Goal: Task Accomplishment & Management: Complete application form

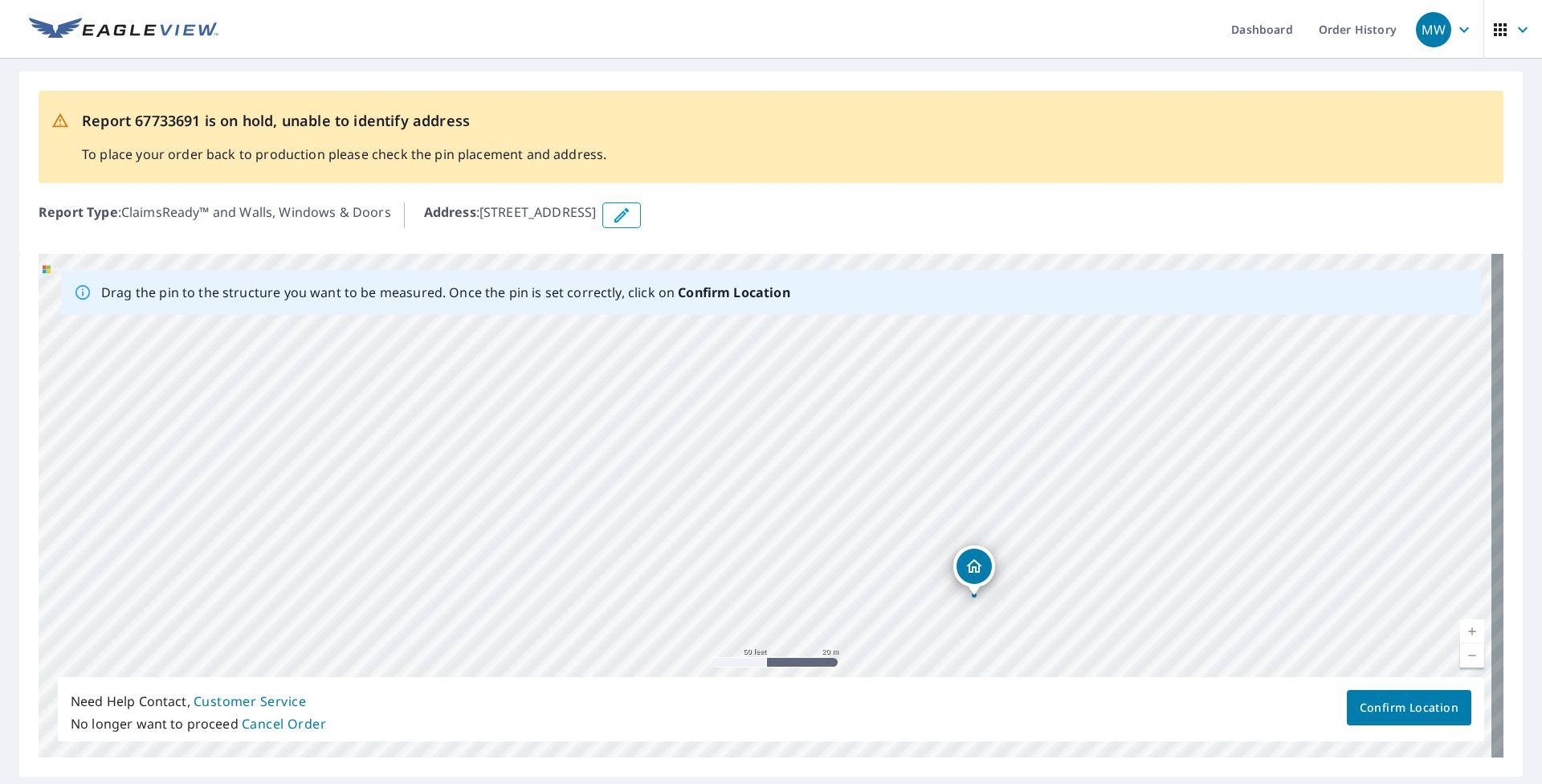
drag, startPoint x: 1028, startPoint y: 427, endPoint x: 1005, endPoint y: 575, distance: 149.8
click at [713, 575] on div "[STREET_ADDRESS]" at bounding box center [771, 505] width 1465 height 503
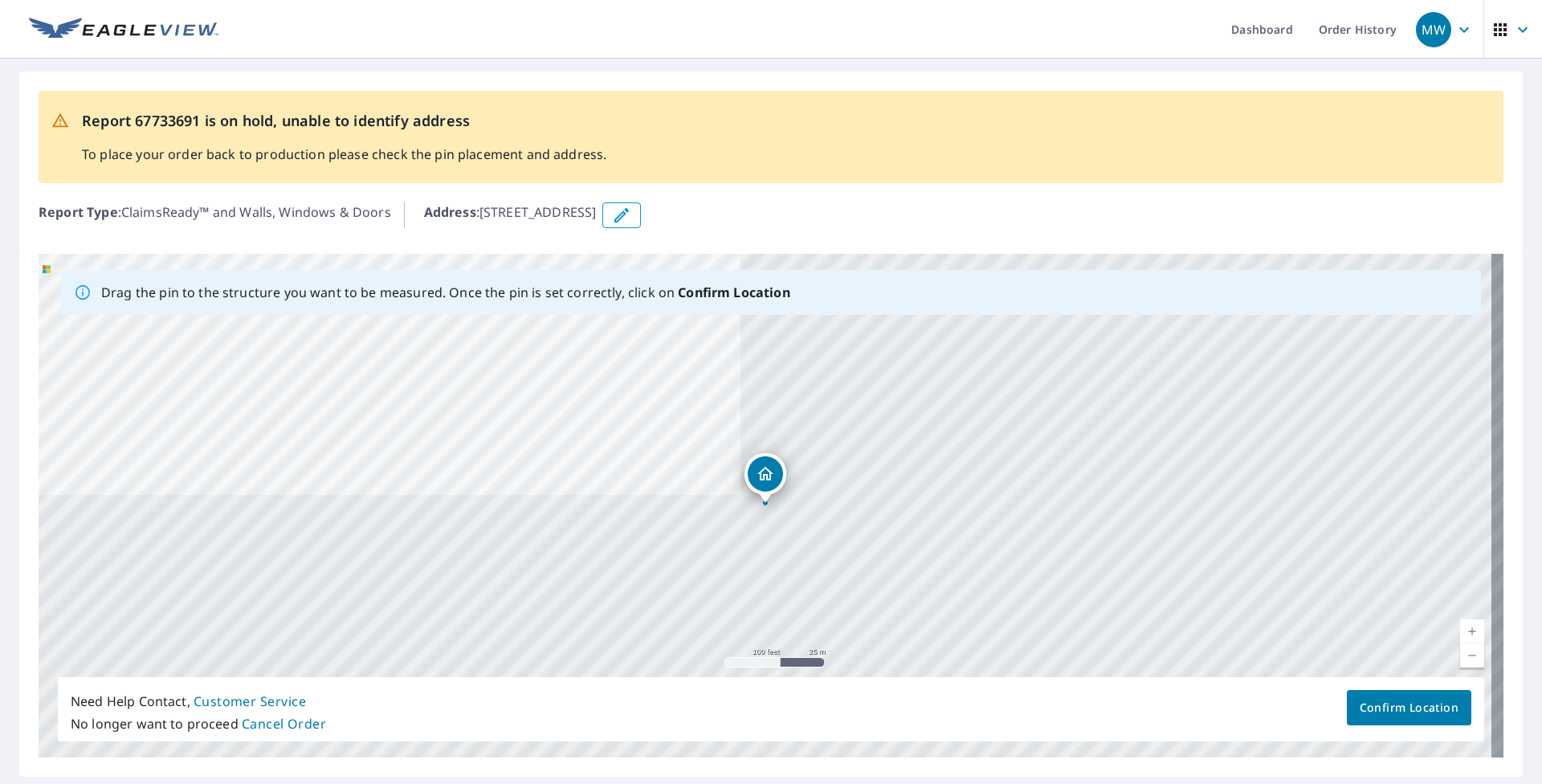
drag, startPoint x: 483, startPoint y: 214, endPoint x: 739, endPoint y: 212, distance: 256.0
click at [713, 212] on div "Address : 2444 Springmill Rd, Mansfield, OH, 44903" at bounding box center [964, 215] width 1079 height 26
drag, startPoint x: 739, startPoint y: 212, endPoint x: 691, endPoint y: 212, distance: 48.0
copy p "[STREET_ADDRESS]"
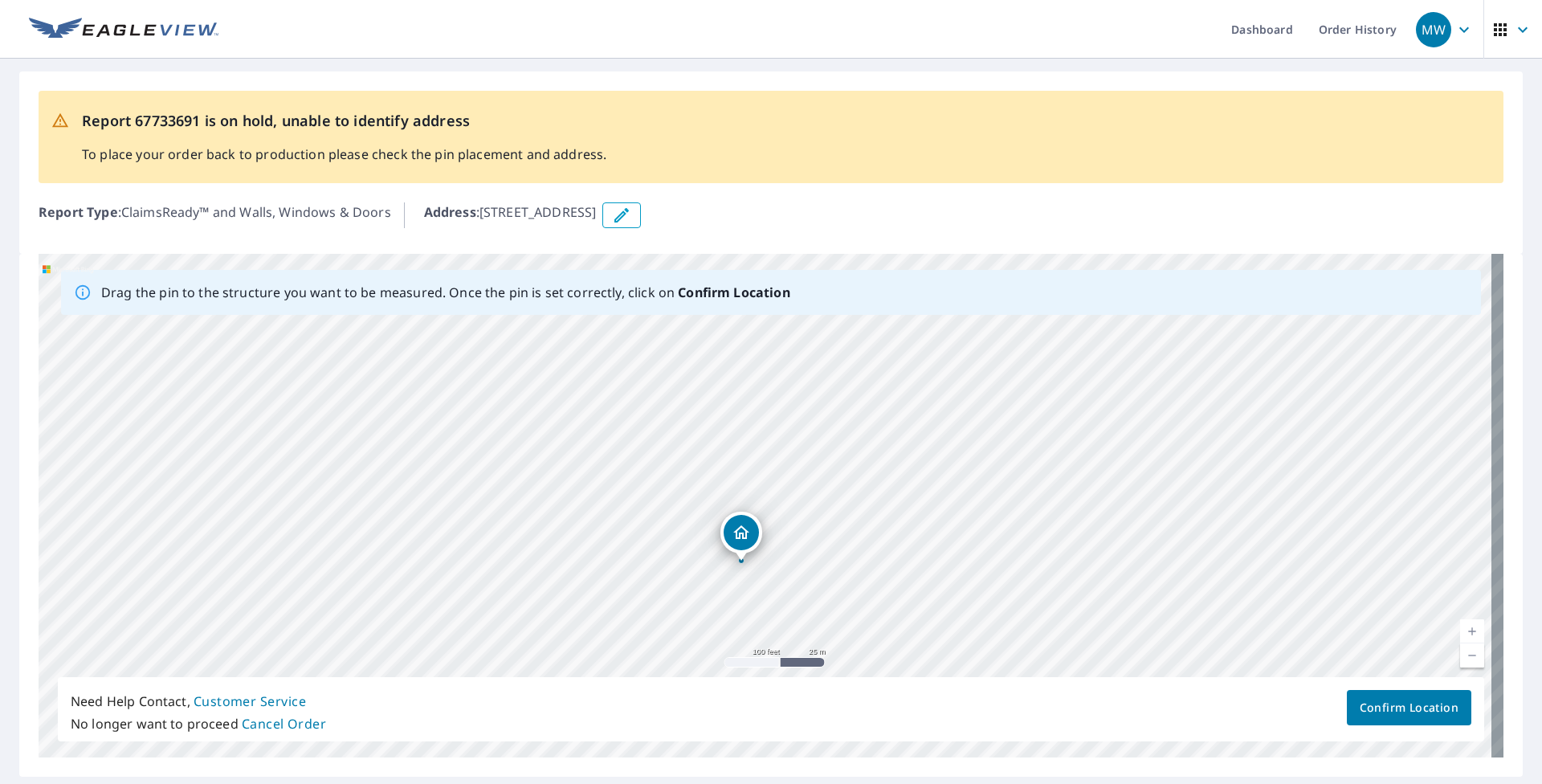
drag, startPoint x: 826, startPoint y: 462, endPoint x: 783, endPoint y: 538, distance: 87.3
click at [713, 538] on div "[STREET_ADDRESS]" at bounding box center [771, 505] width 1465 height 503
drag, startPoint x: 731, startPoint y: 411, endPoint x: 748, endPoint y: 579, distance: 168.9
click at [713, 579] on div "[STREET_ADDRESS]" at bounding box center [771, 505] width 1465 height 503
drag, startPoint x: 477, startPoint y: 547, endPoint x: 822, endPoint y: 510, distance: 347.0
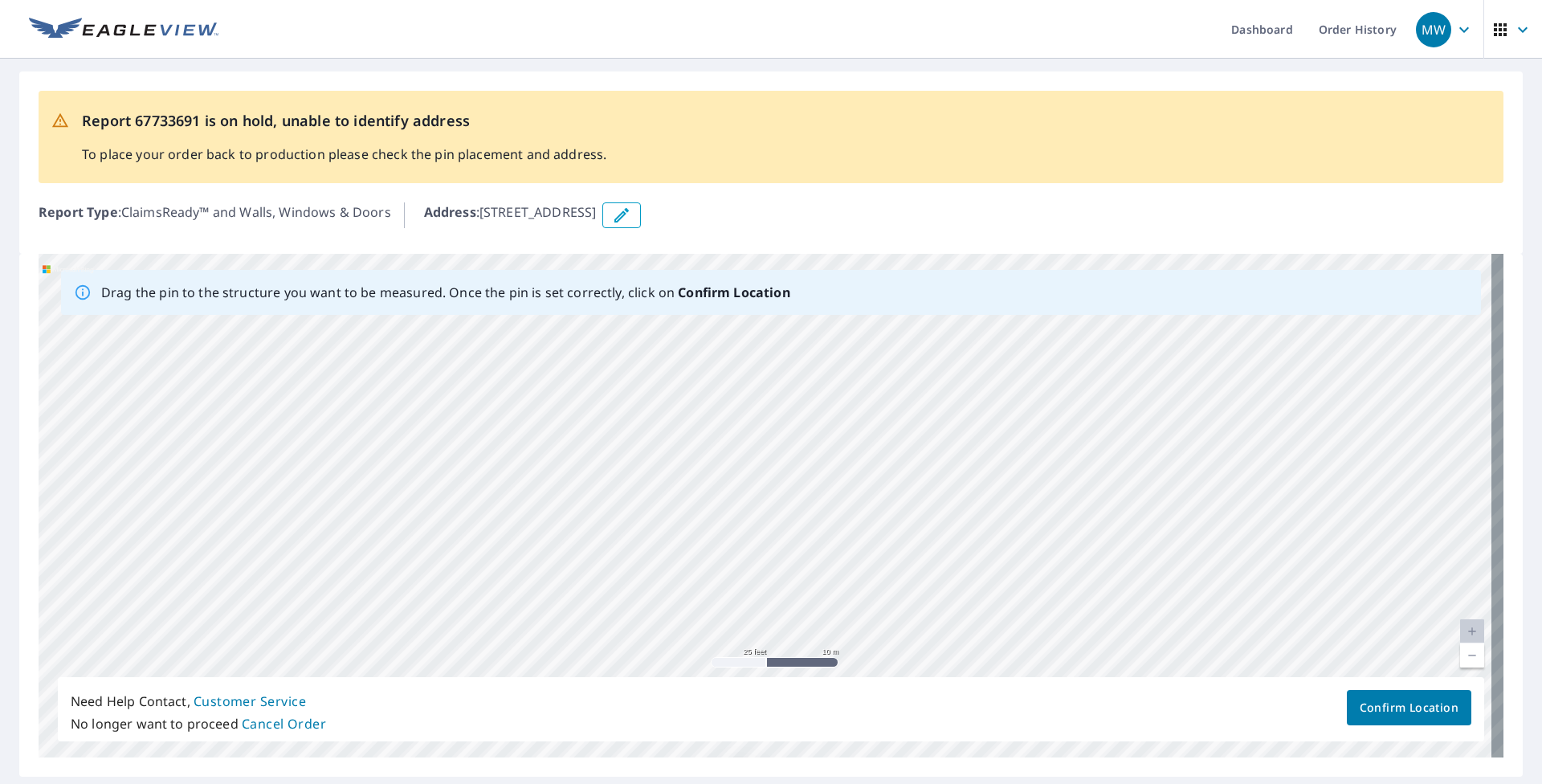
click at [713, 510] on div "[STREET_ADDRESS]" at bounding box center [771, 505] width 1465 height 503
drag, startPoint x: 605, startPoint y: 514, endPoint x: 816, endPoint y: 409, distance: 235.7
click at [713, 409] on div "[STREET_ADDRESS]" at bounding box center [771, 505] width 1465 height 503
drag, startPoint x: 513, startPoint y: 535, endPoint x: 851, endPoint y: 428, distance: 354.5
click at [713, 428] on div "[STREET_ADDRESS]" at bounding box center [771, 505] width 1465 height 503
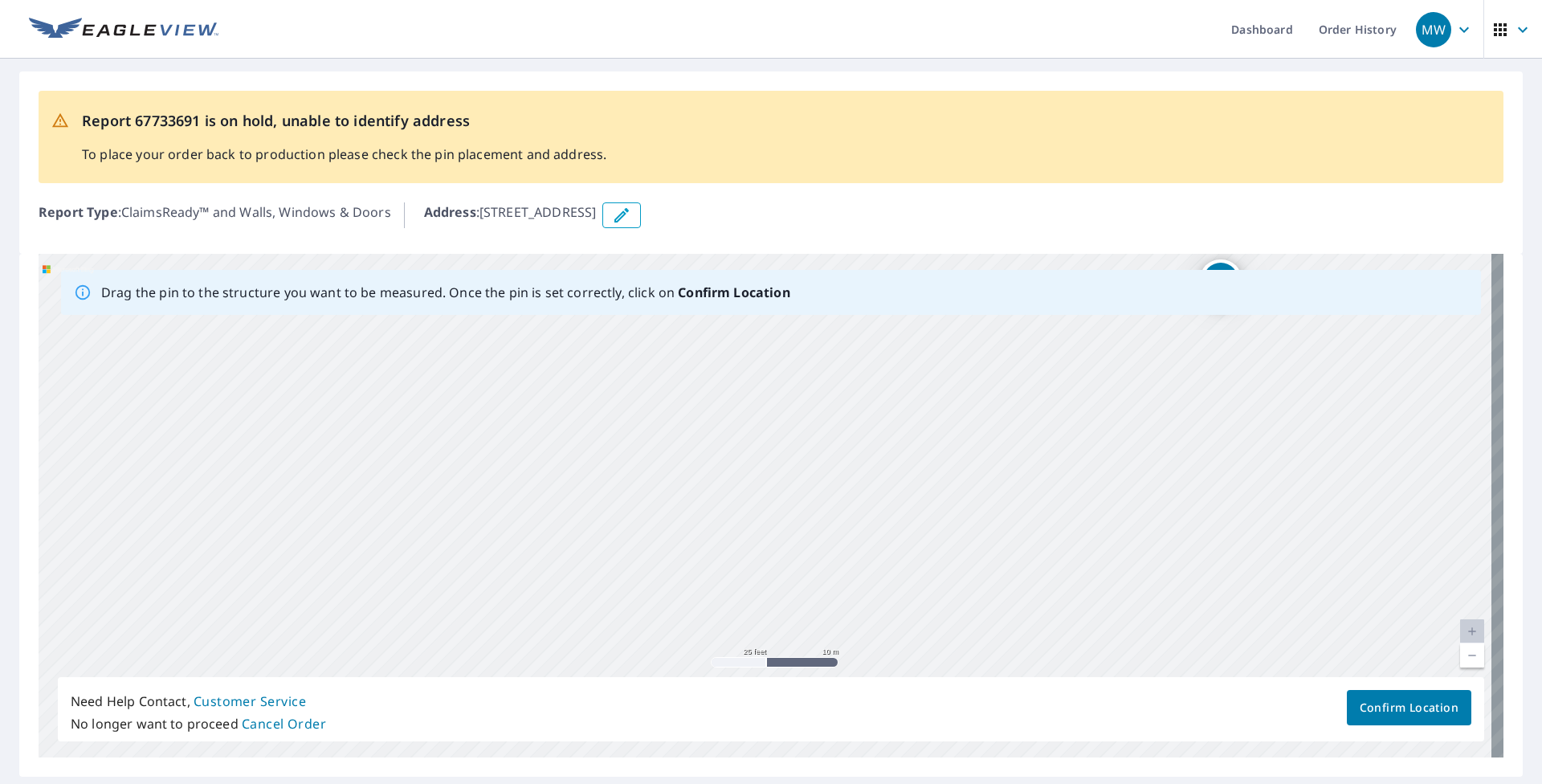
drag, startPoint x: 760, startPoint y: 615, endPoint x: 690, endPoint y: 301, distance: 321.7
click at [690, 301] on div "Drag the pin to the structure you want to be measured. Once the pin is set corr…" at bounding box center [771, 505] width 1465 height 503
drag, startPoint x: 828, startPoint y: 501, endPoint x: 770, endPoint y: 633, distance: 144.2
click at [713, 645] on div "[STREET_ADDRESS]" at bounding box center [771, 505] width 1465 height 503
drag, startPoint x: 829, startPoint y: 472, endPoint x: 662, endPoint y: 596, distance: 208.0
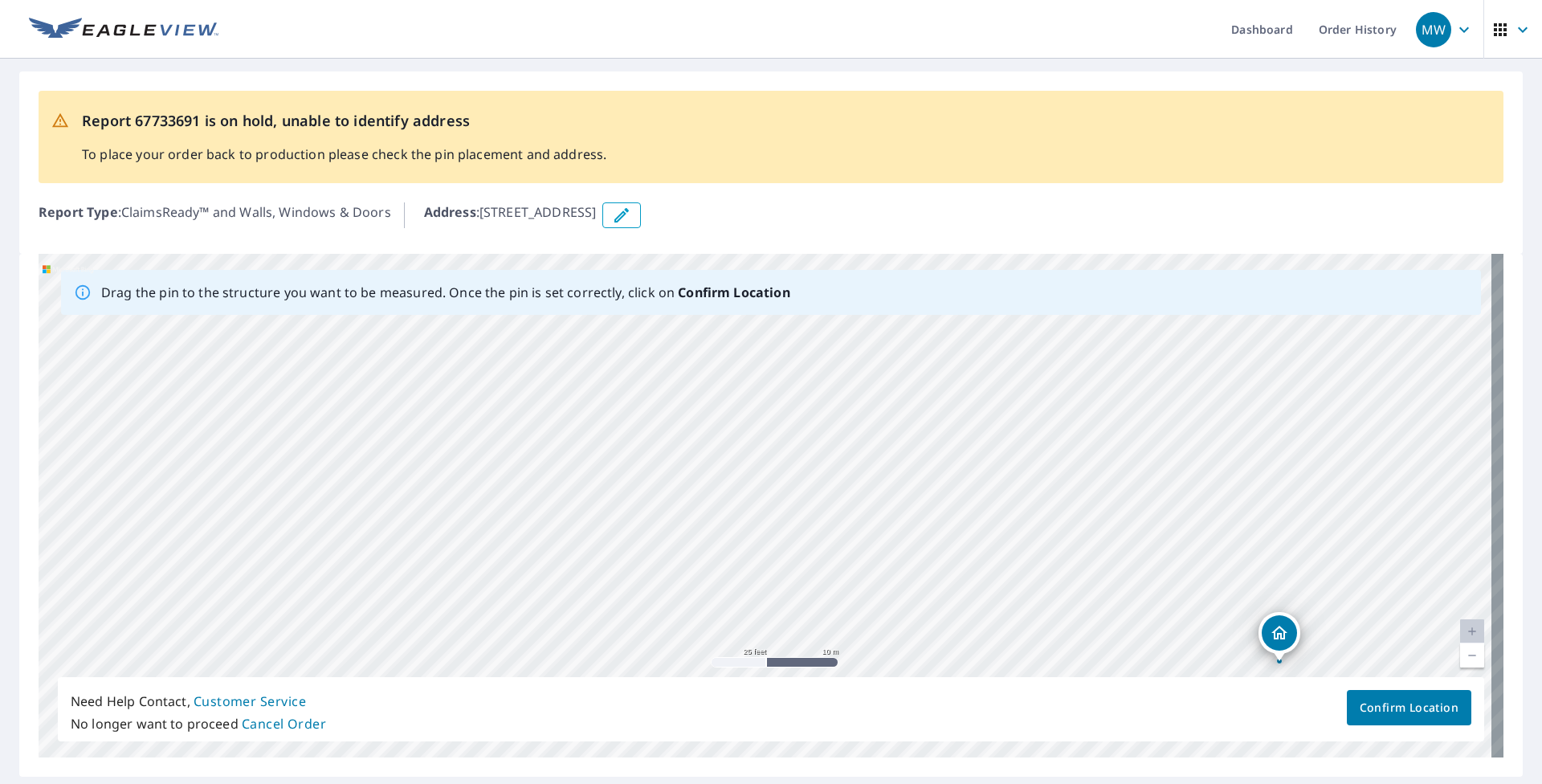
click at [662, 596] on div "[STREET_ADDRESS]" at bounding box center [771, 505] width 1465 height 503
drag, startPoint x: 828, startPoint y: 489, endPoint x: 536, endPoint y: 454, distance: 294.1
click at [536, 454] on div "[STREET_ADDRESS]" at bounding box center [771, 505] width 1465 height 503
drag, startPoint x: 828, startPoint y: 495, endPoint x: 548, endPoint y: 652, distance: 321.0
click at [548, 652] on div "[STREET_ADDRESS]" at bounding box center [771, 505] width 1465 height 503
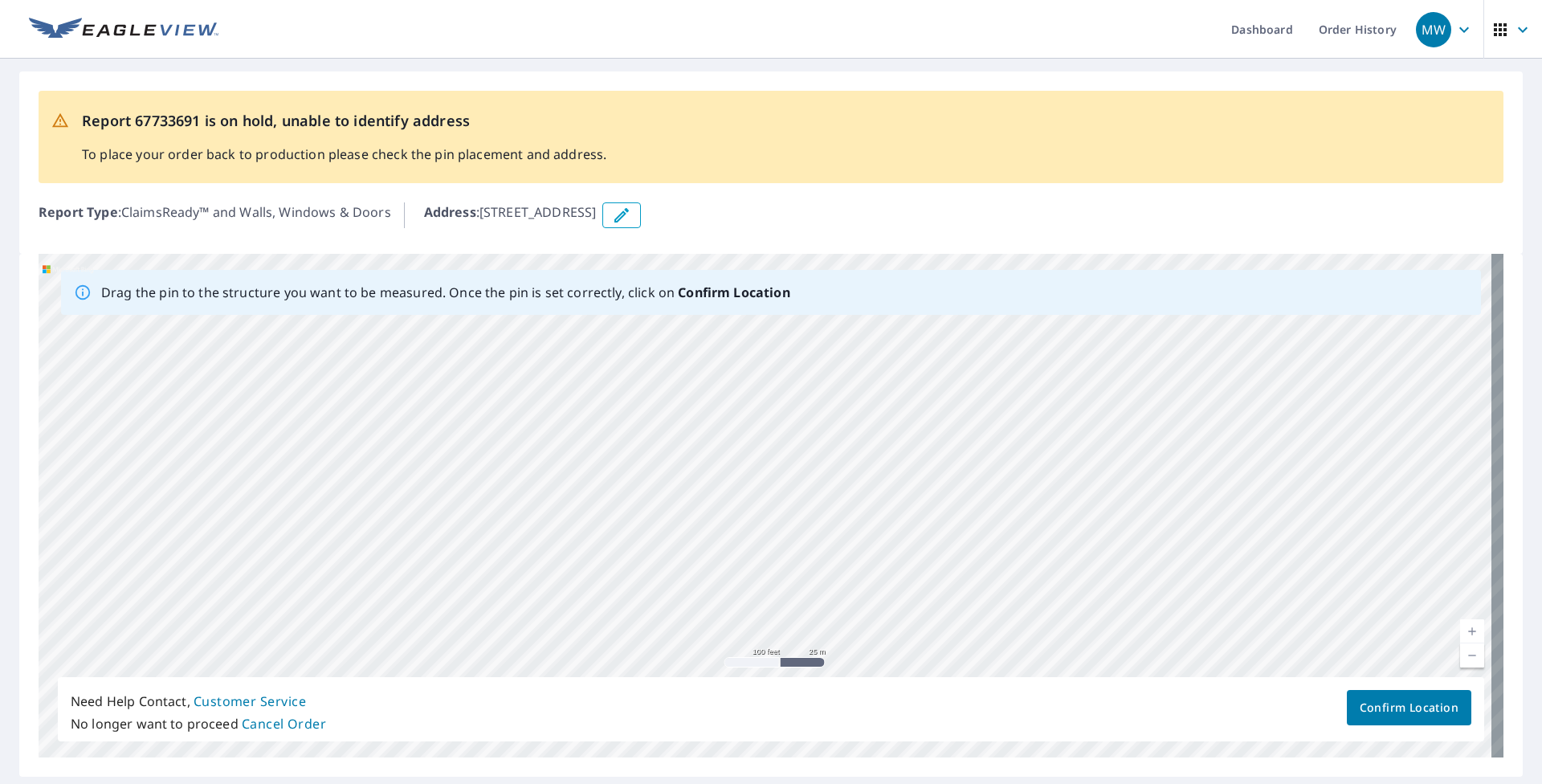
drag, startPoint x: 749, startPoint y: 391, endPoint x: 555, endPoint y: 643, distance: 318.0
click at [555, 643] on div "[STREET_ADDRESS]" at bounding box center [771, 505] width 1465 height 503
drag, startPoint x: 862, startPoint y: 405, endPoint x: 777, endPoint y: 658, distance: 266.9
click at [713, 658] on div "[STREET_ADDRESS]" at bounding box center [771, 505] width 1465 height 503
drag, startPoint x: 851, startPoint y: 432, endPoint x: 827, endPoint y: 632, distance: 201.4
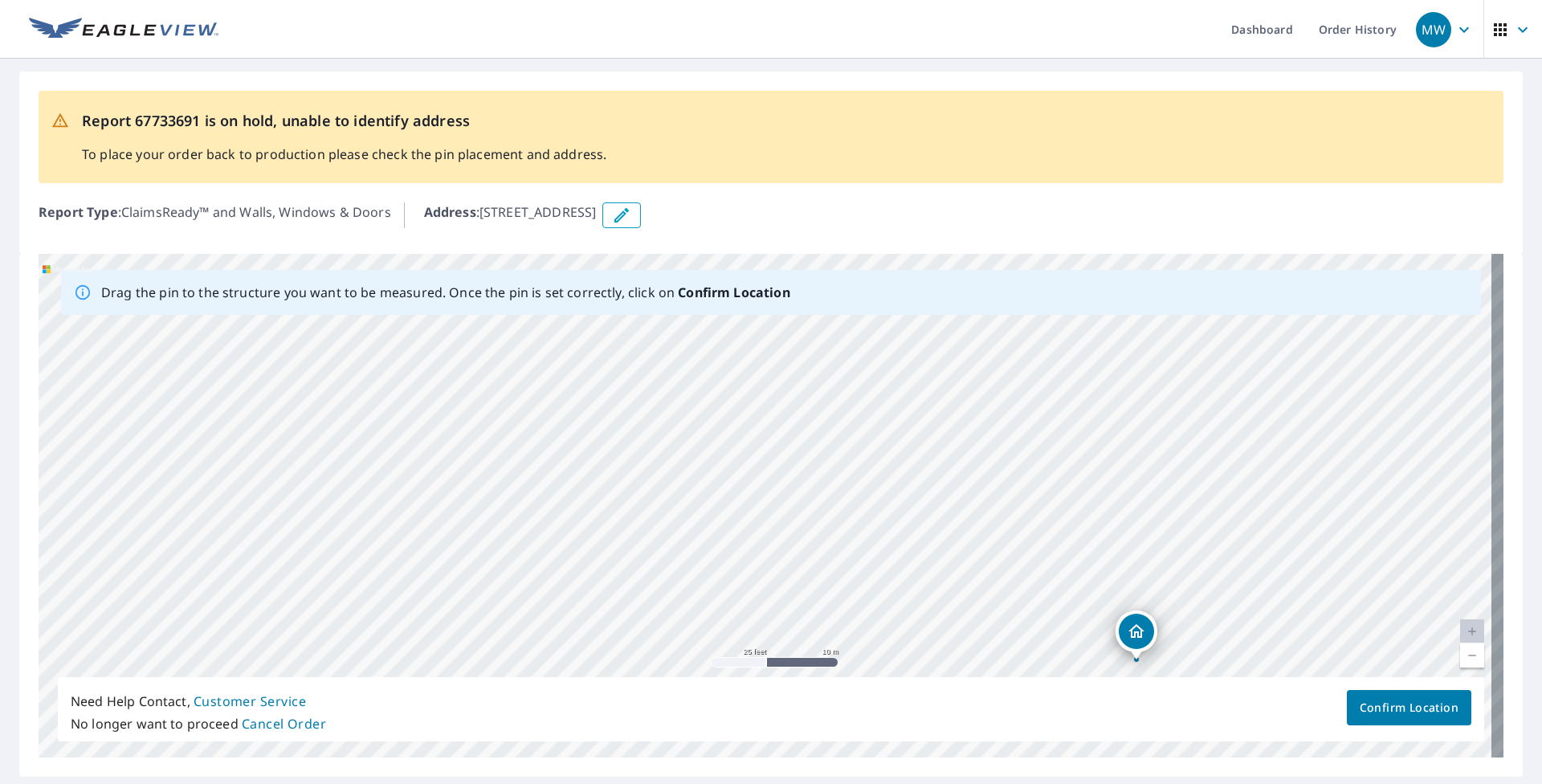
click at [713, 632] on div "[STREET_ADDRESS]" at bounding box center [771, 505] width 1465 height 503
drag, startPoint x: 1157, startPoint y: 518, endPoint x: 820, endPoint y: 448, distance: 344.2
click at [713, 448] on div "[STREET_ADDRESS]" at bounding box center [771, 505] width 1465 height 503
drag, startPoint x: 936, startPoint y: 442, endPoint x: 940, endPoint y: 539, distance: 97.1
click at [713, 538] on div "[STREET_ADDRESS]" at bounding box center [771, 505] width 1465 height 503
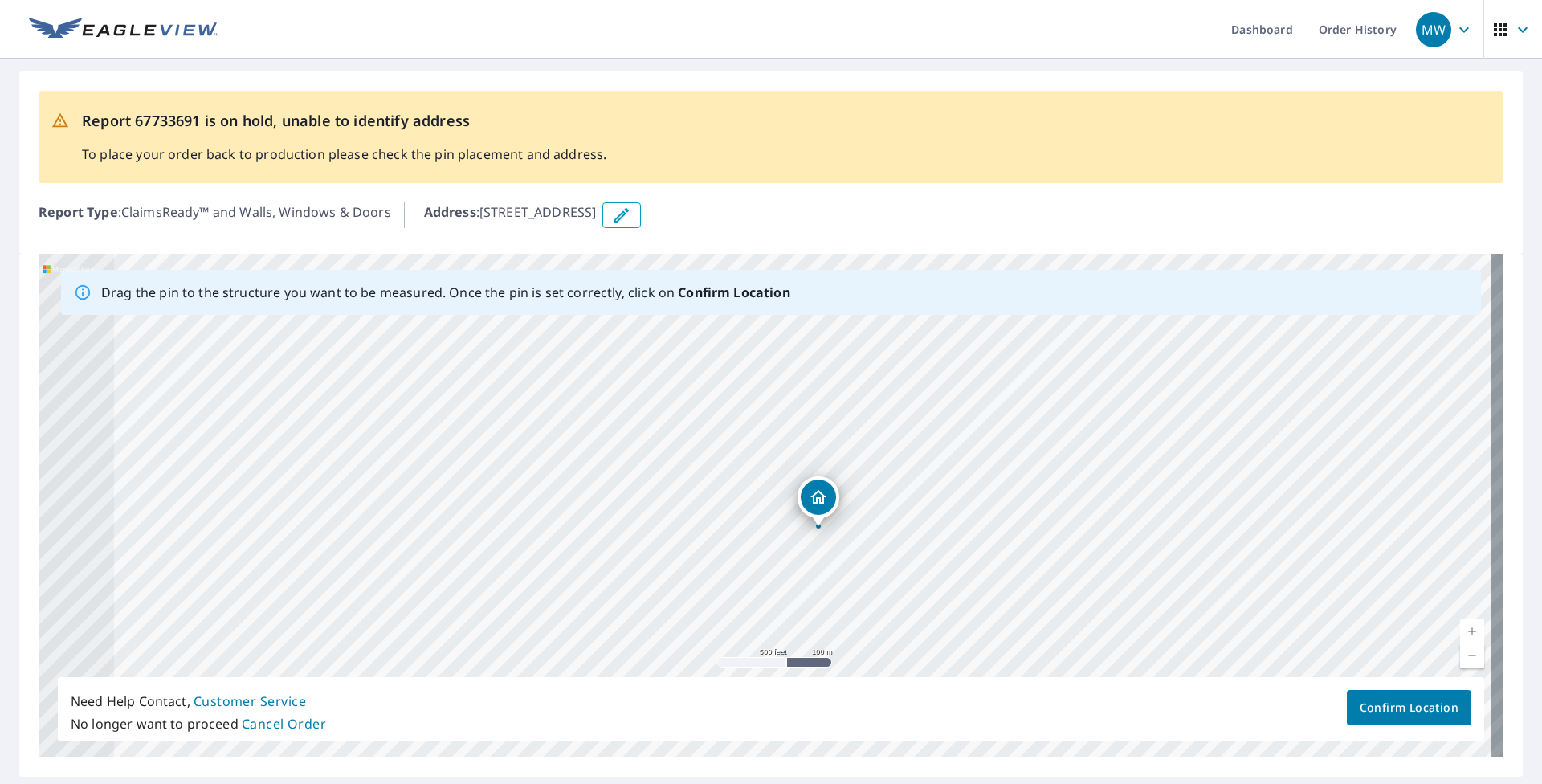
drag, startPoint x: 108, startPoint y: 479, endPoint x: 424, endPoint y: 486, distance: 316.1
click at [424, 486] on div "[STREET_ADDRESS]" at bounding box center [771, 505] width 1465 height 503
drag, startPoint x: 312, startPoint y: 502, endPoint x: 1033, endPoint y: 456, distance: 722.5
click at [713, 456] on div "[STREET_ADDRESS]" at bounding box center [771, 505] width 1465 height 503
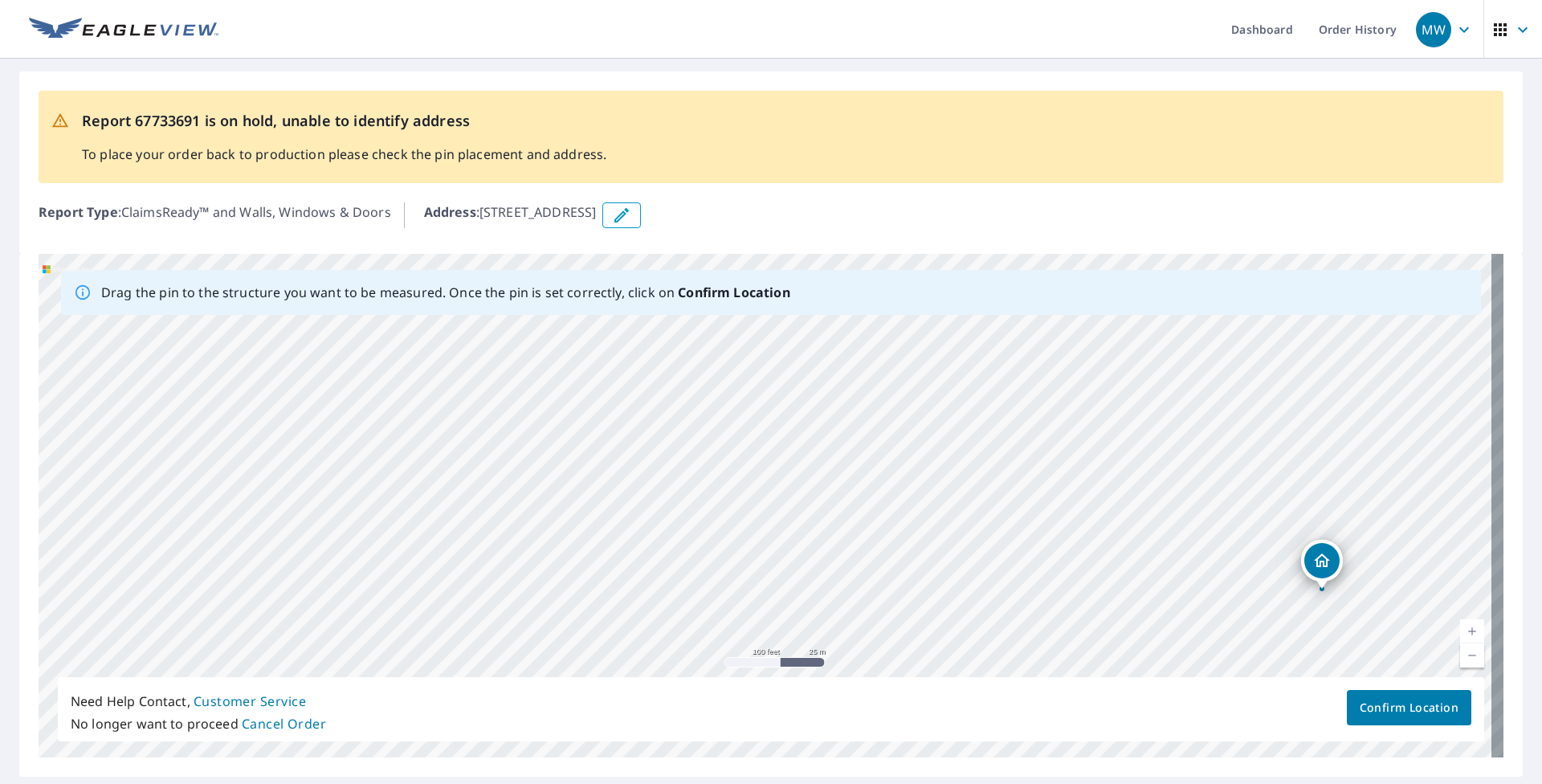
drag, startPoint x: 458, startPoint y: 483, endPoint x: 918, endPoint y: 635, distance: 484.5
click at [713, 635] on div "[STREET_ADDRESS]" at bounding box center [771, 505] width 1465 height 503
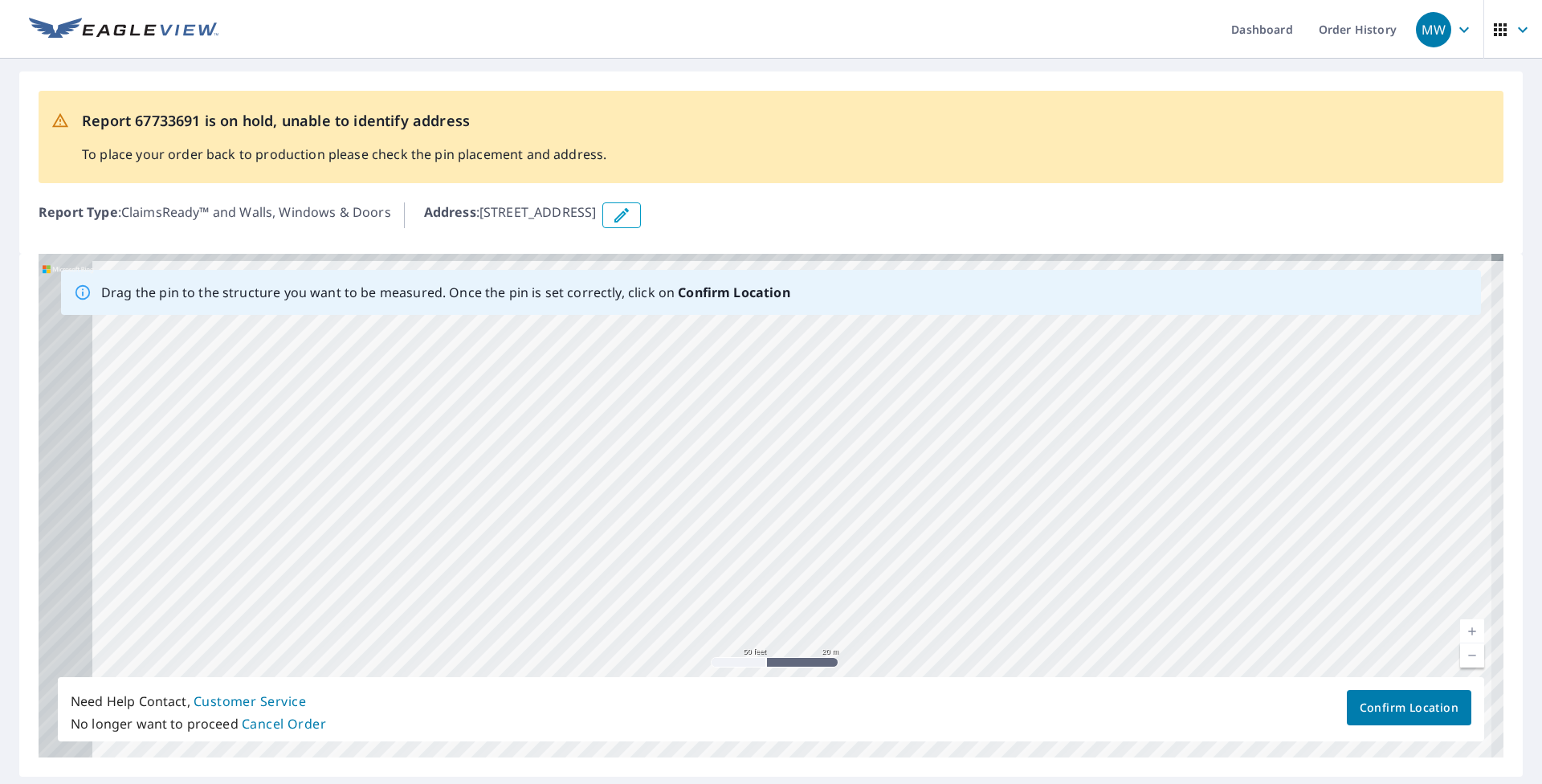
drag, startPoint x: 580, startPoint y: 433, endPoint x: 1158, endPoint y: 447, distance: 578.2
click at [713, 447] on div "[STREET_ADDRESS]" at bounding box center [771, 505] width 1465 height 503
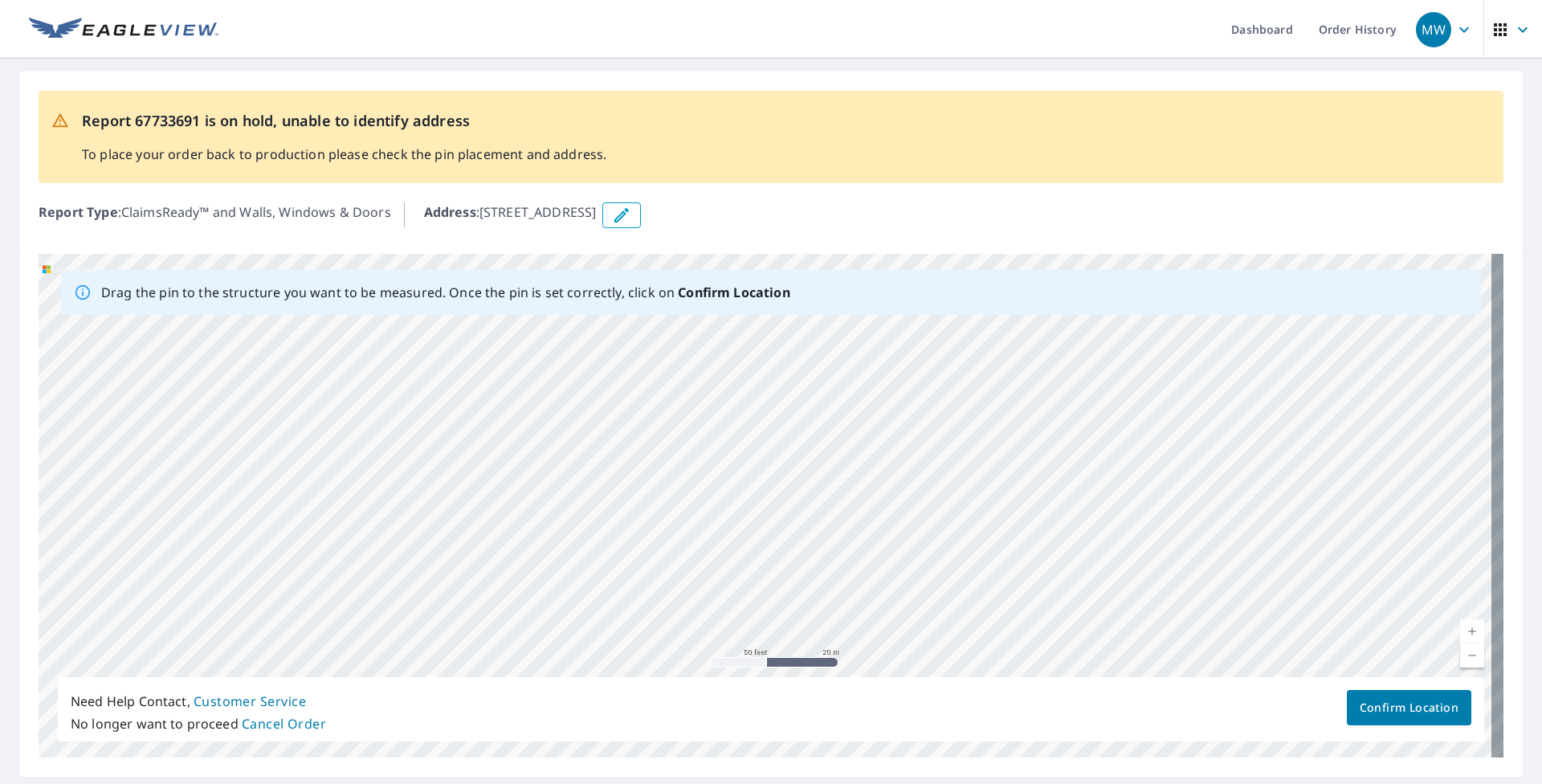
drag, startPoint x: 341, startPoint y: 456, endPoint x: 797, endPoint y: 463, distance: 456.1
click at [713, 463] on div "[STREET_ADDRESS]" at bounding box center [771, 505] width 1465 height 503
drag, startPoint x: 608, startPoint y: 501, endPoint x: 760, endPoint y: 584, distance: 173.2
click at [713, 584] on div "[STREET_ADDRESS]" at bounding box center [771, 505] width 1465 height 503
drag, startPoint x: 477, startPoint y: 517, endPoint x: 946, endPoint y: 512, distance: 469.0
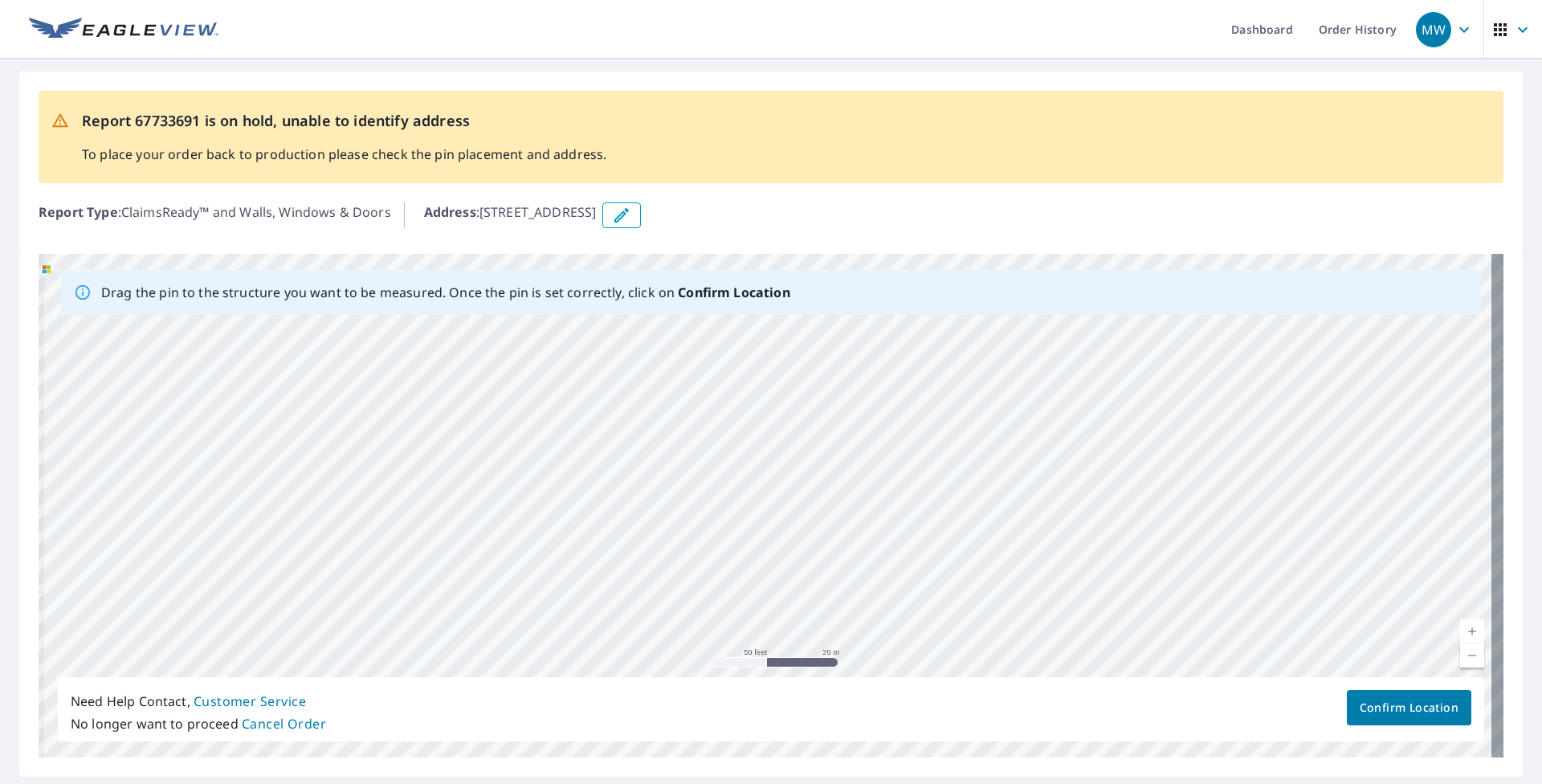
click at [713, 512] on div "[STREET_ADDRESS]" at bounding box center [771, 505] width 1465 height 503
drag, startPoint x: 498, startPoint y: 527, endPoint x: 775, endPoint y: 529, distance: 277.0
click at [713, 529] on div "[STREET_ADDRESS]" at bounding box center [771, 505] width 1465 height 503
drag, startPoint x: 313, startPoint y: 451, endPoint x: 760, endPoint y: 450, distance: 447.0
click at [713, 450] on div "[STREET_ADDRESS]" at bounding box center [771, 505] width 1465 height 503
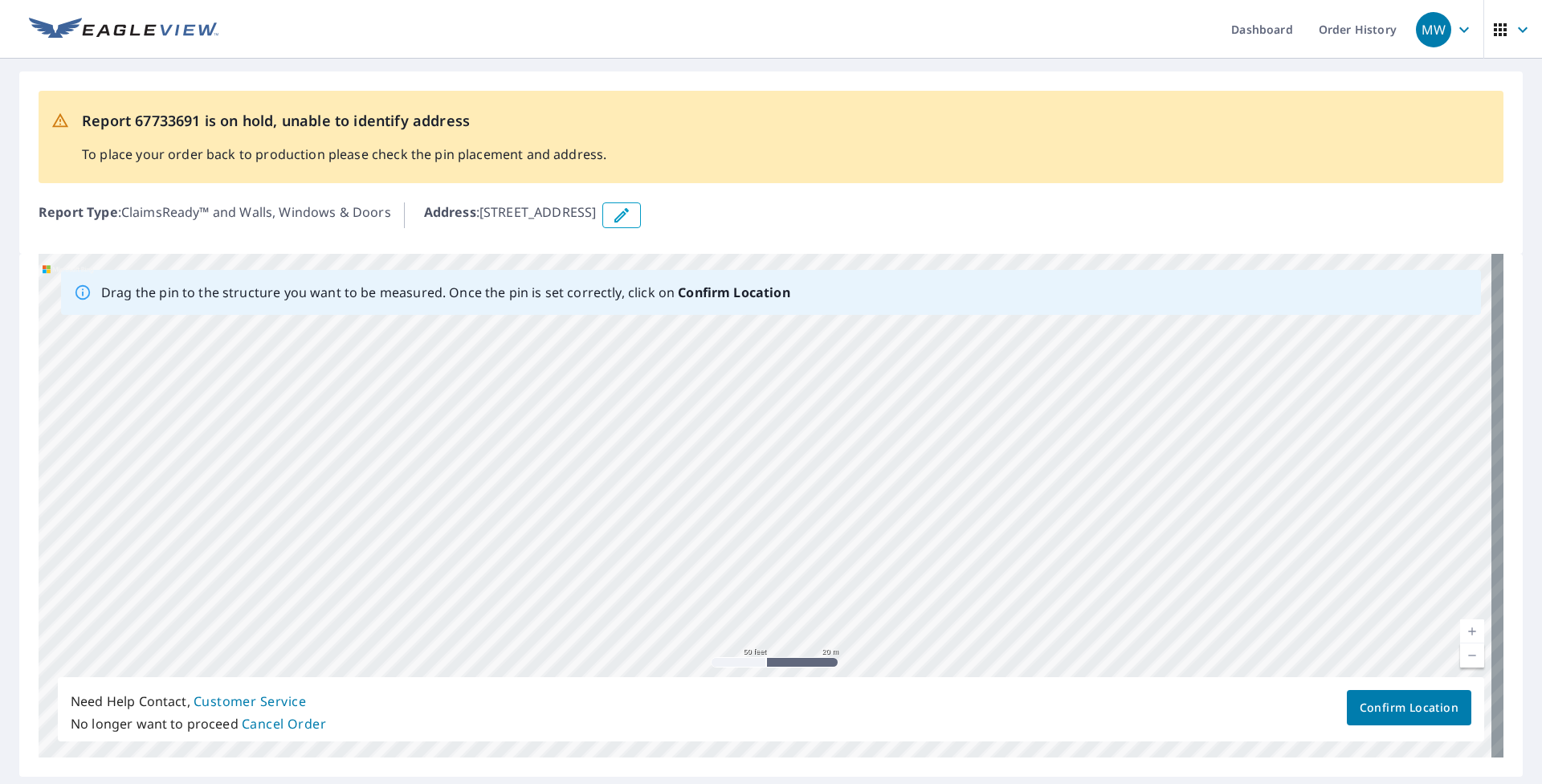
drag, startPoint x: 277, startPoint y: 464, endPoint x: 548, endPoint y: 449, distance: 271.4
click at [548, 449] on div "[STREET_ADDRESS]" at bounding box center [771, 505] width 1465 height 503
drag, startPoint x: 330, startPoint y: 521, endPoint x: 606, endPoint y: 438, distance: 288.2
click at [606, 438] on div "[STREET_ADDRESS]" at bounding box center [771, 505] width 1465 height 503
drag, startPoint x: 731, startPoint y: 499, endPoint x: 904, endPoint y: 379, distance: 210.5
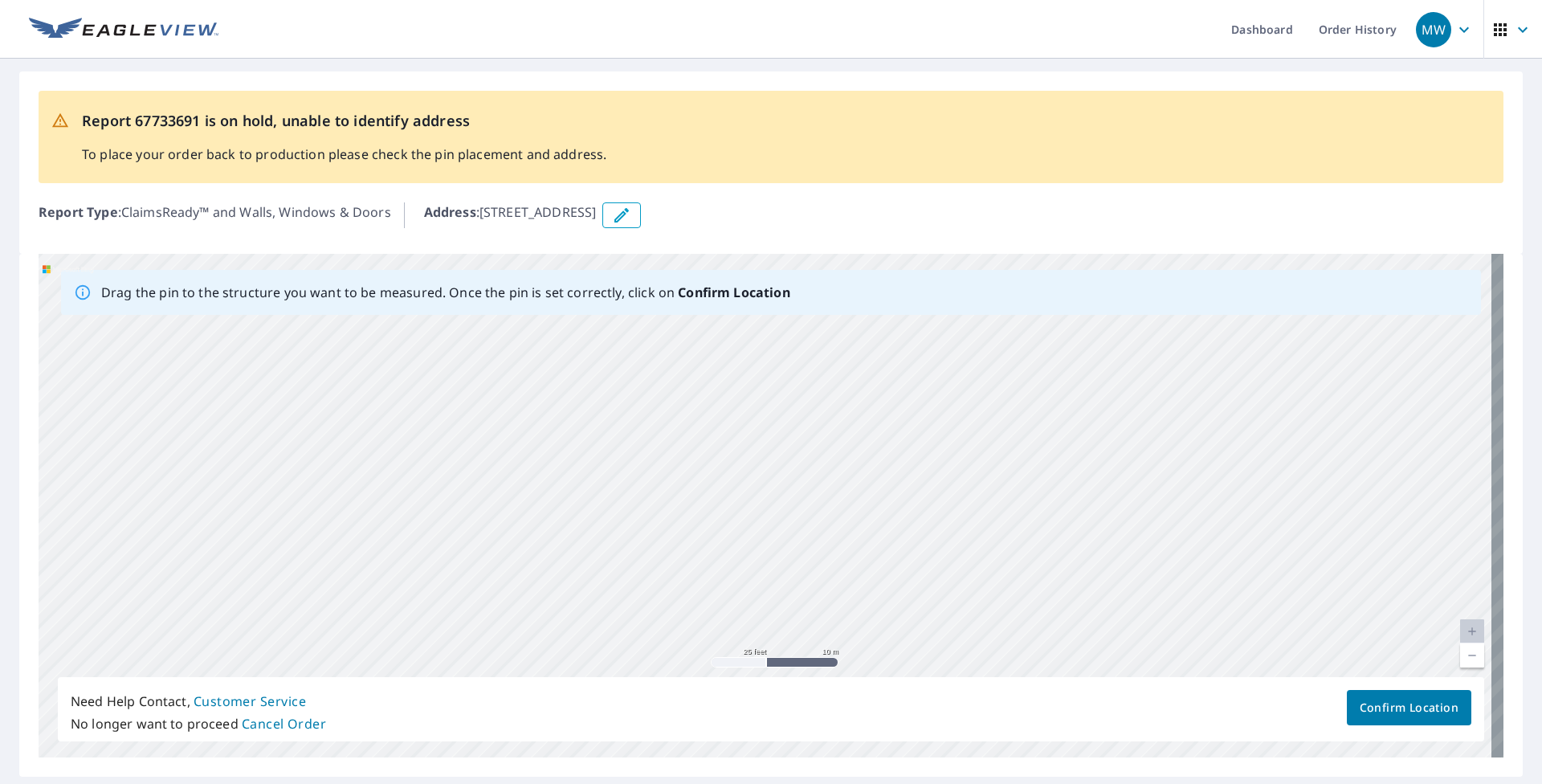
click at [713, 379] on div "[STREET_ADDRESS]" at bounding box center [771, 505] width 1465 height 503
drag, startPoint x: 894, startPoint y: 464, endPoint x: 855, endPoint y: 373, distance: 99.0
click at [713, 376] on div "[STREET_ADDRESS]" at bounding box center [771, 505] width 1465 height 503
drag, startPoint x: 918, startPoint y: 500, endPoint x: 774, endPoint y: 571, distance: 160.6
click at [713, 571] on div "[STREET_ADDRESS]" at bounding box center [771, 505] width 1465 height 503
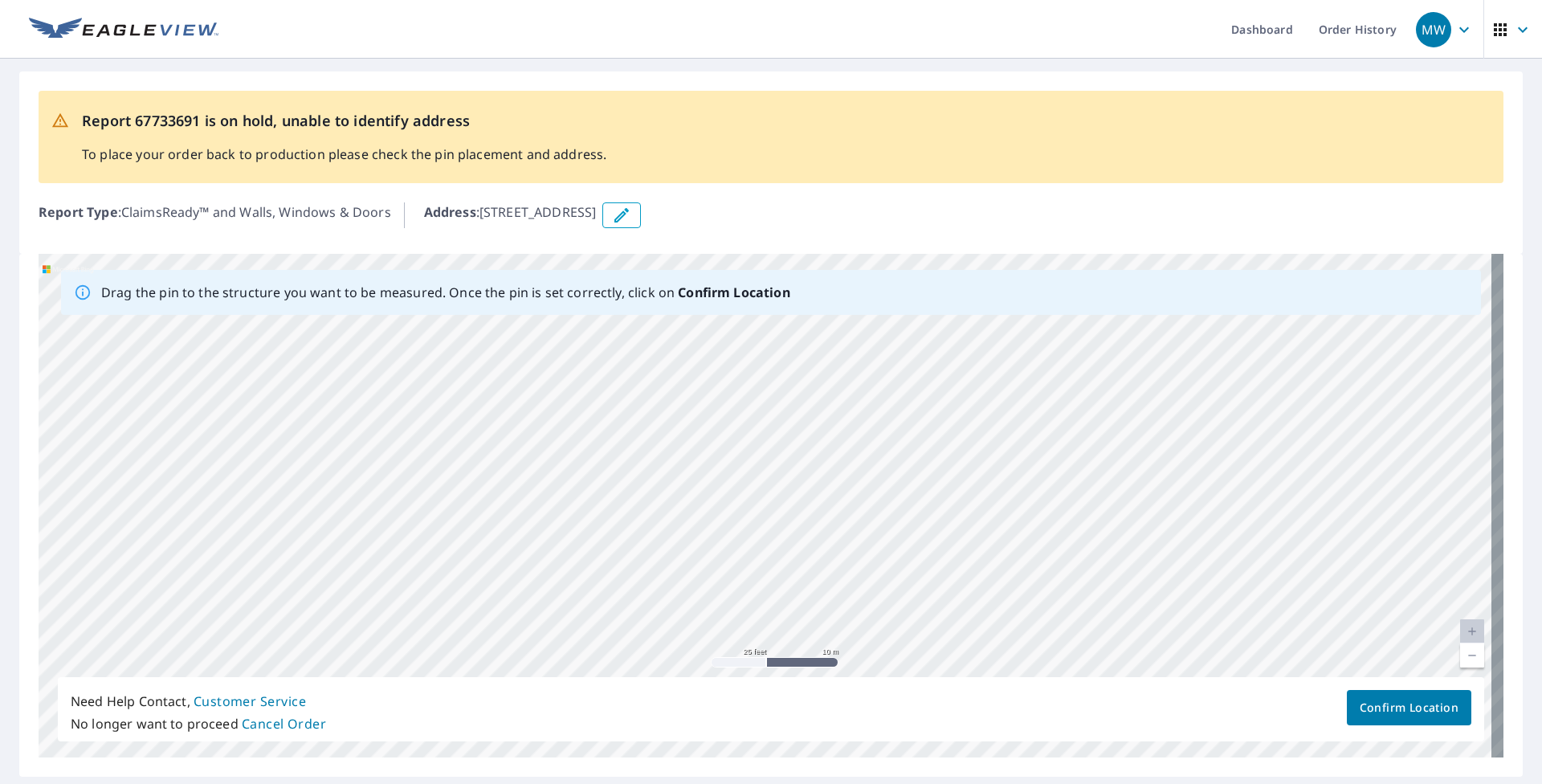
drag, startPoint x: 784, startPoint y: 447, endPoint x: 760, endPoint y: 565, distance: 120.4
click at [713, 580] on div "[STREET_ADDRESS]" at bounding box center [771, 505] width 1465 height 503
drag, startPoint x: 758, startPoint y: 447, endPoint x: 758, endPoint y: 495, distance: 48.0
click at [713, 495] on div "[STREET_ADDRESS]" at bounding box center [771, 505] width 1465 height 503
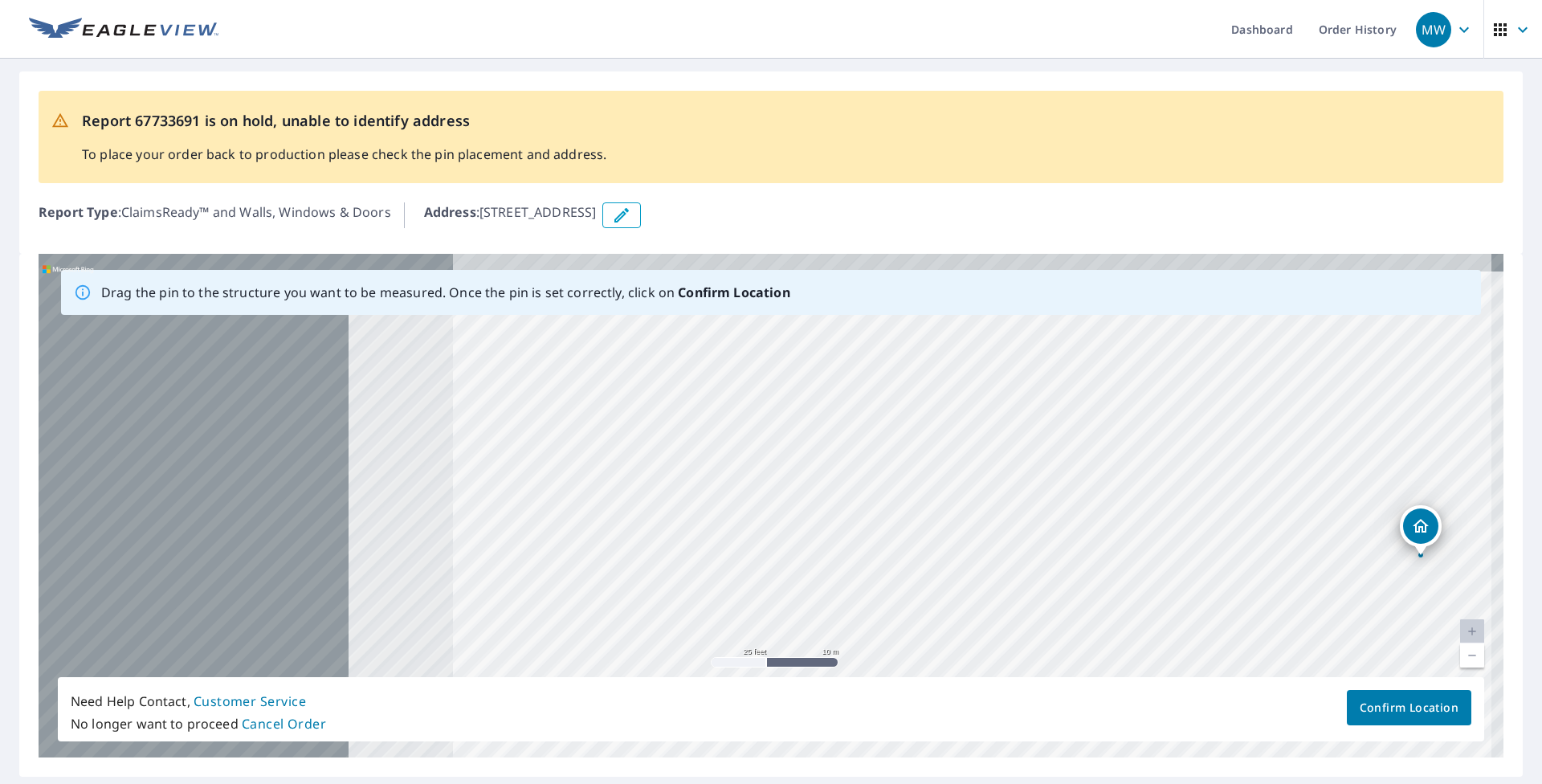
drag, startPoint x: 208, startPoint y: 451, endPoint x: 888, endPoint y: 504, distance: 682.1
click at [713, 504] on div "[STREET_ADDRESS]" at bounding box center [771, 505] width 1465 height 503
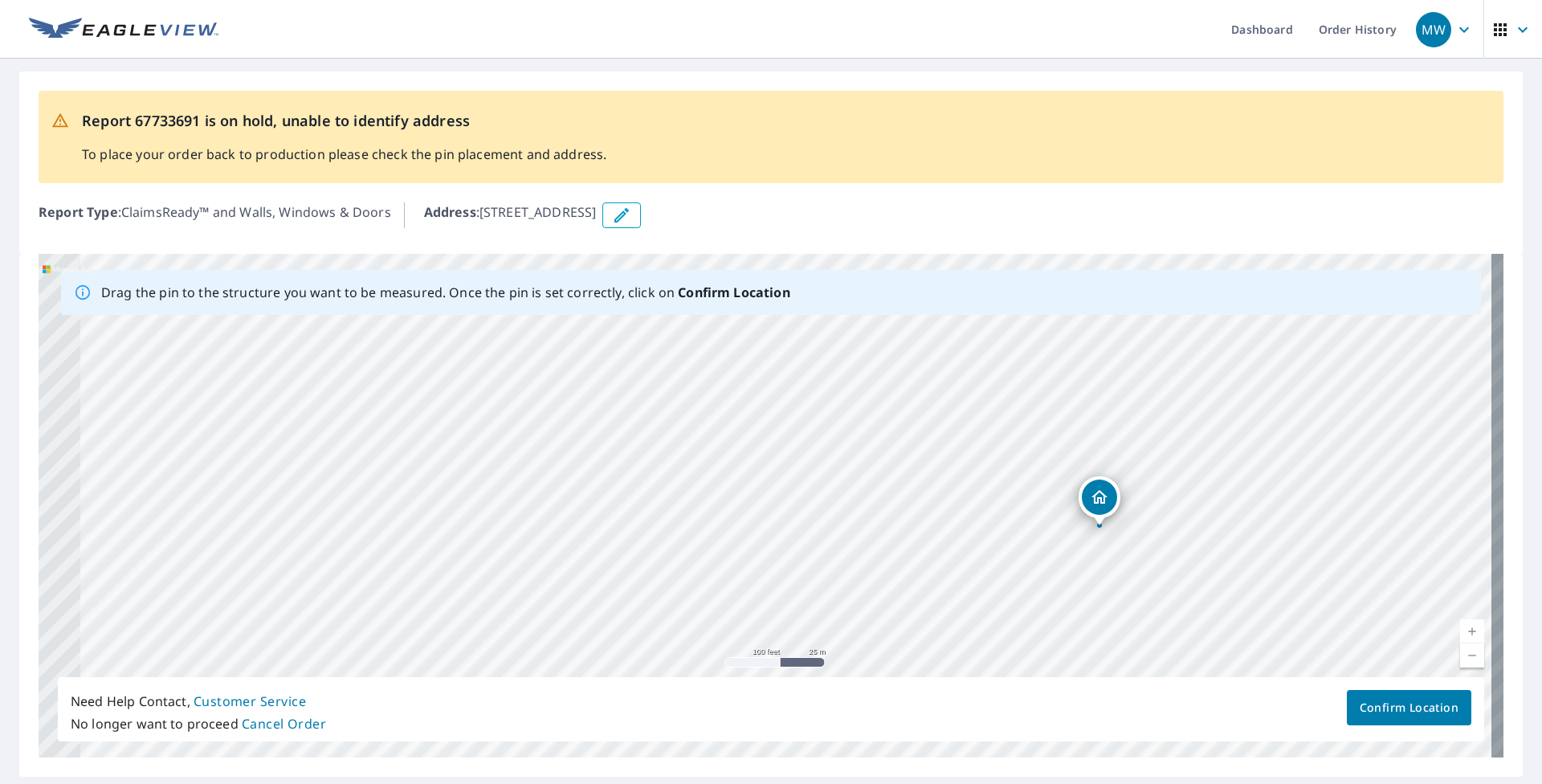
drag, startPoint x: 253, startPoint y: 406, endPoint x: 1279, endPoint y: 539, distance: 1034.6
click at [713, 539] on div "[STREET_ADDRESS]" at bounding box center [771, 505] width 1465 height 503
drag, startPoint x: 313, startPoint y: 460, endPoint x: 1024, endPoint y: 517, distance: 713.3
click at [713, 517] on div "[STREET_ADDRESS]" at bounding box center [771, 505] width 1465 height 503
drag, startPoint x: 642, startPoint y: 548, endPoint x: 800, endPoint y: 408, distance: 211.1
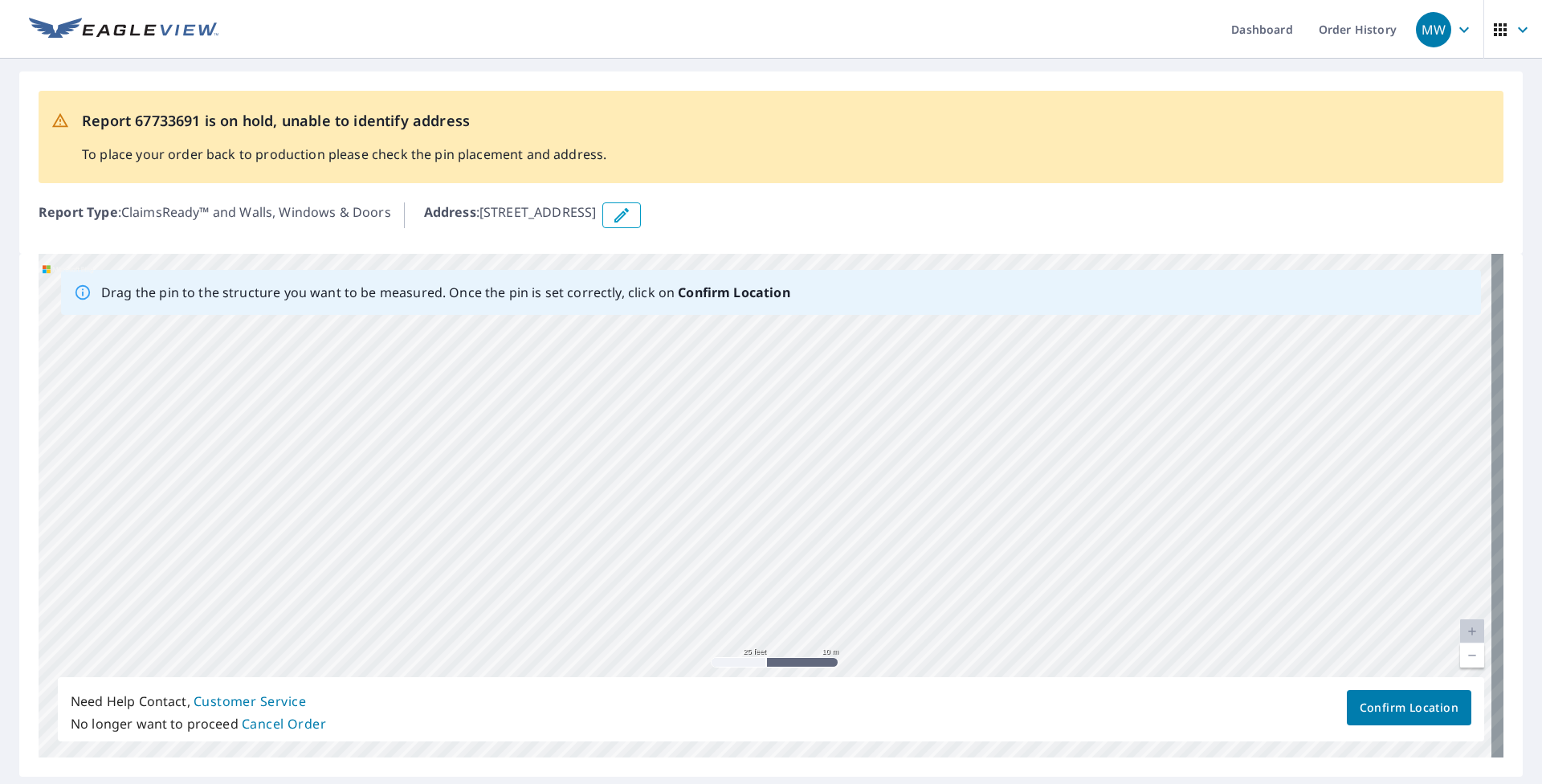
click at [713, 410] on div "[STREET_ADDRESS]" at bounding box center [771, 505] width 1465 height 503
drag, startPoint x: 323, startPoint y: 524, endPoint x: 834, endPoint y: 499, distance: 511.6
click at [713, 499] on div "[STREET_ADDRESS]" at bounding box center [771, 505] width 1465 height 503
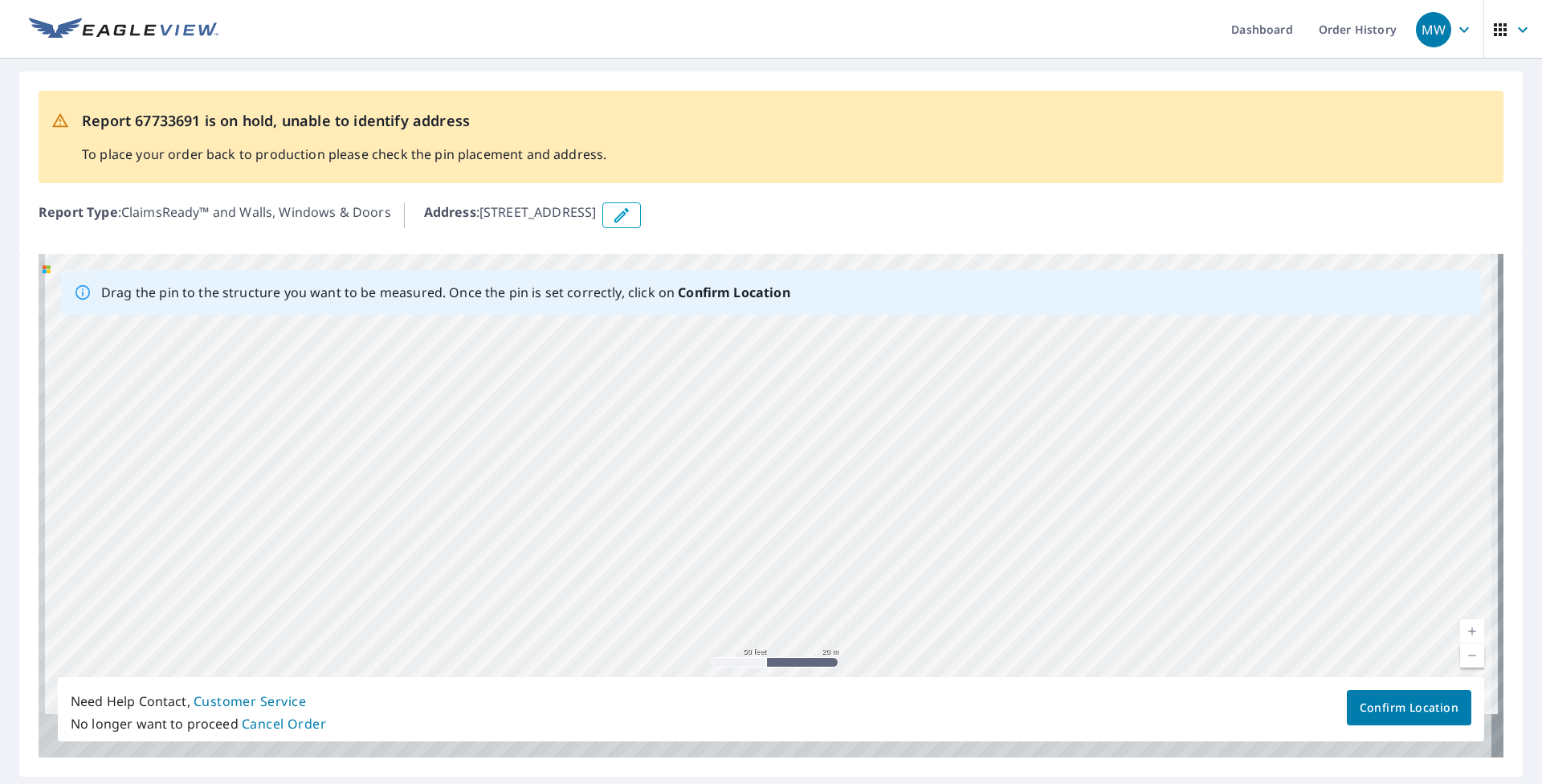
drag, startPoint x: 584, startPoint y: 437, endPoint x: 606, endPoint y: 384, distance: 57.4
click at [599, 389] on div "[STREET_ADDRESS]" at bounding box center [771, 505] width 1465 height 503
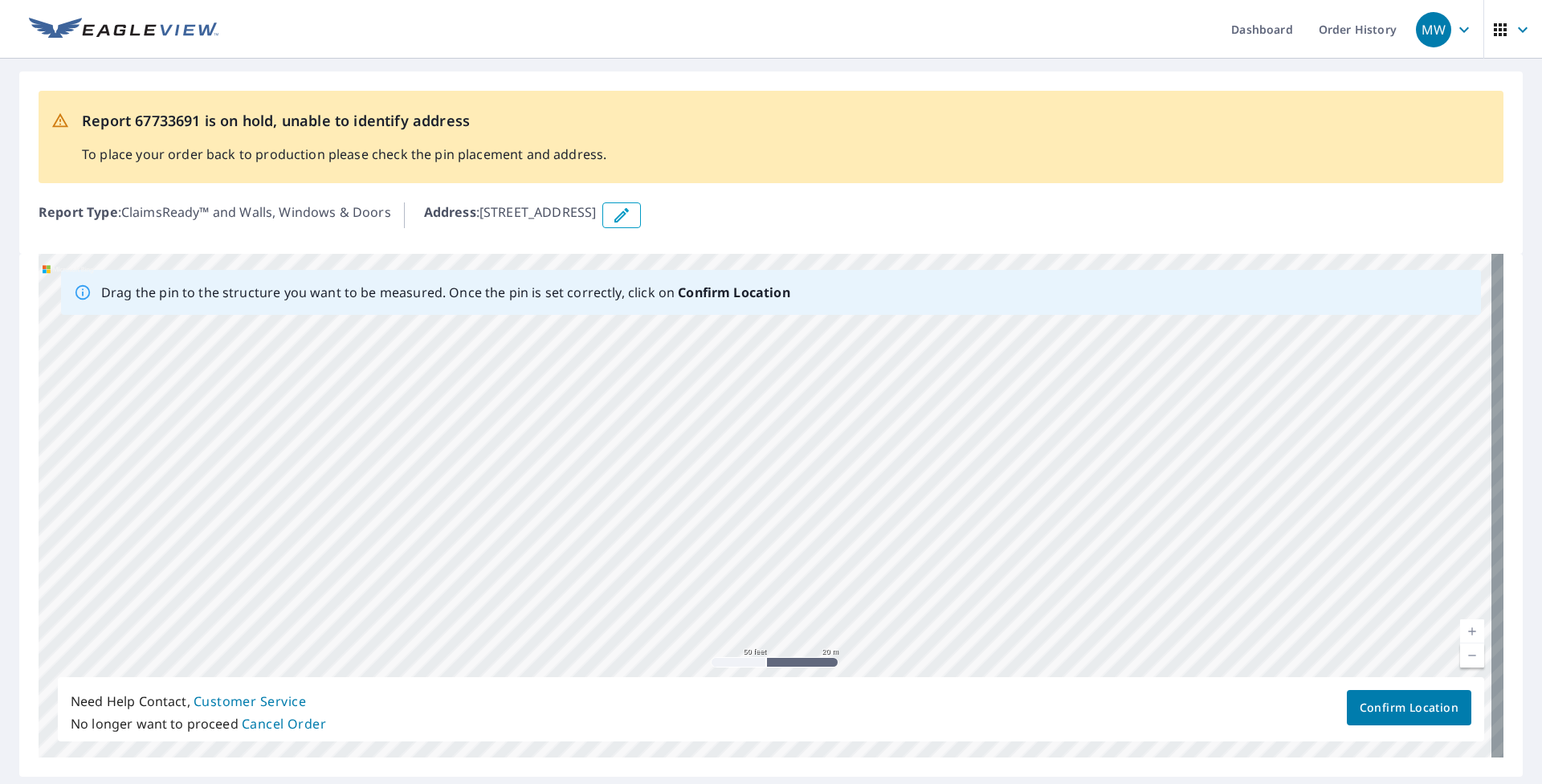
drag, startPoint x: 538, startPoint y: 582, endPoint x: 253, endPoint y: 560, distance: 285.8
click at [253, 561] on div "[STREET_ADDRESS]" at bounding box center [771, 505] width 1465 height 503
drag, startPoint x: 682, startPoint y: 479, endPoint x: 441, endPoint y: 548, distance: 250.7
click at [441, 548] on div "[STREET_ADDRESS]" at bounding box center [771, 505] width 1465 height 503
drag, startPoint x: 488, startPoint y: 400, endPoint x: 454, endPoint y: 502, distance: 107.5
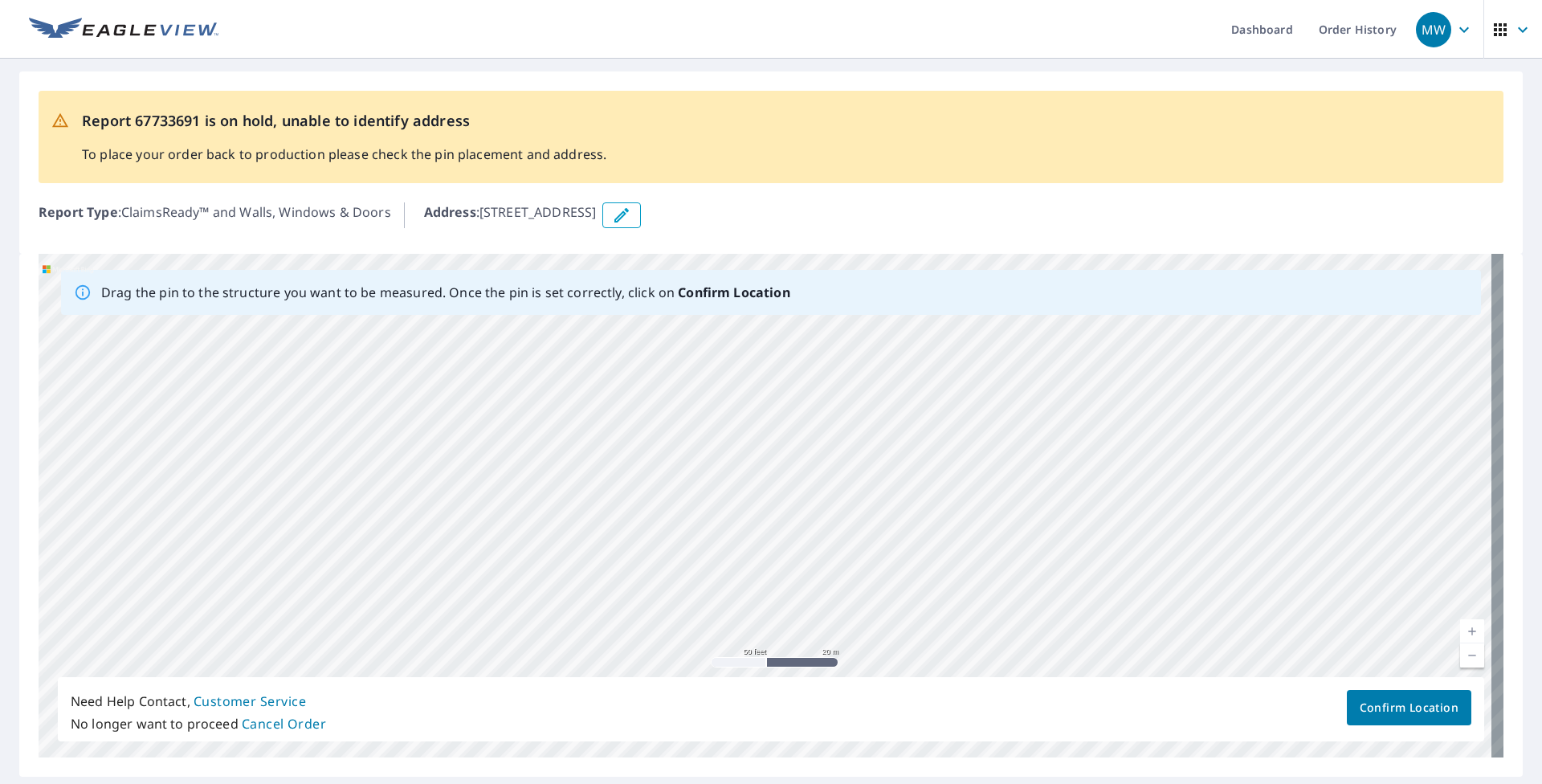
click at [454, 502] on div "[STREET_ADDRESS]" at bounding box center [771, 505] width 1465 height 503
drag, startPoint x: 664, startPoint y: 388, endPoint x: 458, endPoint y: 601, distance: 296.3
click at [458, 601] on div "[STREET_ADDRESS]" at bounding box center [771, 505] width 1465 height 503
drag, startPoint x: 608, startPoint y: 499, endPoint x: 846, endPoint y: 424, distance: 249.5
click at [713, 423] on div "[STREET_ADDRESS]" at bounding box center [771, 505] width 1465 height 503
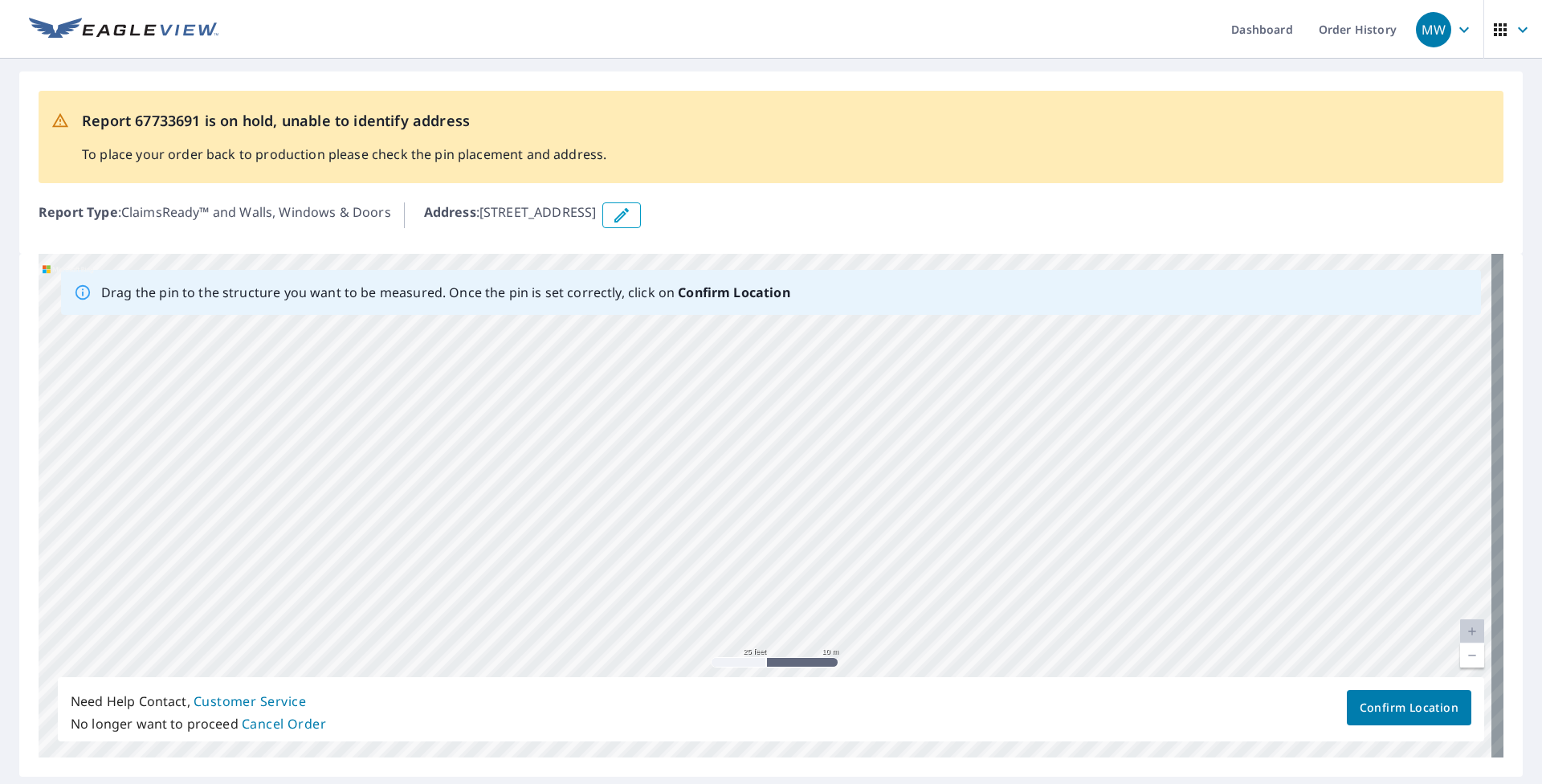
drag, startPoint x: 497, startPoint y: 532, endPoint x: 721, endPoint y: 403, distance: 258.5
click at [713, 403] on div "[STREET_ADDRESS]" at bounding box center [771, 505] width 1465 height 503
drag, startPoint x: 571, startPoint y: 524, endPoint x: 968, endPoint y: 485, distance: 398.9
click at [713, 485] on div "[STREET_ADDRESS]" at bounding box center [771, 505] width 1465 height 503
drag, startPoint x: 388, startPoint y: 518, endPoint x: 750, endPoint y: 435, distance: 371.4
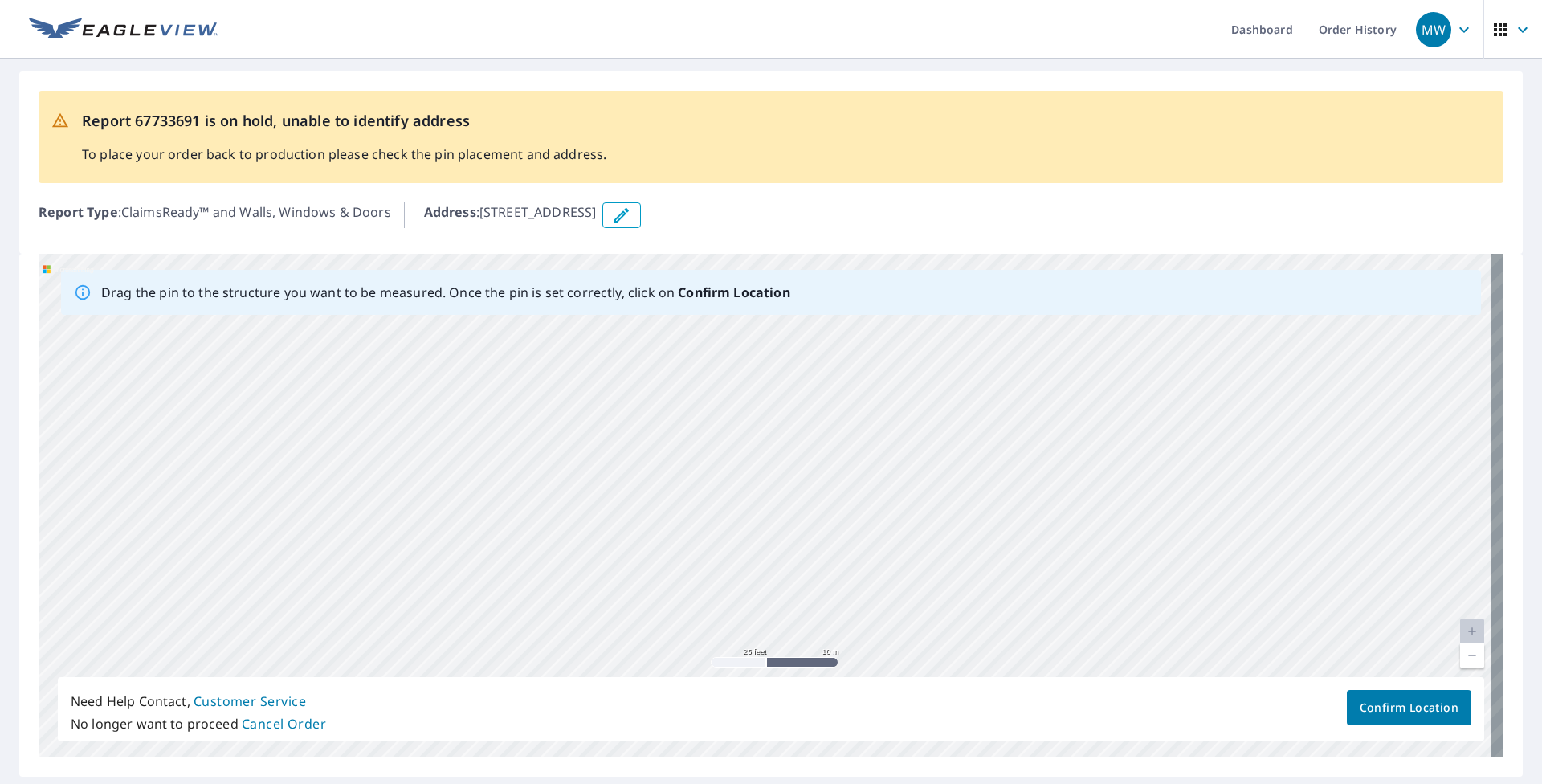
click at [713, 435] on div "[STREET_ADDRESS]" at bounding box center [771, 505] width 1465 height 503
drag, startPoint x: 349, startPoint y: 537, endPoint x: -182, endPoint y: 456, distance: 537.1
click at [0, 456] on html "MW MW Dashboard Order History MW Report 67733691 is on hold, unable to identify…" at bounding box center [771, 392] width 1542 height 784
click at [690, 436] on div "[STREET_ADDRESS]" at bounding box center [771, 505] width 1465 height 503
drag, startPoint x: 314, startPoint y: 466, endPoint x: 859, endPoint y: 324, distance: 563.2
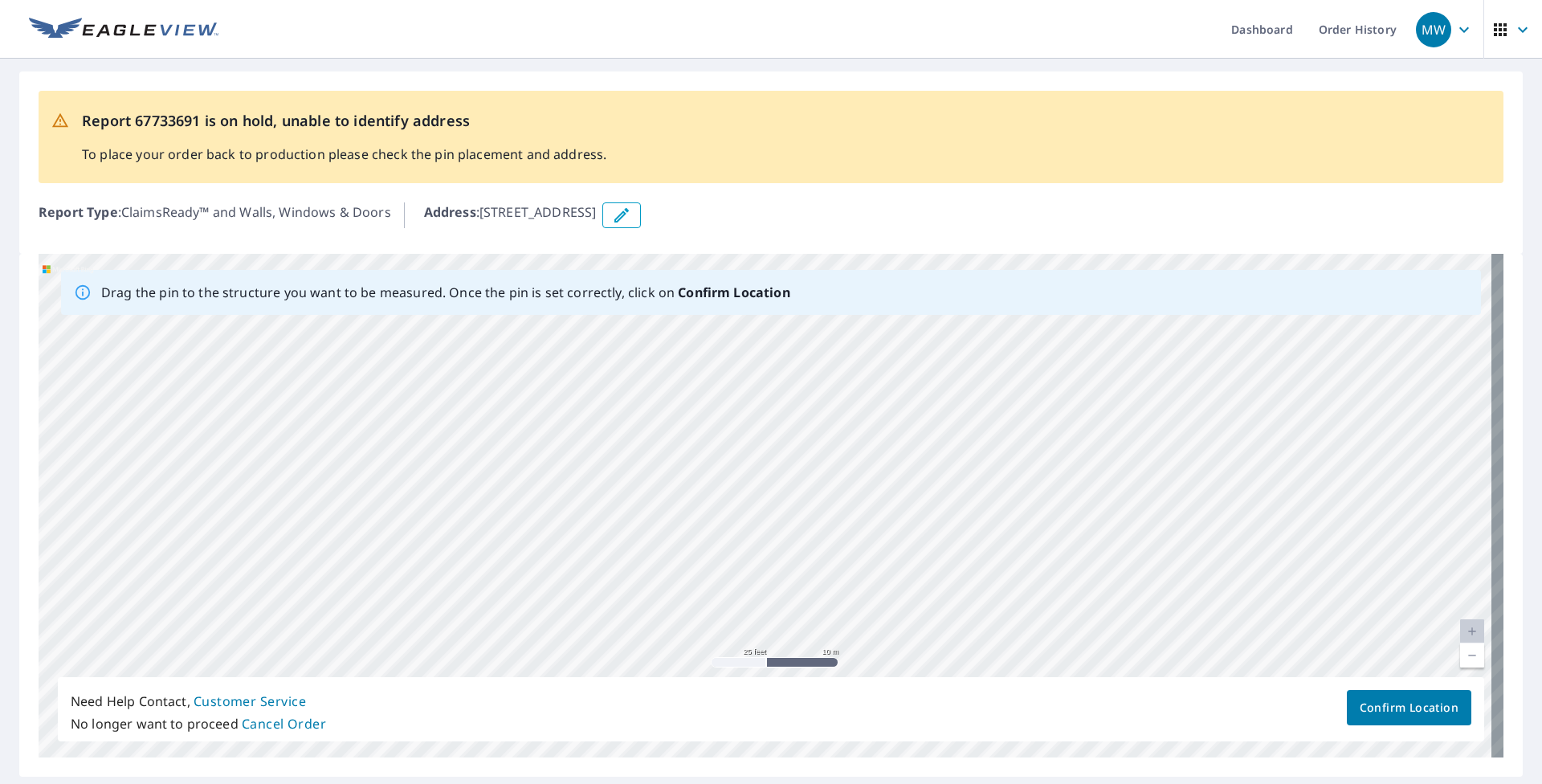
click at [713, 331] on div "[STREET_ADDRESS]" at bounding box center [771, 505] width 1465 height 503
drag, startPoint x: 525, startPoint y: 561, endPoint x: 651, endPoint y: 355, distance: 241.5
click at [642, 370] on div "[STREET_ADDRESS]" at bounding box center [771, 505] width 1465 height 503
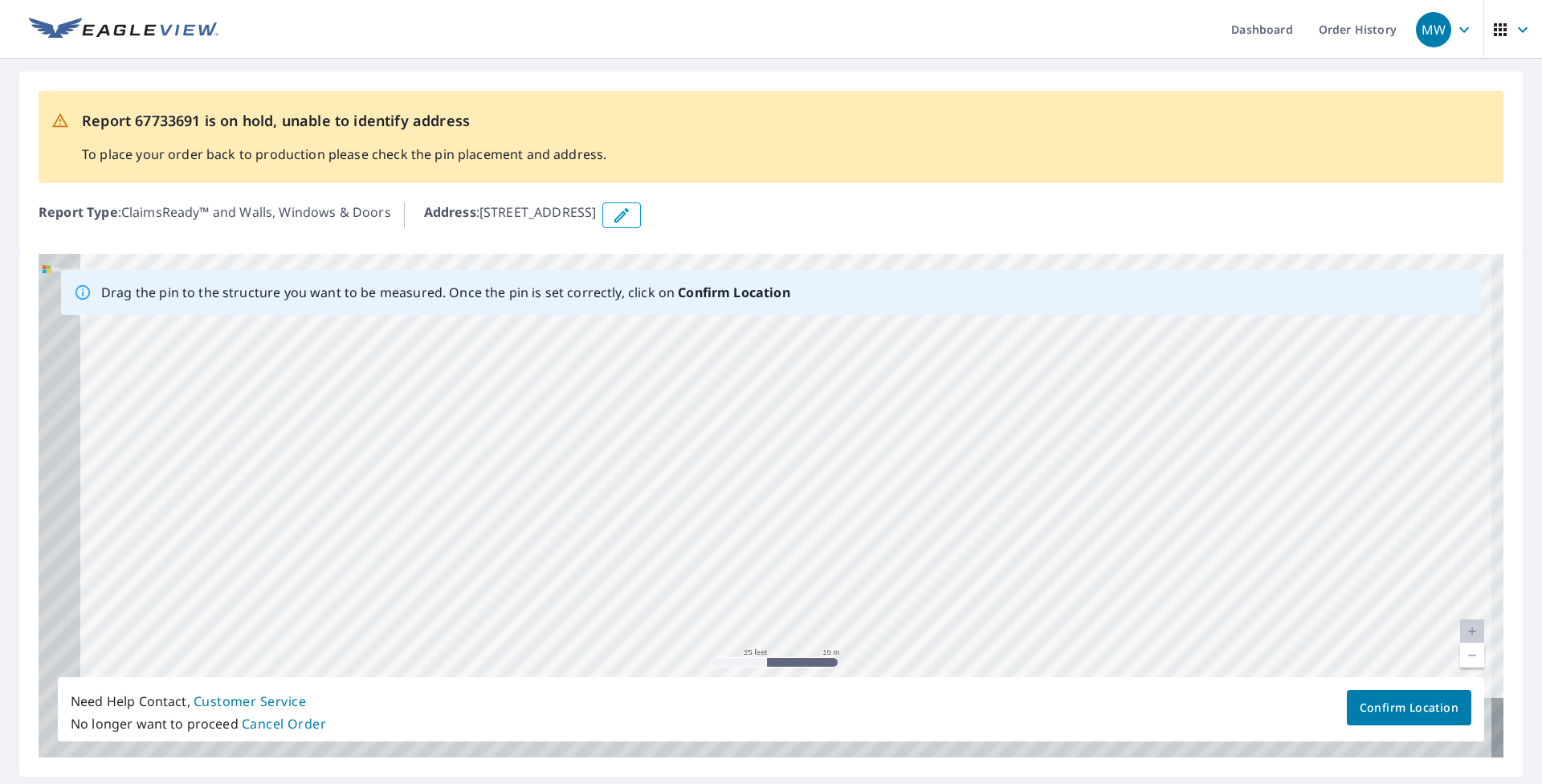
drag, startPoint x: 308, startPoint y: 552, endPoint x: 447, endPoint y: 356, distance: 240.3
click at [447, 356] on div "[STREET_ADDRESS]" at bounding box center [771, 505] width 1465 height 503
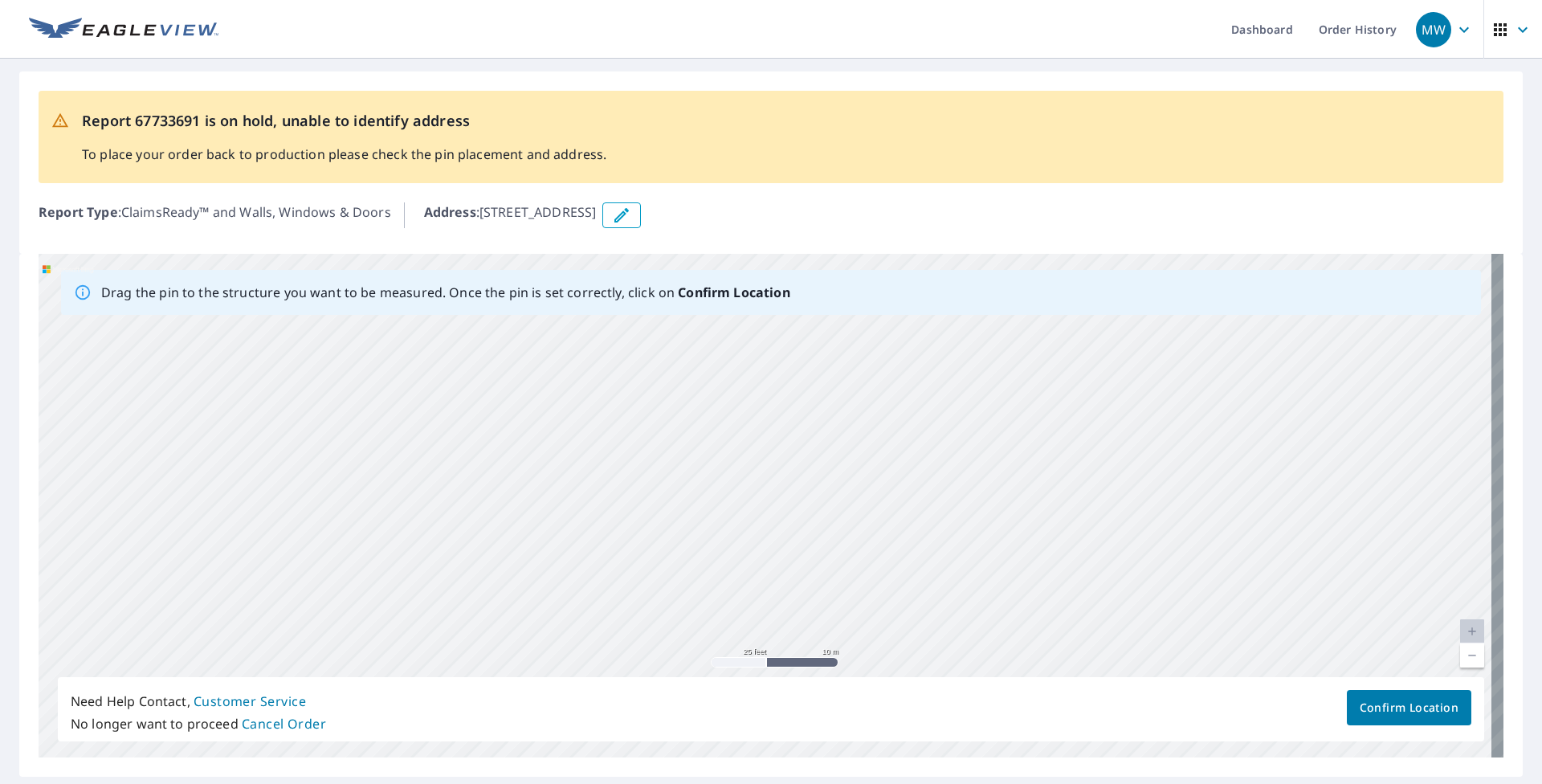
drag, startPoint x: 950, startPoint y: 468, endPoint x: 523, endPoint y: 645, distance: 462.2
click at [523, 645] on div "[STREET_ADDRESS]" at bounding box center [771, 505] width 1465 height 503
drag, startPoint x: 628, startPoint y: 480, endPoint x: 556, endPoint y: 656, distance: 190.2
click at [557, 652] on div "[STREET_ADDRESS]" at bounding box center [771, 505] width 1465 height 503
drag, startPoint x: 826, startPoint y: 456, endPoint x: 669, endPoint y: 642, distance: 243.4
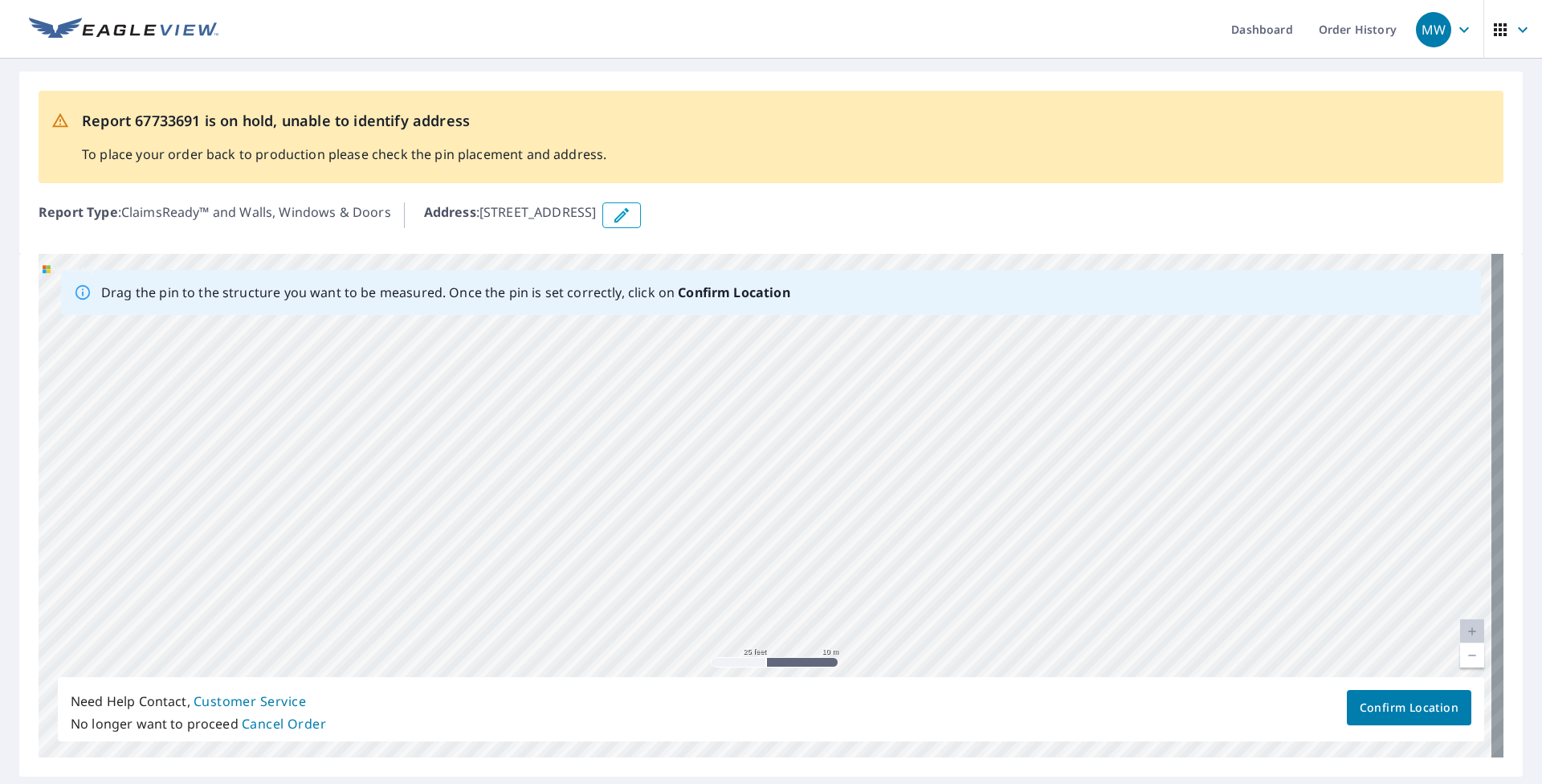
click at [669, 642] on div "[STREET_ADDRESS]" at bounding box center [771, 505] width 1465 height 503
drag, startPoint x: 859, startPoint y: 437, endPoint x: 193, endPoint y: 536, distance: 673.3
click at [202, 535] on div "[STREET_ADDRESS]" at bounding box center [771, 505] width 1465 height 503
drag, startPoint x: 862, startPoint y: 417, endPoint x: 686, endPoint y: 408, distance: 176.2
click at [686, 408] on div "[STREET_ADDRESS]" at bounding box center [771, 505] width 1465 height 503
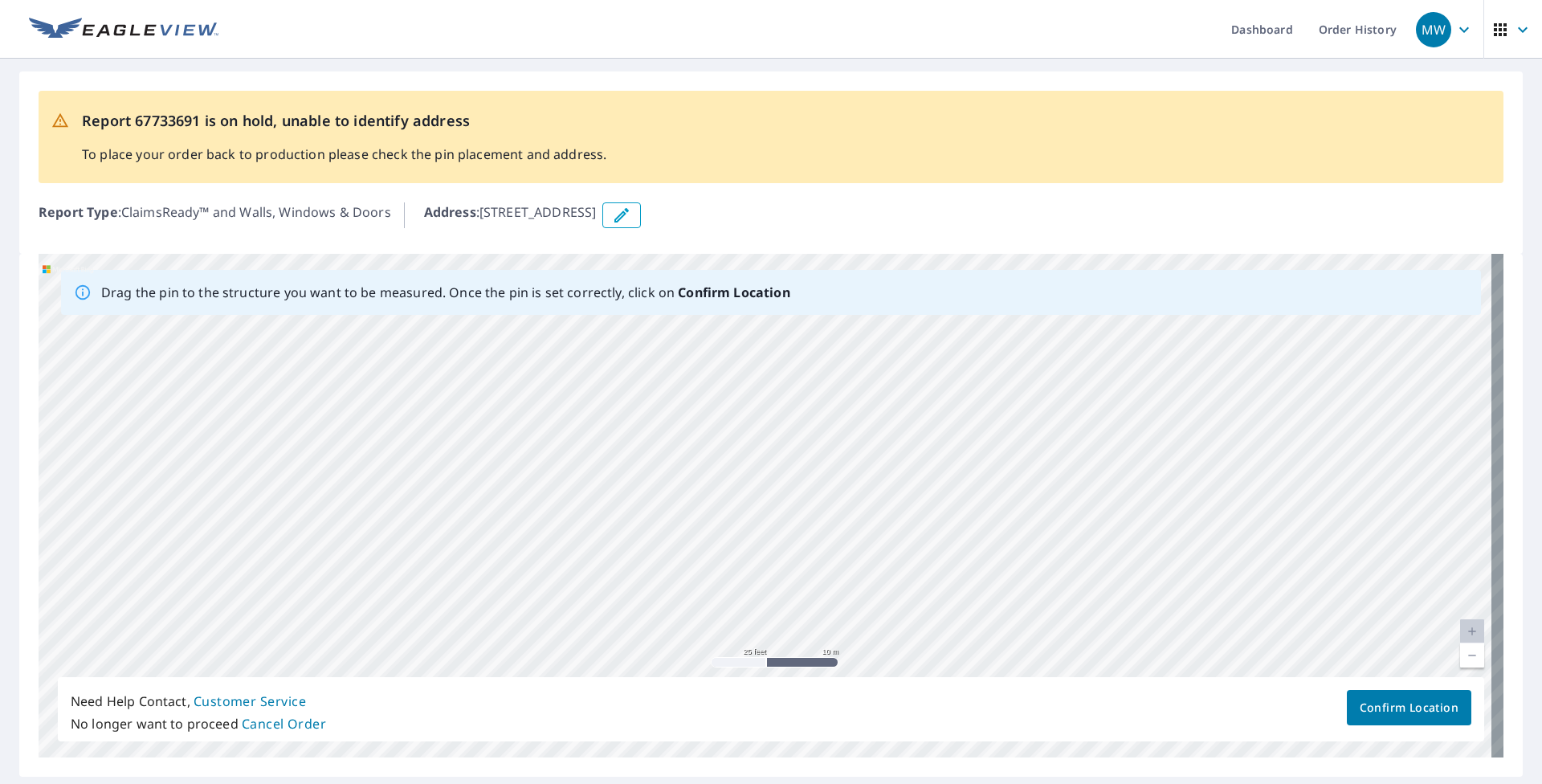
drag, startPoint x: 887, startPoint y: 542, endPoint x: 560, endPoint y: 393, distance: 359.3
click at [560, 393] on div "[STREET_ADDRESS]" at bounding box center [771, 505] width 1465 height 503
drag, startPoint x: 805, startPoint y: 376, endPoint x: 639, endPoint y: 545, distance: 236.9
click at [639, 545] on div "[STREET_ADDRESS]" at bounding box center [771, 505] width 1465 height 503
drag, startPoint x: 979, startPoint y: 407, endPoint x: 934, endPoint y: 603, distance: 201.1
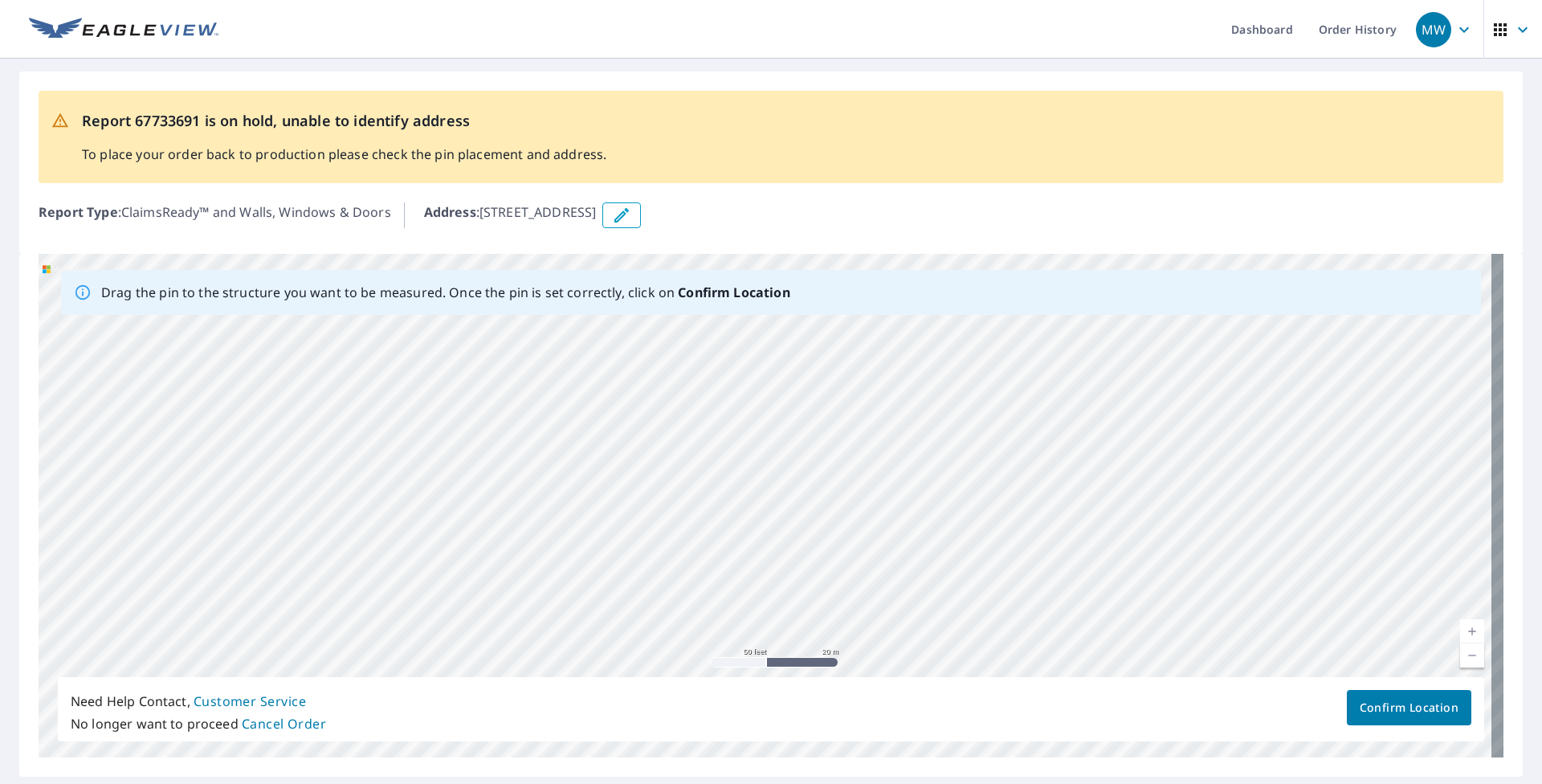
click at [713, 603] on div "[STREET_ADDRESS]" at bounding box center [771, 505] width 1465 height 503
drag, startPoint x: 699, startPoint y: 562, endPoint x: 817, endPoint y: 456, distance: 158.6
click at [713, 456] on div "[STREET_ADDRESS]" at bounding box center [771, 505] width 1465 height 503
drag, startPoint x: 677, startPoint y: 518, endPoint x: 836, endPoint y: 450, distance: 172.9
click at [713, 450] on div "[STREET_ADDRESS]" at bounding box center [771, 505] width 1465 height 503
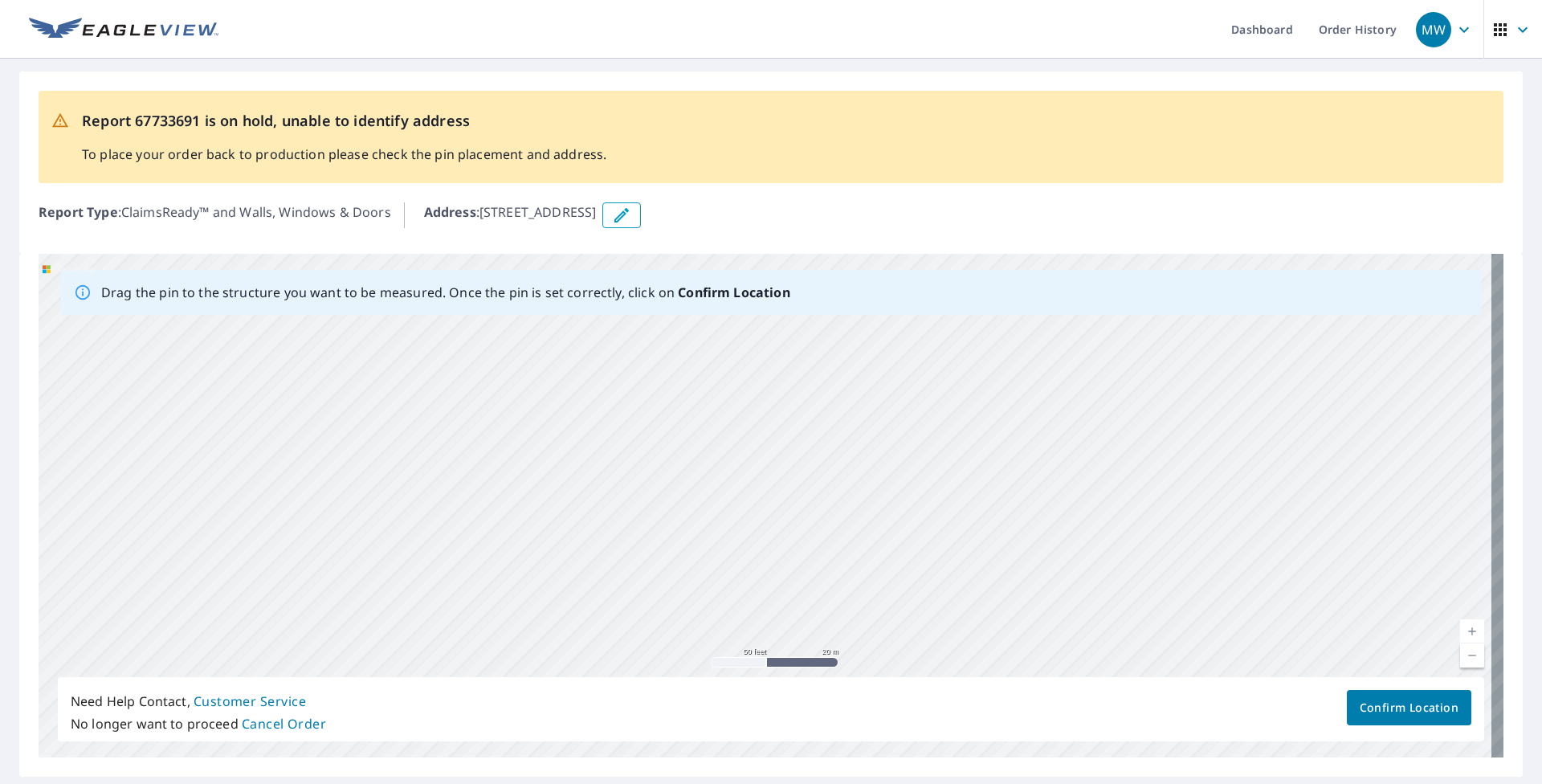
drag, startPoint x: 342, startPoint y: 486, endPoint x: 559, endPoint y: 464, distance: 218.1
click at [559, 464] on div "[STREET_ADDRESS]" at bounding box center [771, 505] width 1465 height 503
drag, startPoint x: 453, startPoint y: 497, endPoint x: 261, endPoint y: 626, distance: 231.3
click at [261, 626] on div "[STREET_ADDRESS]" at bounding box center [771, 505] width 1465 height 503
drag, startPoint x: 495, startPoint y: 616, endPoint x: 467, endPoint y: 500, distance: 119.3
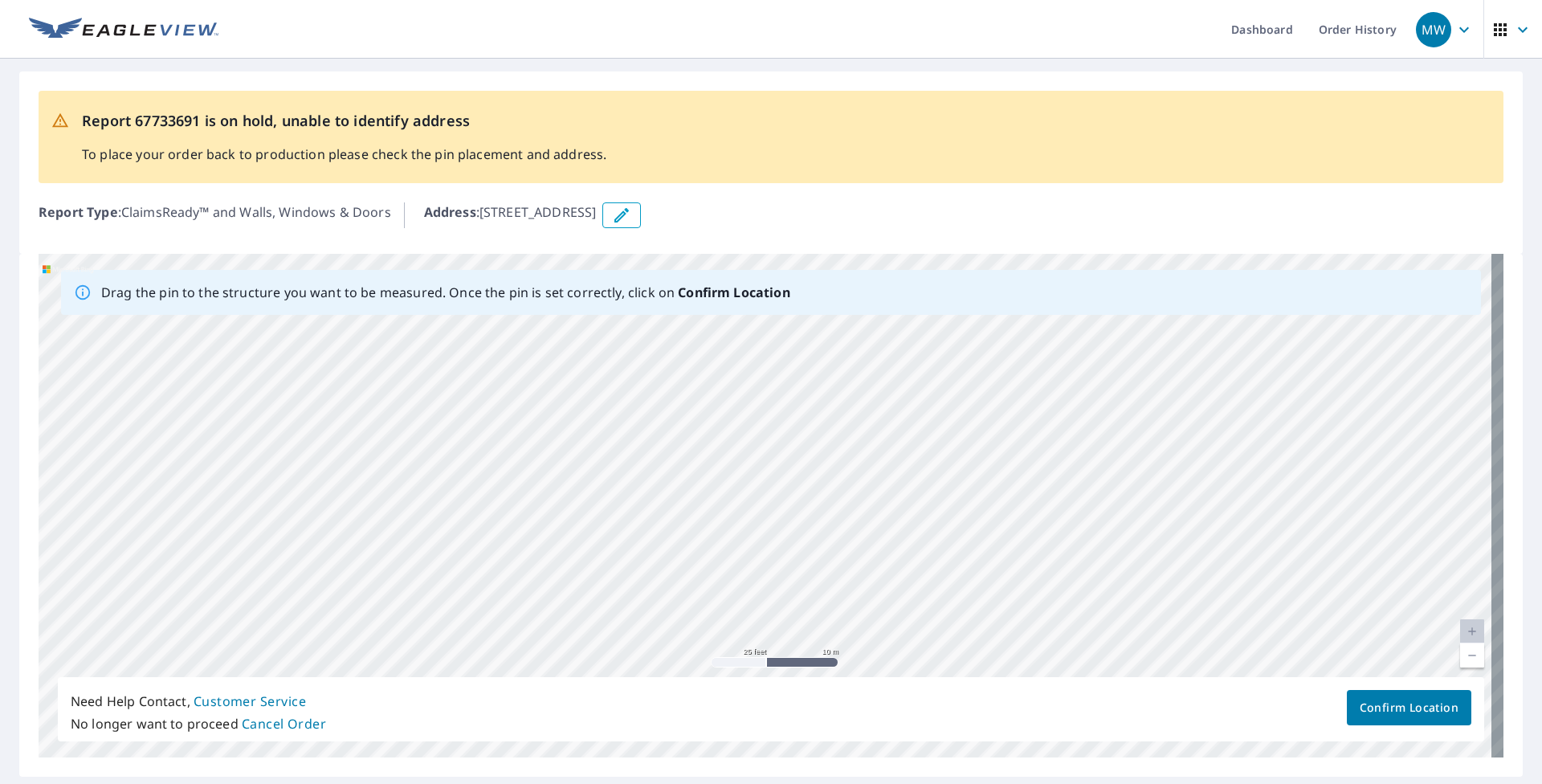
click at [467, 500] on div "[STREET_ADDRESS]" at bounding box center [771, 505] width 1465 height 503
drag, startPoint x: 547, startPoint y: 415, endPoint x: 554, endPoint y: 350, distance: 65.4
click at [554, 350] on div "[STREET_ADDRESS]" at bounding box center [771, 505] width 1465 height 503
drag, startPoint x: 545, startPoint y: 396, endPoint x: 531, endPoint y: 531, distance: 135.7
click at [531, 531] on div "[STREET_ADDRESS]" at bounding box center [771, 505] width 1465 height 503
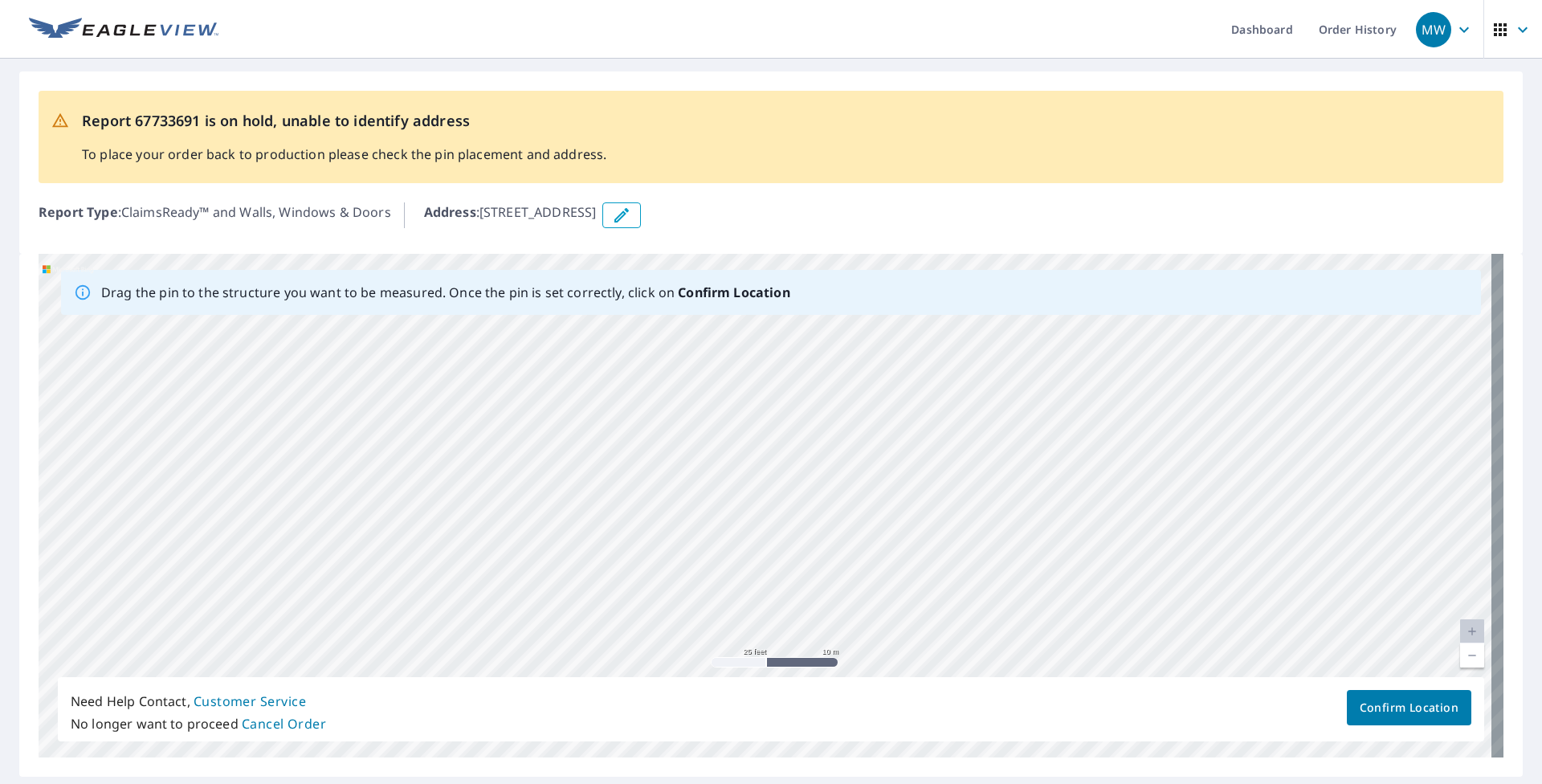
drag, startPoint x: 863, startPoint y: 472, endPoint x: 368, endPoint y: 434, distance: 496.5
click at [368, 434] on div "[STREET_ADDRESS]" at bounding box center [771, 505] width 1465 height 503
drag, startPoint x: 624, startPoint y: 555, endPoint x: 401, endPoint y: 524, distance: 225.1
click at [401, 524] on div "[STREET_ADDRESS]" at bounding box center [771, 505] width 1465 height 503
drag, startPoint x: 781, startPoint y: 444, endPoint x: 1251, endPoint y: 513, distance: 475.0
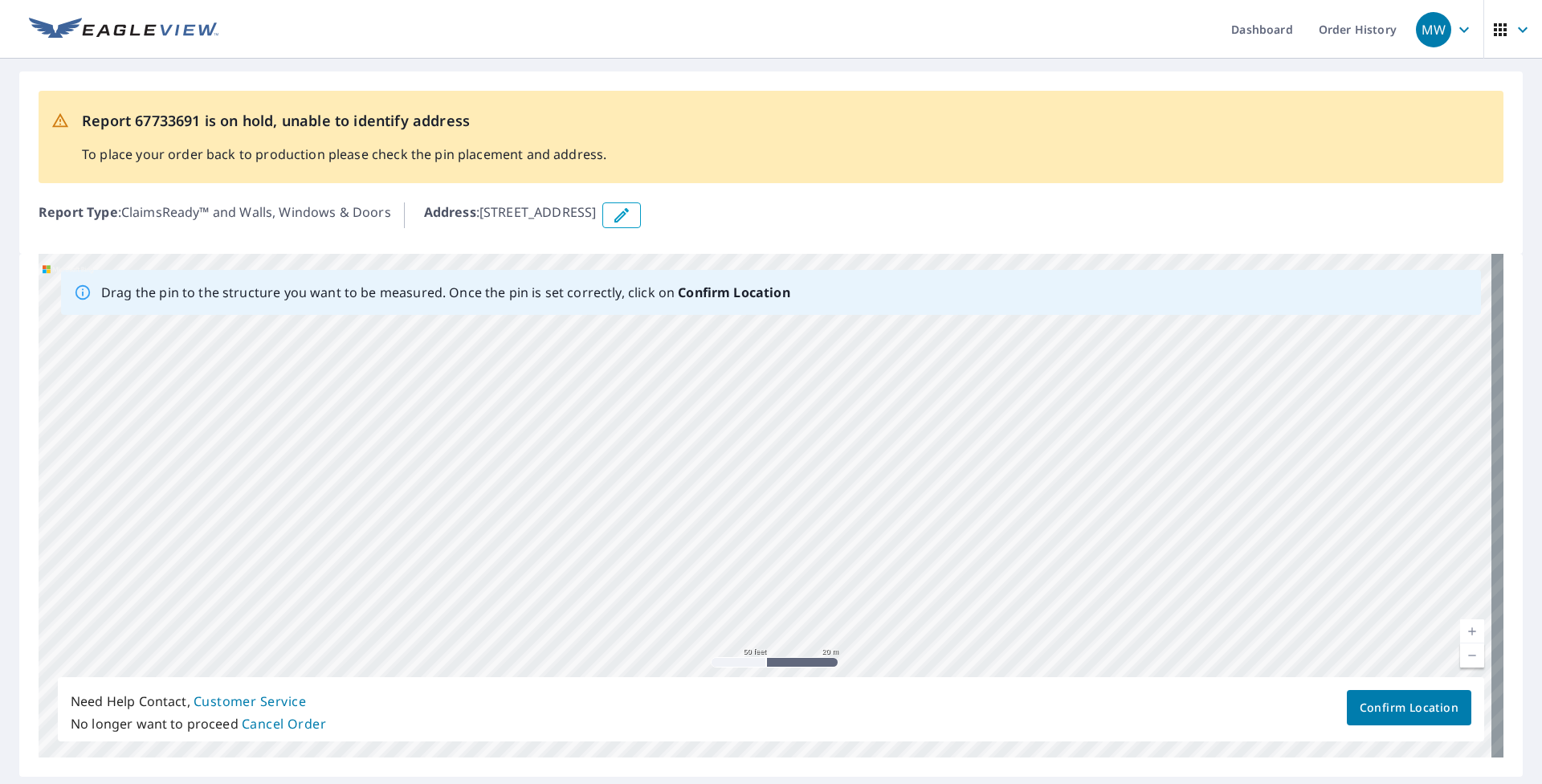
click at [713, 513] on div "[STREET_ADDRESS]" at bounding box center [771, 505] width 1465 height 503
drag, startPoint x: 658, startPoint y: 554, endPoint x: 761, endPoint y: 424, distance: 165.9
click at [713, 424] on div "[STREET_ADDRESS]" at bounding box center [771, 505] width 1465 height 503
drag, startPoint x: 810, startPoint y: 442, endPoint x: 943, endPoint y: 405, distance: 138.1
click at [713, 404] on div "[STREET_ADDRESS]" at bounding box center [771, 505] width 1465 height 503
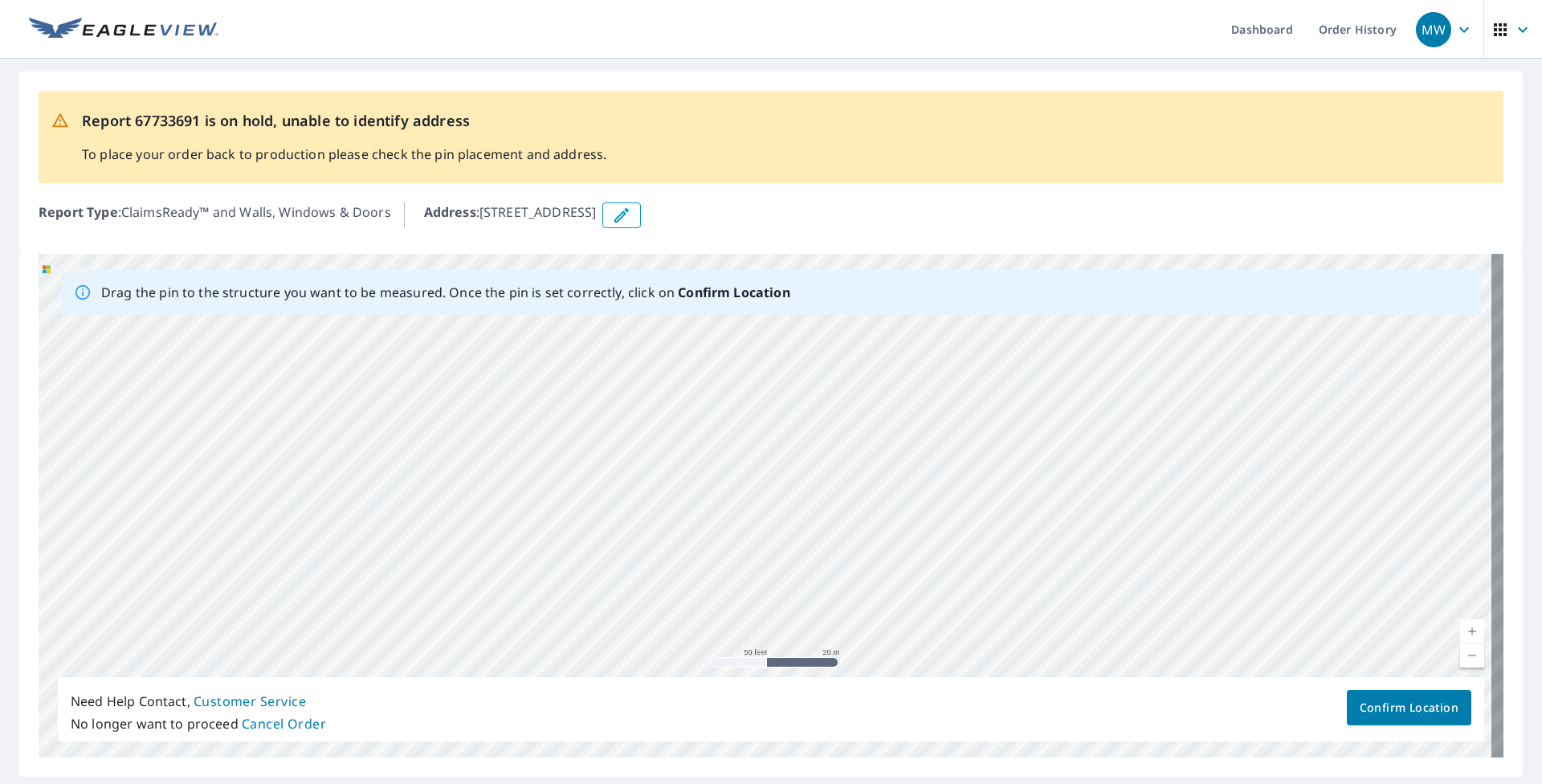
drag, startPoint x: 497, startPoint y: 550, endPoint x: 616, endPoint y: 448, distance: 156.7
click at [612, 450] on div "[STREET_ADDRESS]" at bounding box center [771, 505] width 1465 height 503
drag, startPoint x: 246, startPoint y: 526, endPoint x: 407, endPoint y: 434, distance: 185.4
click at [407, 434] on div "[STREET_ADDRESS]" at bounding box center [771, 505] width 1465 height 503
drag, startPoint x: 431, startPoint y: 510, endPoint x: 731, endPoint y: 418, distance: 313.8
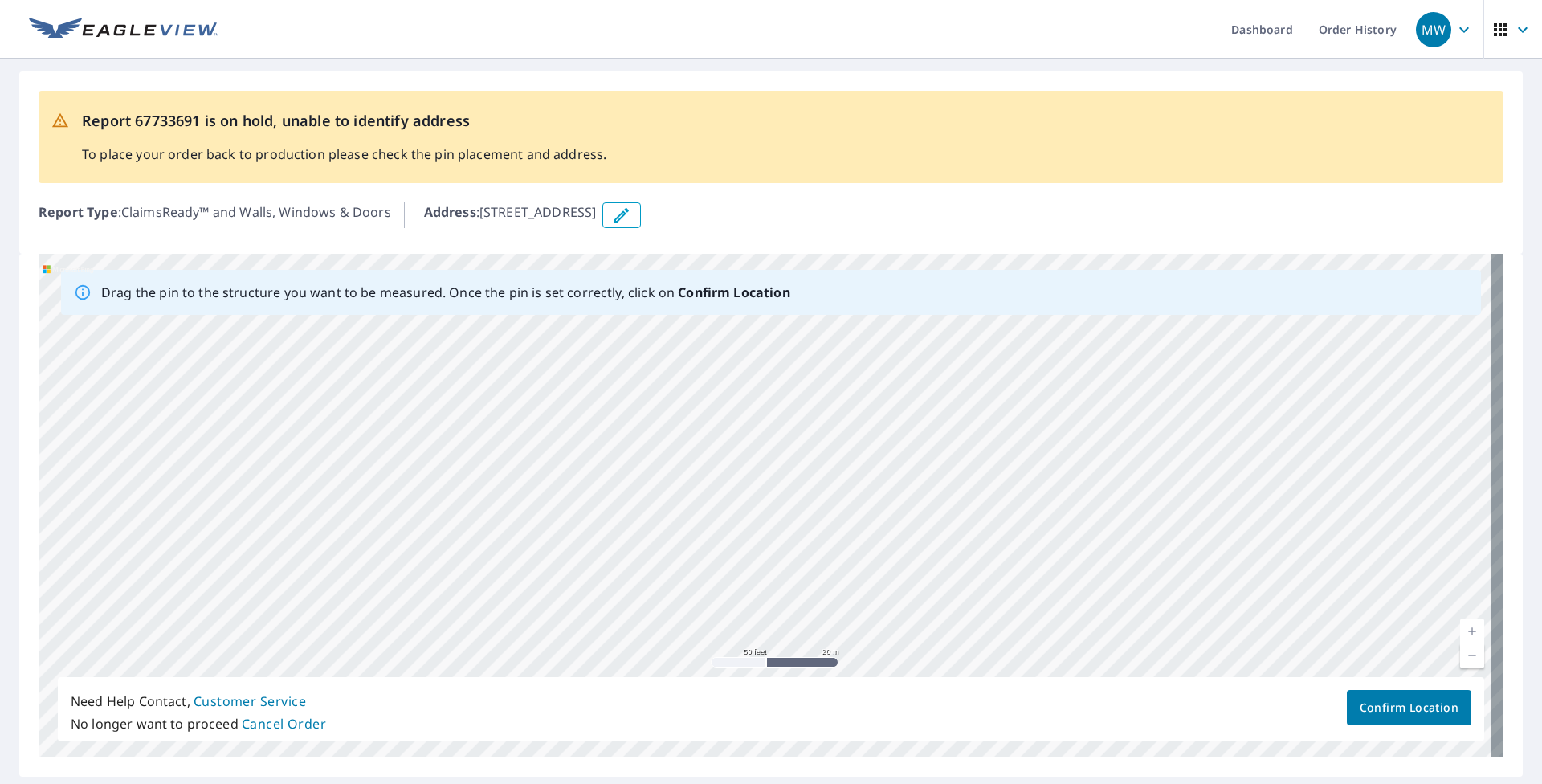
click at [713, 418] on div "[STREET_ADDRESS]" at bounding box center [771, 505] width 1465 height 503
drag, startPoint x: 417, startPoint y: 491, endPoint x: 750, endPoint y: 385, distance: 349.5
click at [713, 385] on div "[STREET_ADDRESS]" at bounding box center [771, 505] width 1465 height 503
drag, startPoint x: 466, startPoint y: 501, endPoint x: 784, endPoint y: 378, distance: 341.0
click at [713, 378] on div "[STREET_ADDRESS]" at bounding box center [771, 505] width 1465 height 503
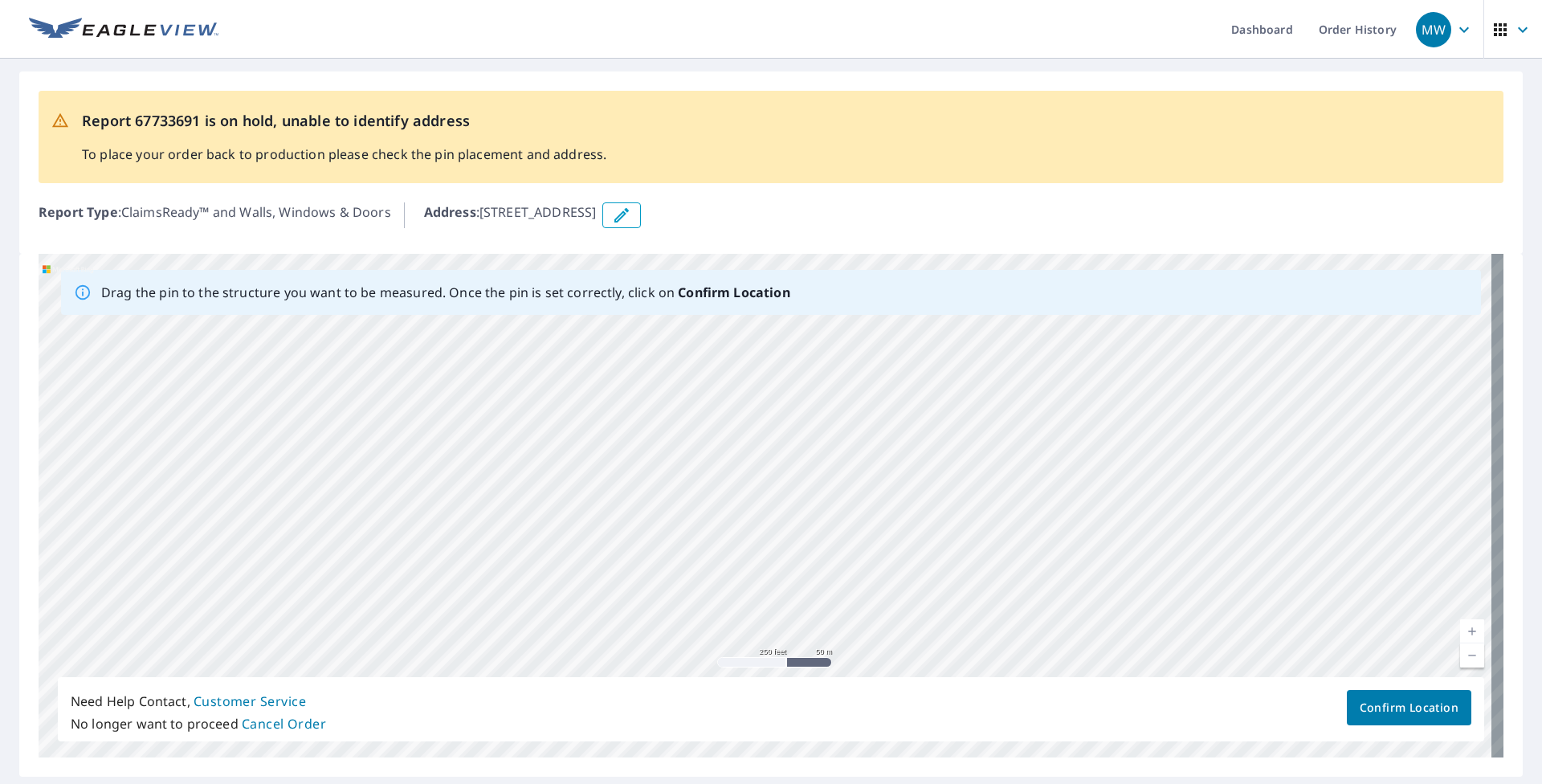
drag, startPoint x: 550, startPoint y: 517, endPoint x: 831, endPoint y: 367, distance: 318.5
click at [713, 367] on div "[STREET_ADDRESS]" at bounding box center [771, 505] width 1465 height 503
drag, startPoint x: 572, startPoint y: 528, endPoint x: 553, endPoint y: 363, distance: 166.1
click at [553, 367] on div "[STREET_ADDRESS]" at bounding box center [771, 505] width 1465 height 503
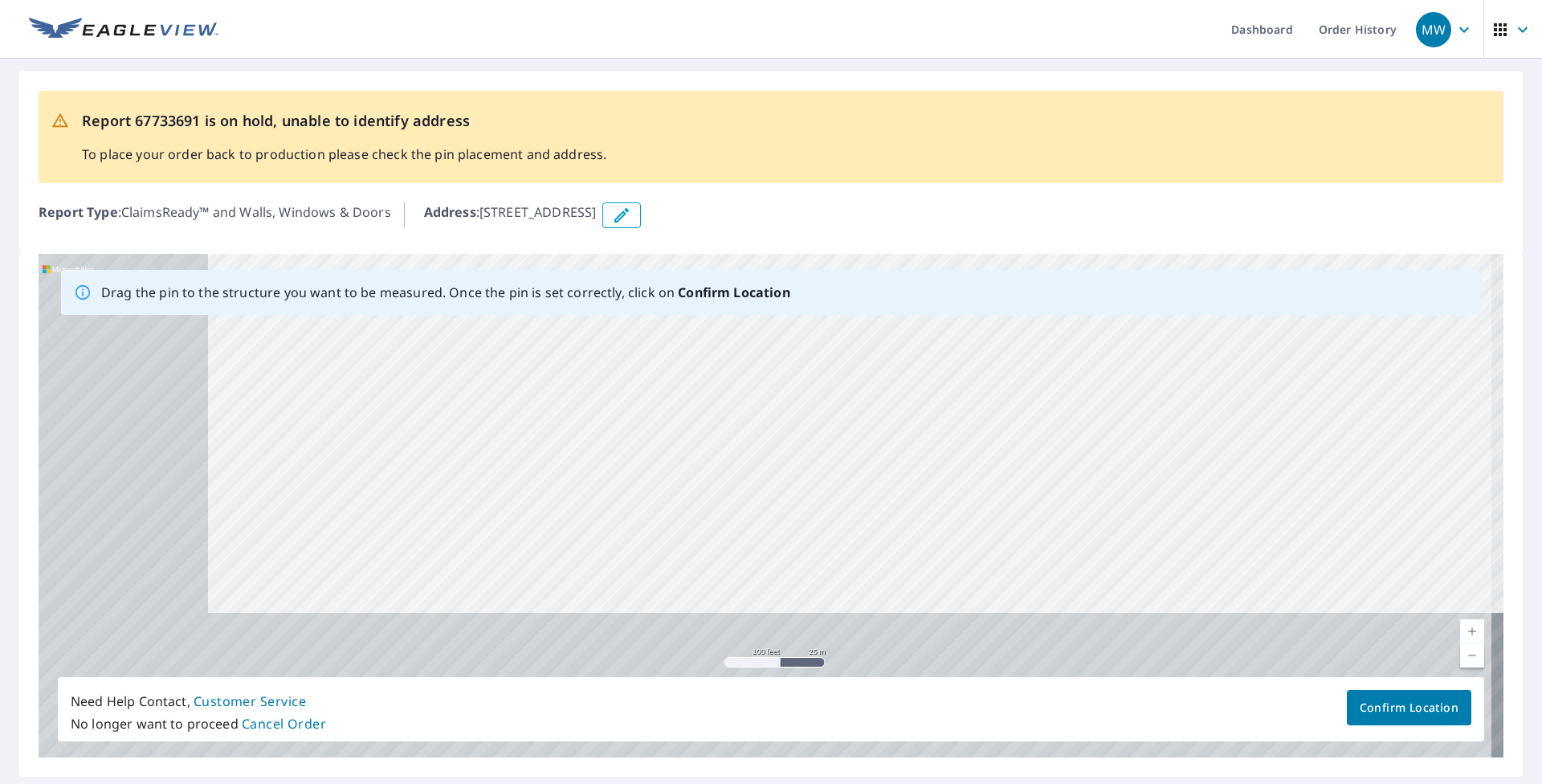
drag, startPoint x: 391, startPoint y: 592, endPoint x: 563, endPoint y: 441, distance: 228.9
click at [563, 441] on div "[STREET_ADDRESS]" at bounding box center [771, 505] width 1465 height 503
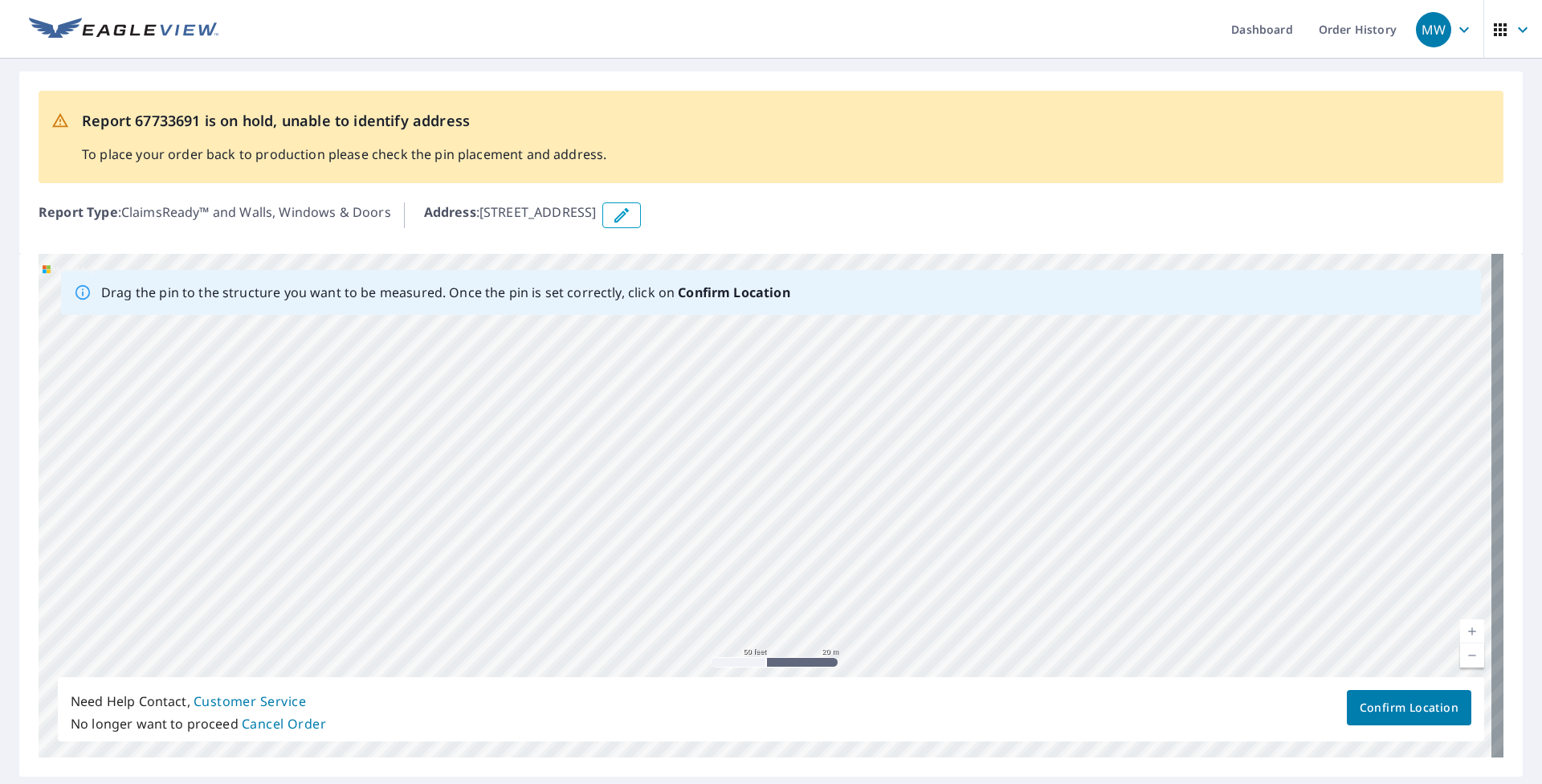
drag, startPoint x: 282, startPoint y: 584, endPoint x: 689, endPoint y: 447, distance: 429.4
click at [689, 447] on div "[STREET_ADDRESS]" at bounding box center [771, 505] width 1465 height 503
drag, startPoint x: 679, startPoint y: 447, endPoint x: 238, endPoint y: 562, distance: 455.7
click at [253, 560] on div "[STREET_ADDRESS]" at bounding box center [771, 505] width 1465 height 503
drag, startPoint x: 651, startPoint y: 407, endPoint x: 484, endPoint y: 564, distance: 229.2
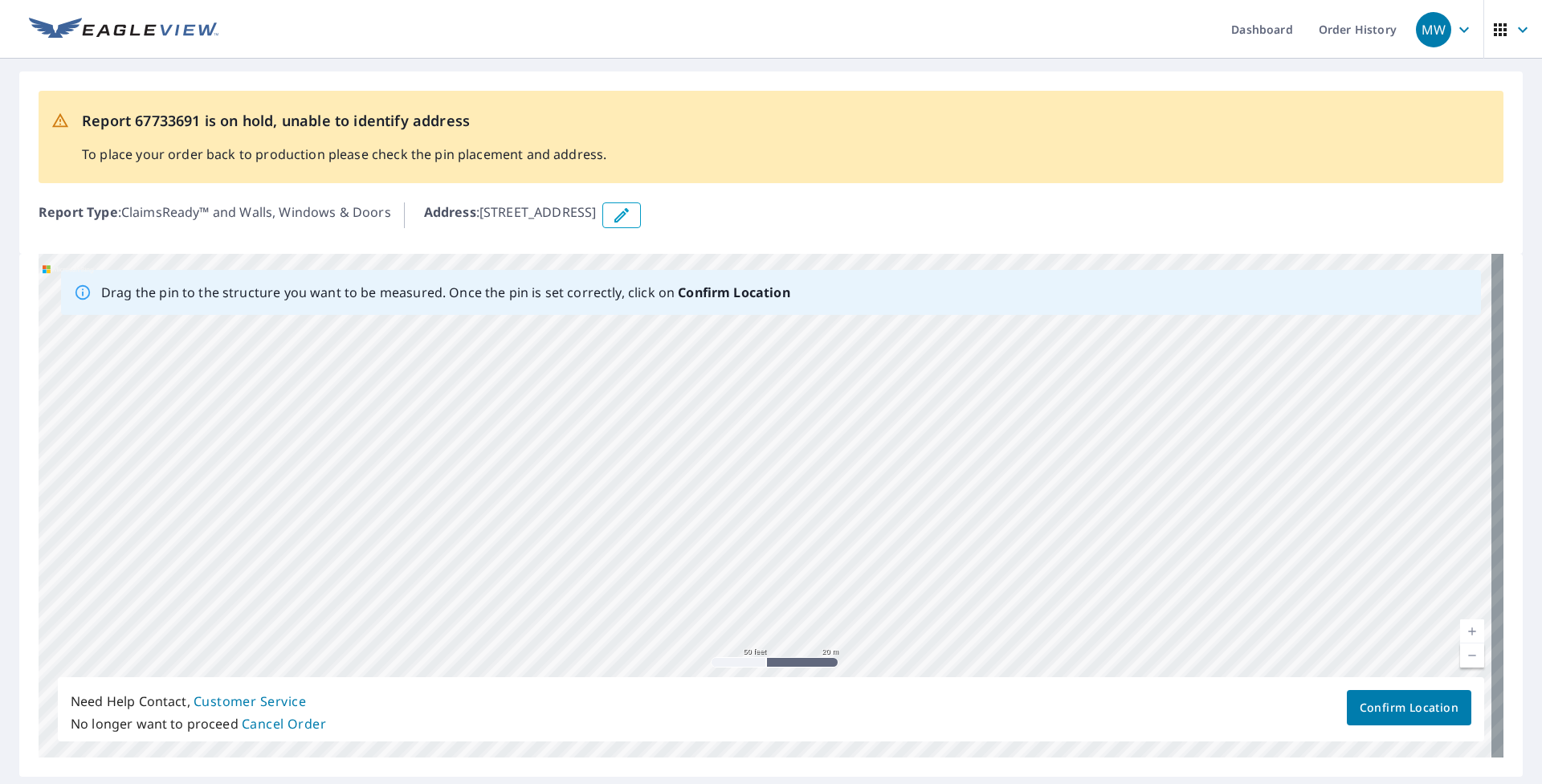
click at [510, 562] on div "[STREET_ADDRESS]" at bounding box center [771, 505] width 1465 height 503
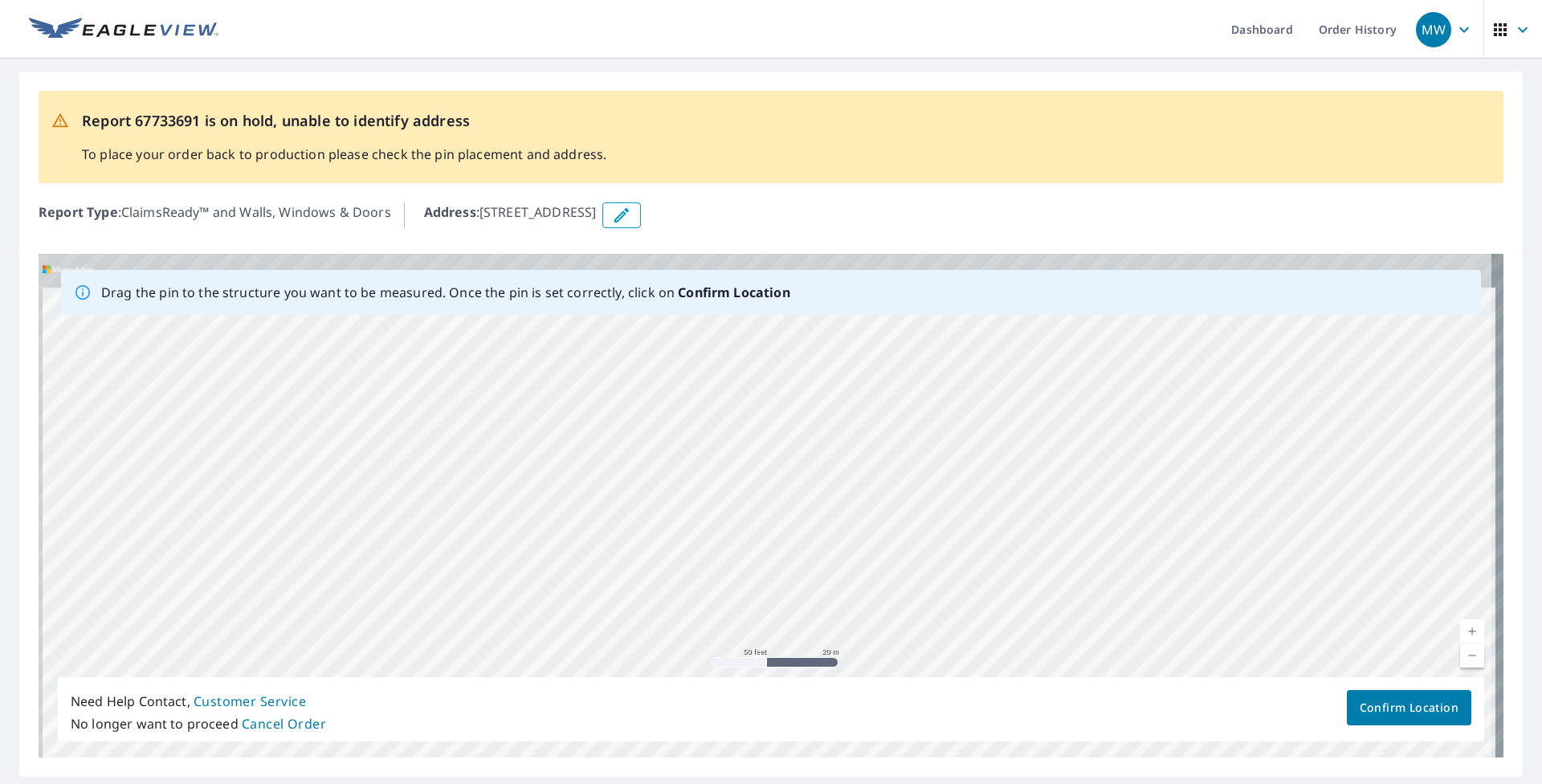
drag, startPoint x: 629, startPoint y: 455, endPoint x: 628, endPoint y: 673, distance: 218.0
click at [634, 669] on div "[STREET_ADDRESS]" at bounding box center [771, 505] width 1465 height 503
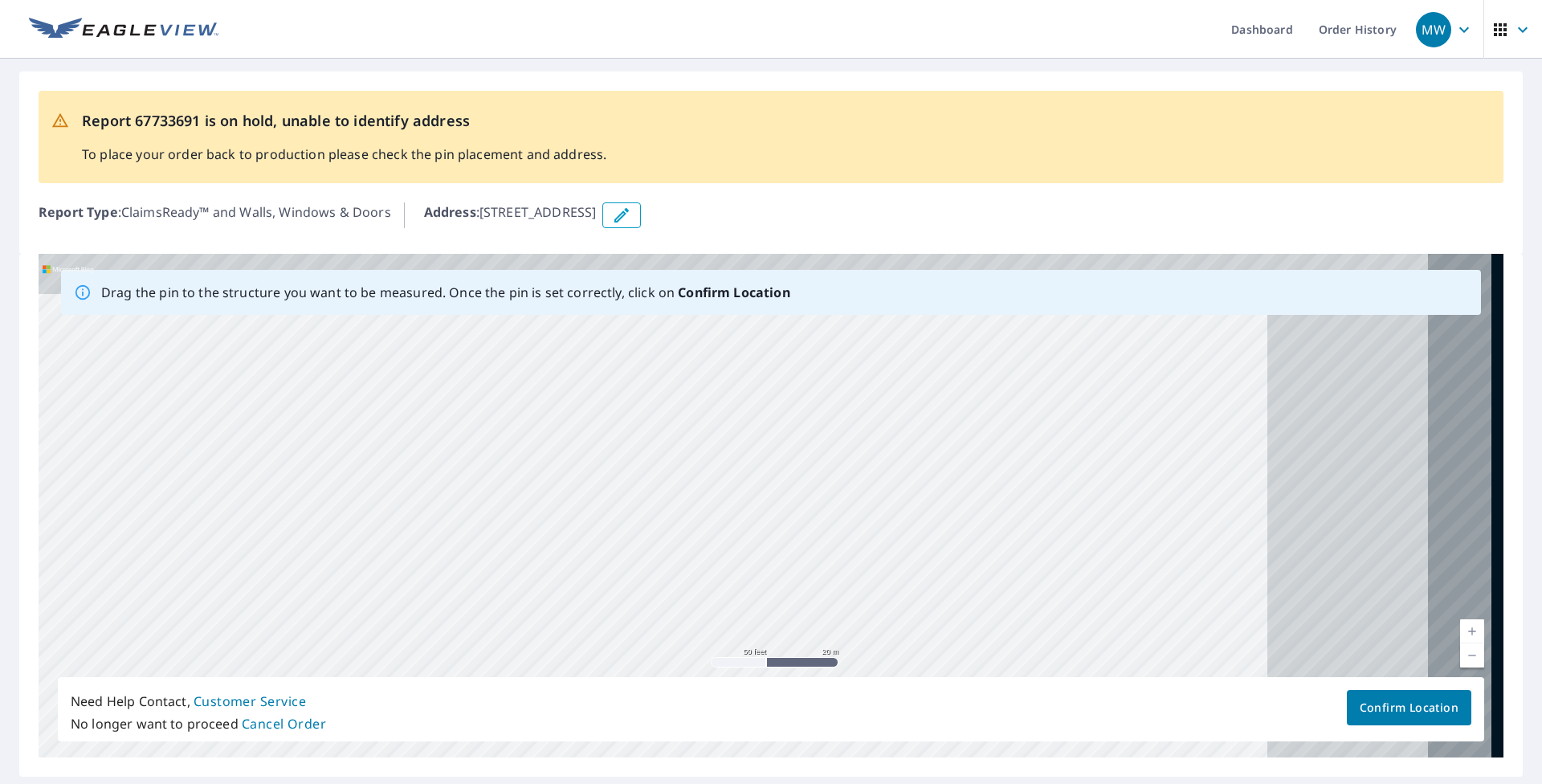
drag, startPoint x: 934, startPoint y: 452, endPoint x: 432, endPoint y: 563, distance: 514.1
click at [432, 563] on div "[STREET_ADDRESS]" at bounding box center [771, 505] width 1465 height 503
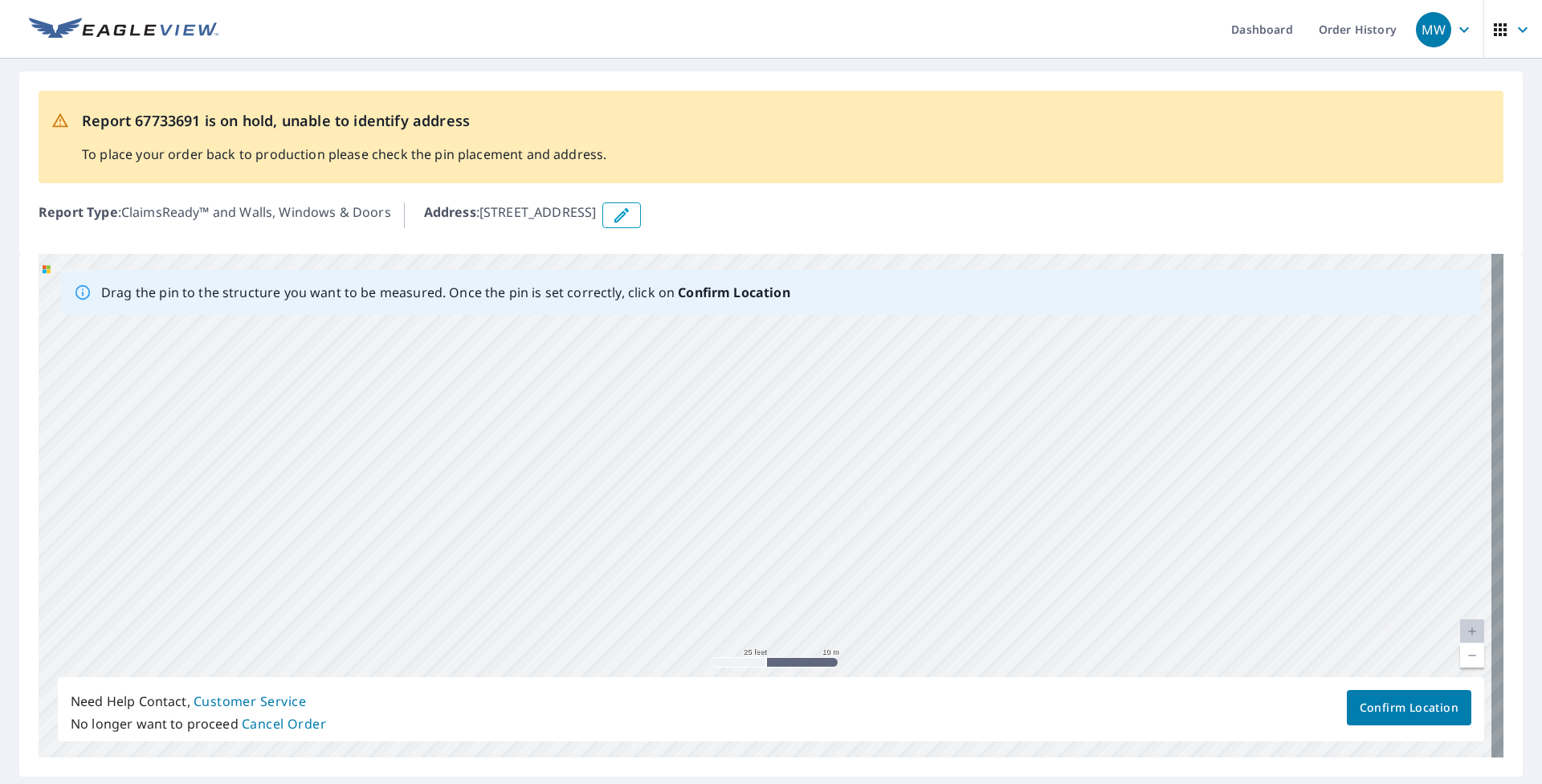
drag, startPoint x: 541, startPoint y: 447, endPoint x: 307, endPoint y: 642, distance: 304.6
click at [307, 642] on div "[STREET_ADDRESS]" at bounding box center [771, 505] width 1465 height 503
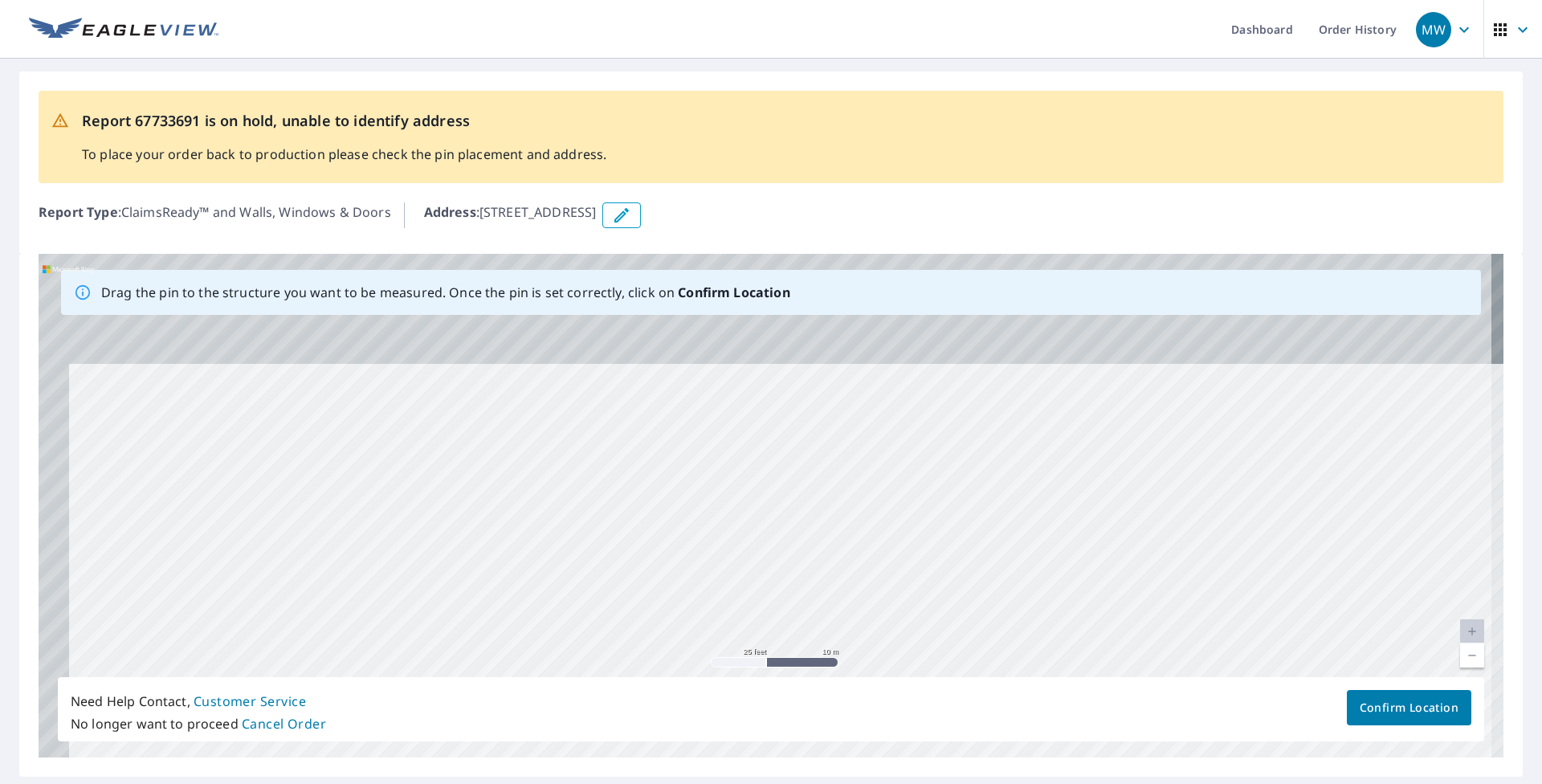
drag, startPoint x: 473, startPoint y: 554, endPoint x: 485, endPoint y: 598, distance: 45.6
click at [485, 597] on div "[STREET_ADDRESS]" at bounding box center [771, 505] width 1465 height 503
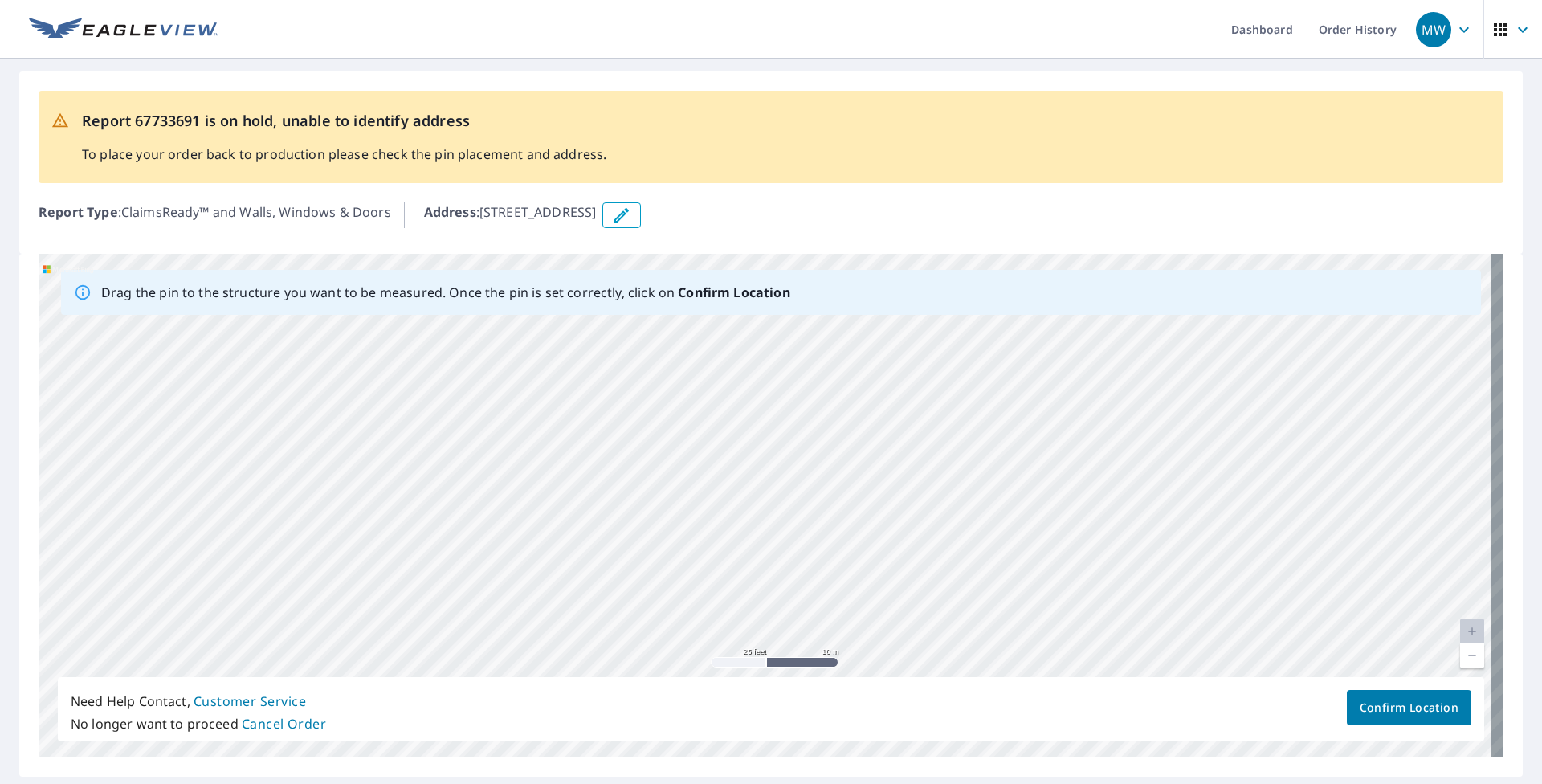
drag, startPoint x: 574, startPoint y: 436, endPoint x: 504, endPoint y: 668, distance: 242.3
click at [504, 668] on div "[STREET_ADDRESS]" at bounding box center [771, 505] width 1465 height 503
drag, startPoint x: 729, startPoint y: 482, endPoint x: 474, endPoint y: 571, distance: 270.1
click at [465, 573] on div "[STREET_ADDRESS]" at bounding box center [771, 505] width 1465 height 503
drag, startPoint x: 633, startPoint y: 464, endPoint x: 473, endPoint y: 599, distance: 209.3
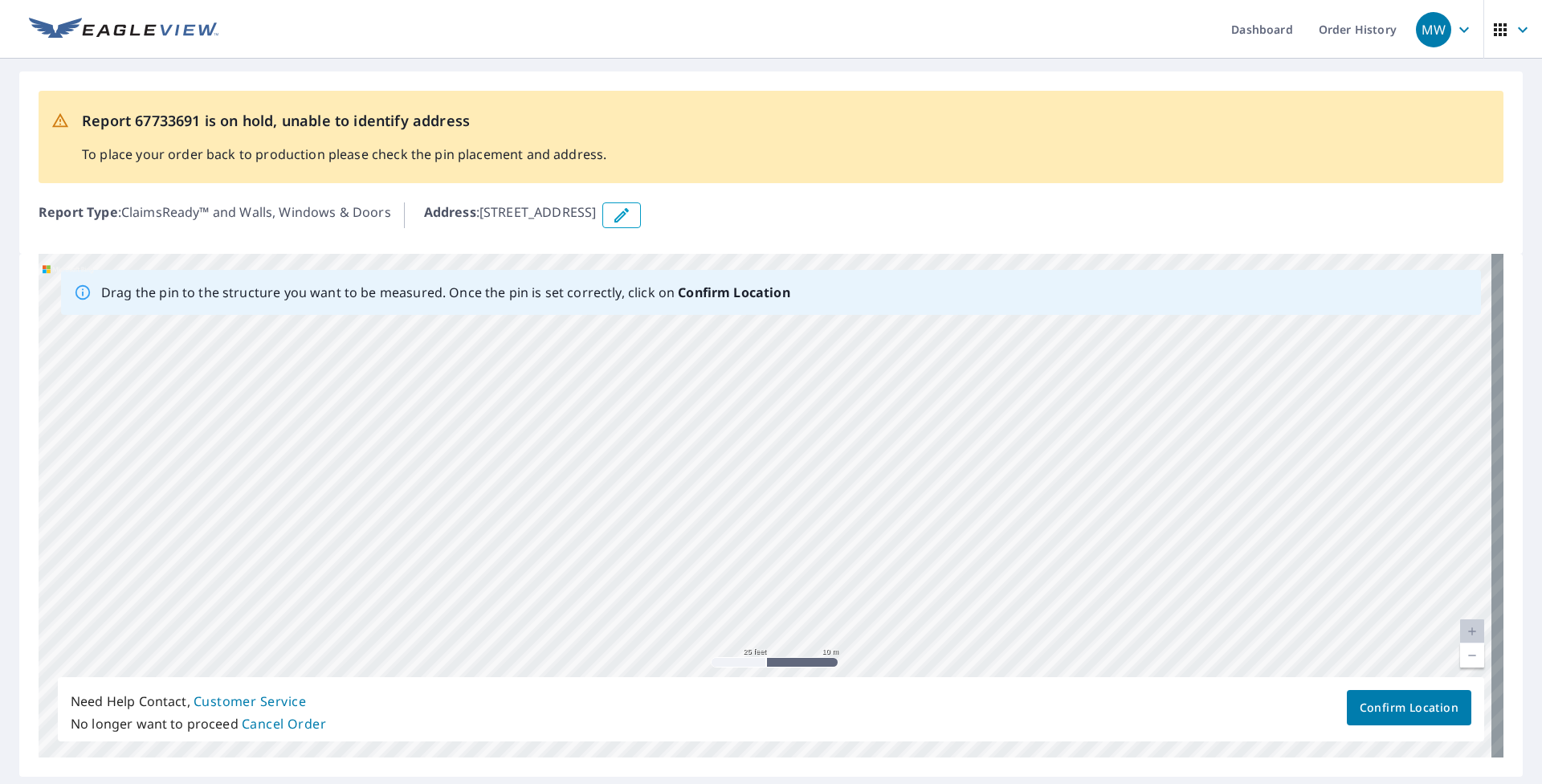
click at [495, 588] on div "[STREET_ADDRESS]" at bounding box center [771, 505] width 1465 height 503
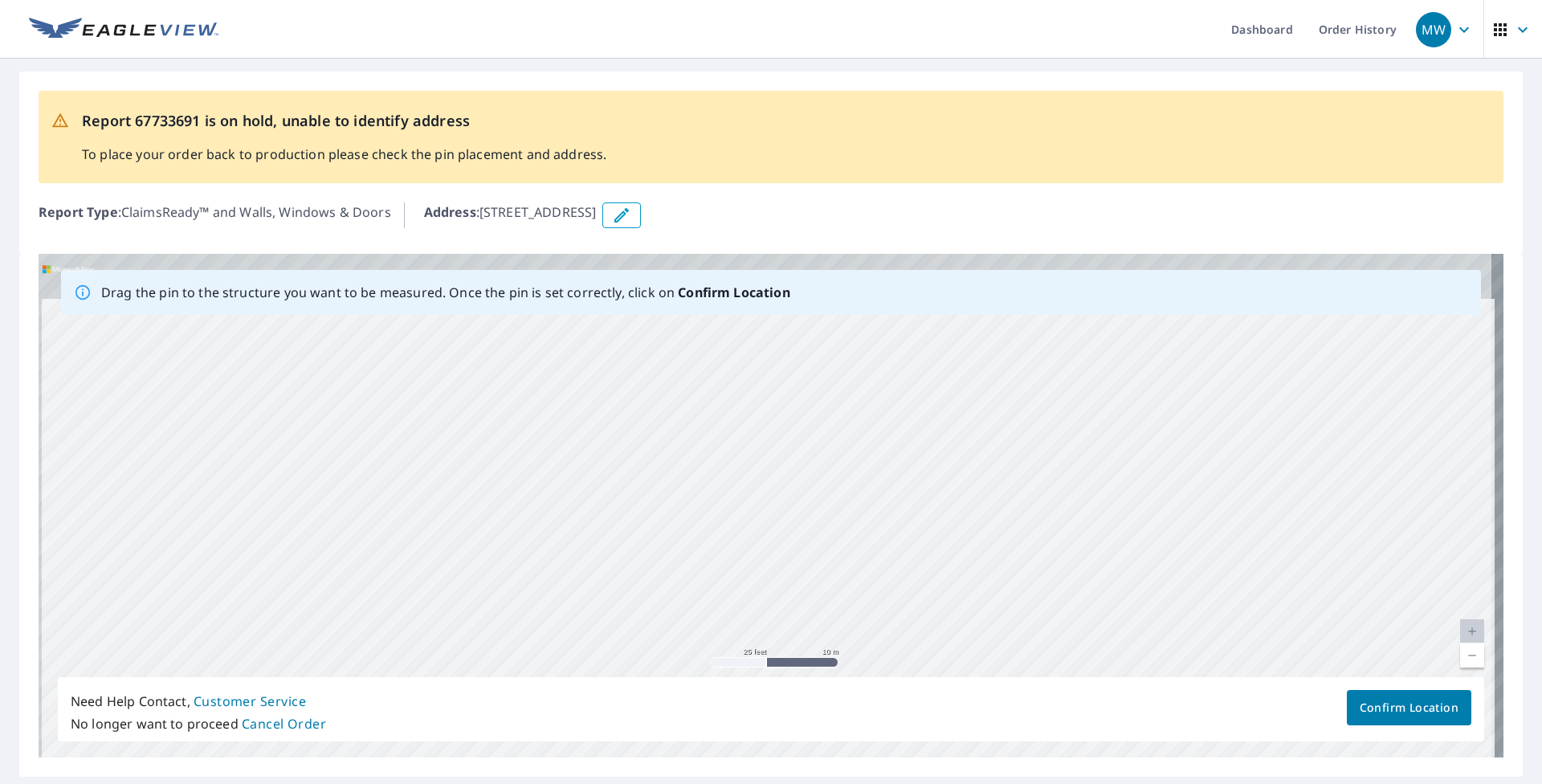
drag, startPoint x: 638, startPoint y: 403, endPoint x: 667, endPoint y: 592, distance: 191.2
click at [667, 592] on div "[STREET_ADDRESS]" at bounding box center [771, 505] width 1465 height 503
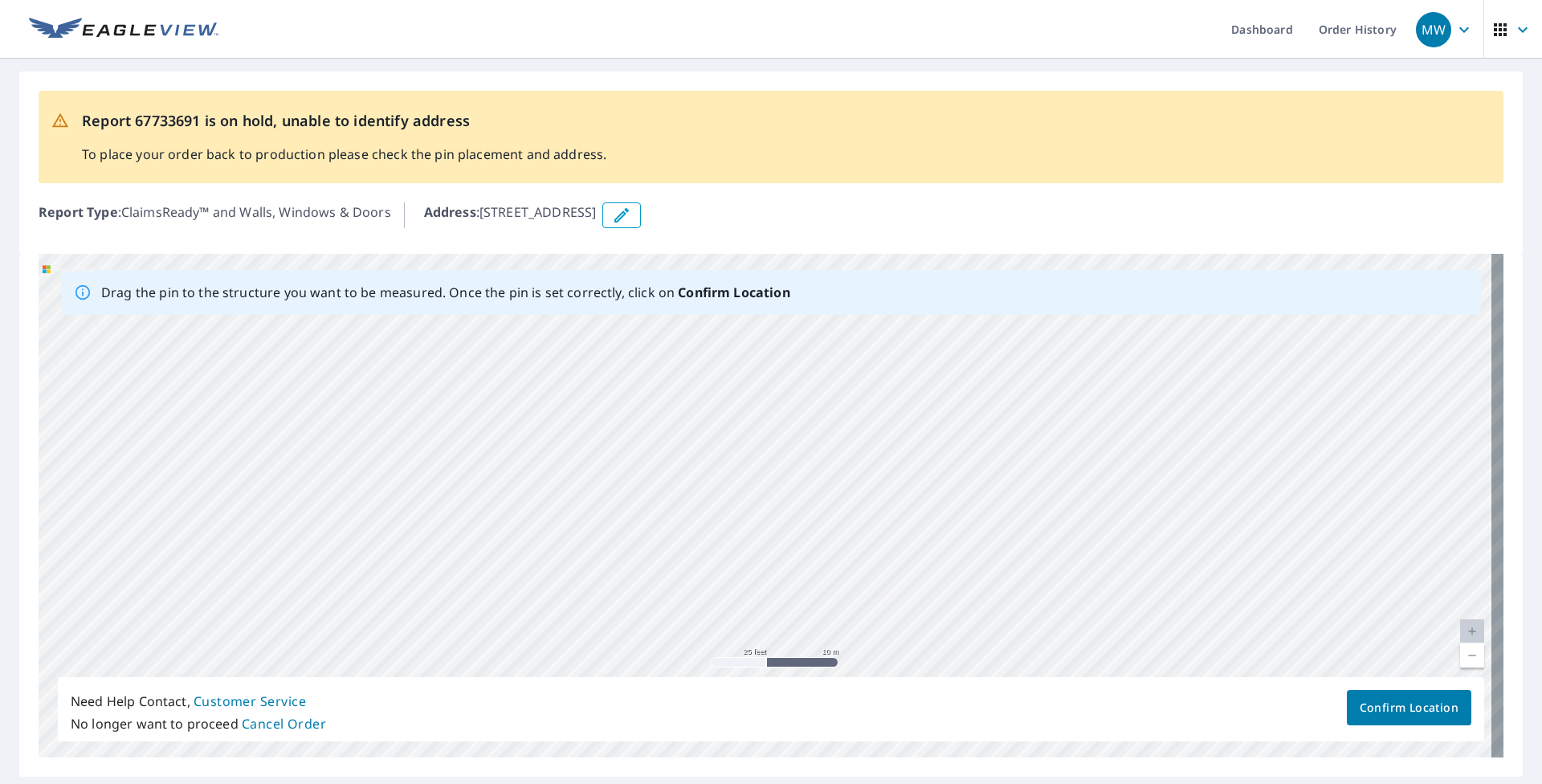
drag, startPoint x: 659, startPoint y: 468, endPoint x: 598, endPoint y: 634, distance: 176.9
click at [608, 634] on div "[STREET_ADDRESS]" at bounding box center [771, 505] width 1465 height 503
drag, startPoint x: 543, startPoint y: 622, endPoint x: 531, endPoint y: 607, distance: 19.2
click at [540, 622] on div "[STREET_ADDRESS]" at bounding box center [771, 505] width 1465 height 503
drag, startPoint x: 613, startPoint y: 509, endPoint x: 291, endPoint y: 585, distance: 330.8
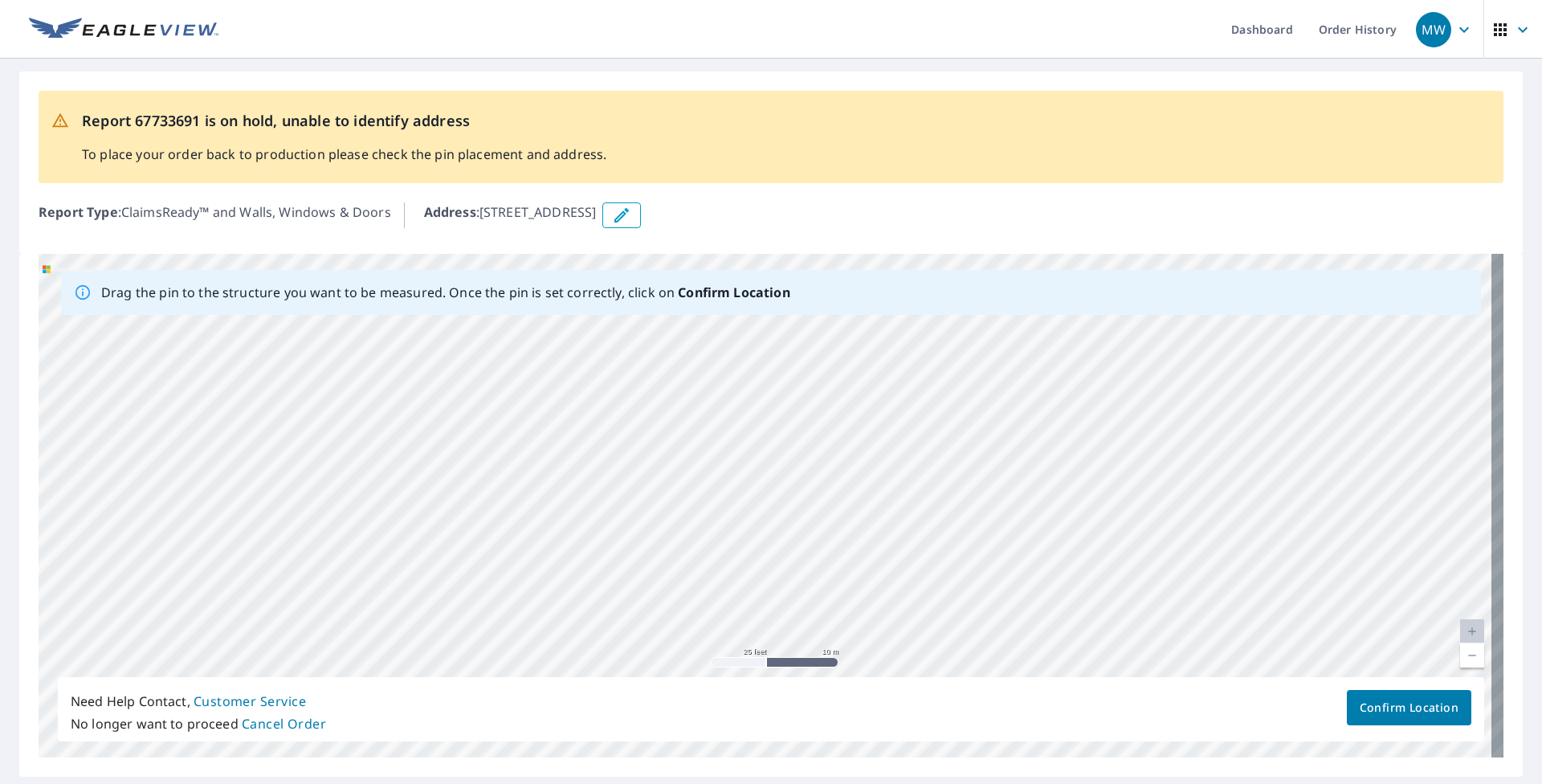
click at [291, 585] on div "[STREET_ADDRESS]" at bounding box center [771, 505] width 1465 height 503
drag, startPoint x: 594, startPoint y: 426, endPoint x: 495, endPoint y: 597, distance: 197.6
click at [495, 597] on div "[STREET_ADDRESS]" at bounding box center [771, 505] width 1465 height 503
drag, startPoint x: 545, startPoint y: 568, endPoint x: 540, endPoint y: 636, distance: 68.2
click at [540, 636] on div "[STREET_ADDRESS]" at bounding box center [771, 505] width 1465 height 503
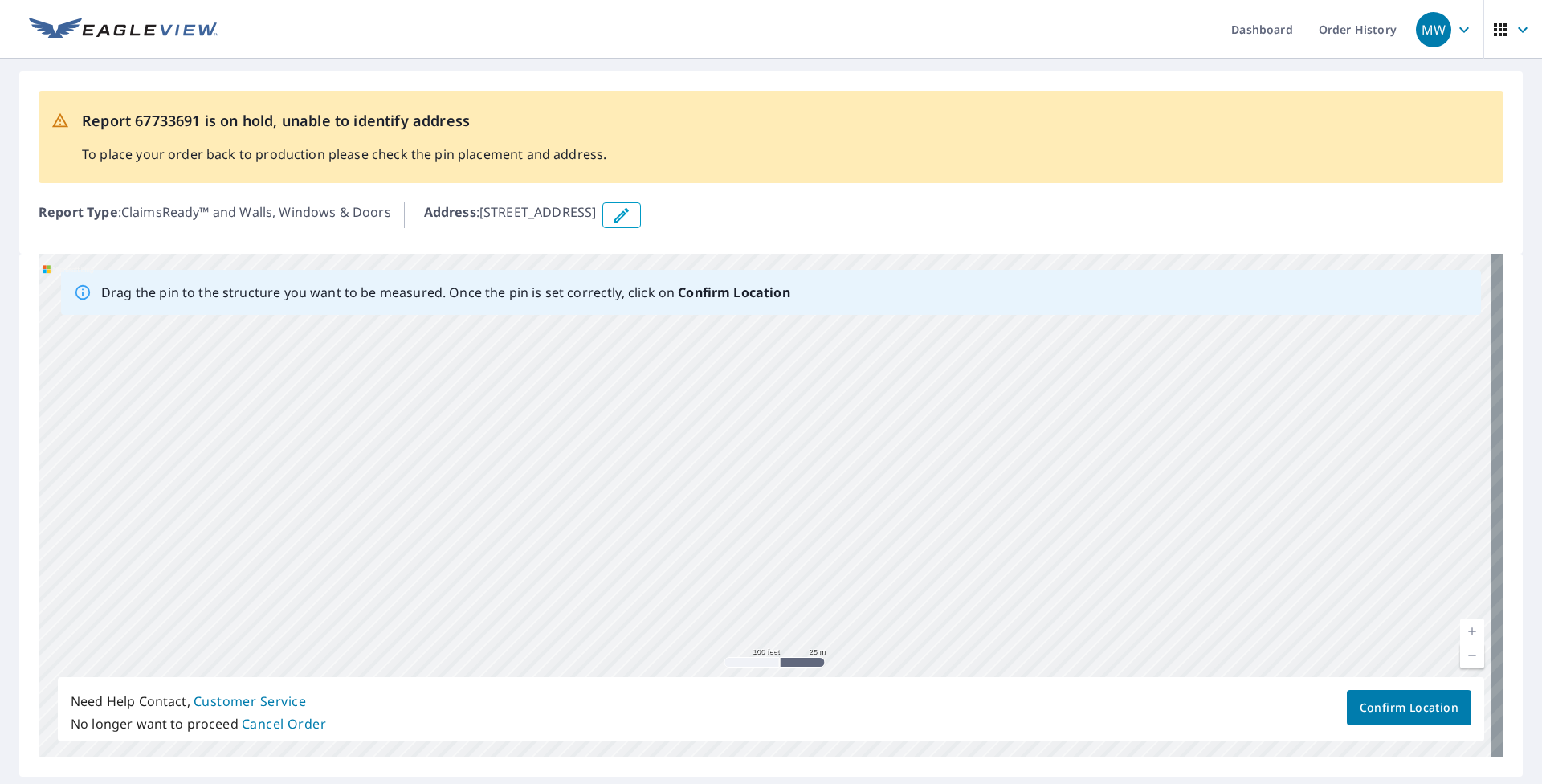
drag, startPoint x: 750, startPoint y: 429, endPoint x: 428, endPoint y: 554, distance: 345.4
click at [429, 554] on div "[STREET_ADDRESS]" at bounding box center [771, 505] width 1465 height 503
drag, startPoint x: 652, startPoint y: 411, endPoint x: 456, endPoint y: 502, distance: 216.1
click at [456, 502] on div "[STREET_ADDRESS]" at bounding box center [771, 505] width 1465 height 503
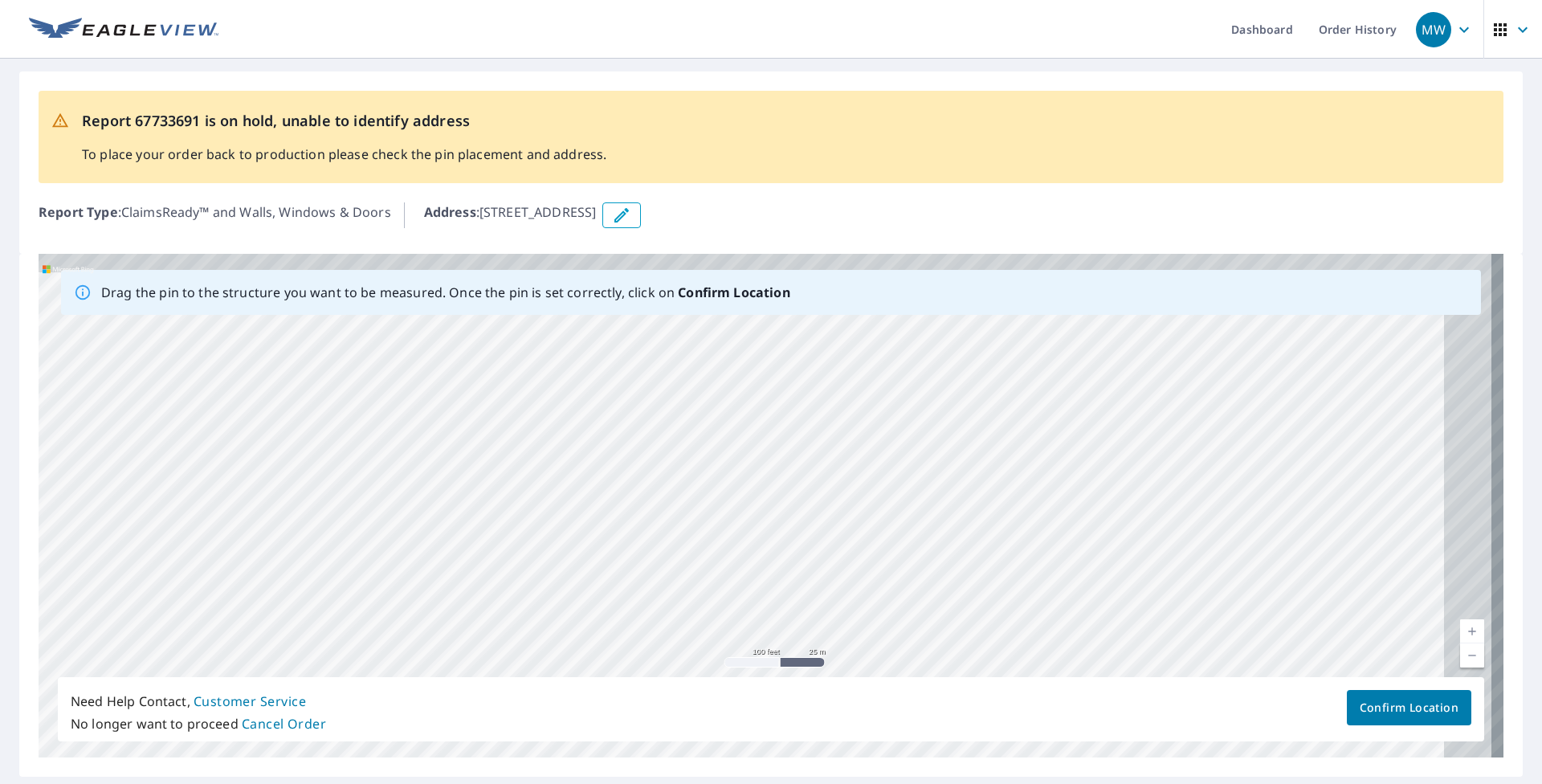
drag, startPoint x: 751, startPoint y: 381, endPoint x: 453, endPoint y: 565, distance: 350.2
click at [453, 568] on div "[STREET_ADDRESS]" at bounding box center [771, 505] width 1465 height 503
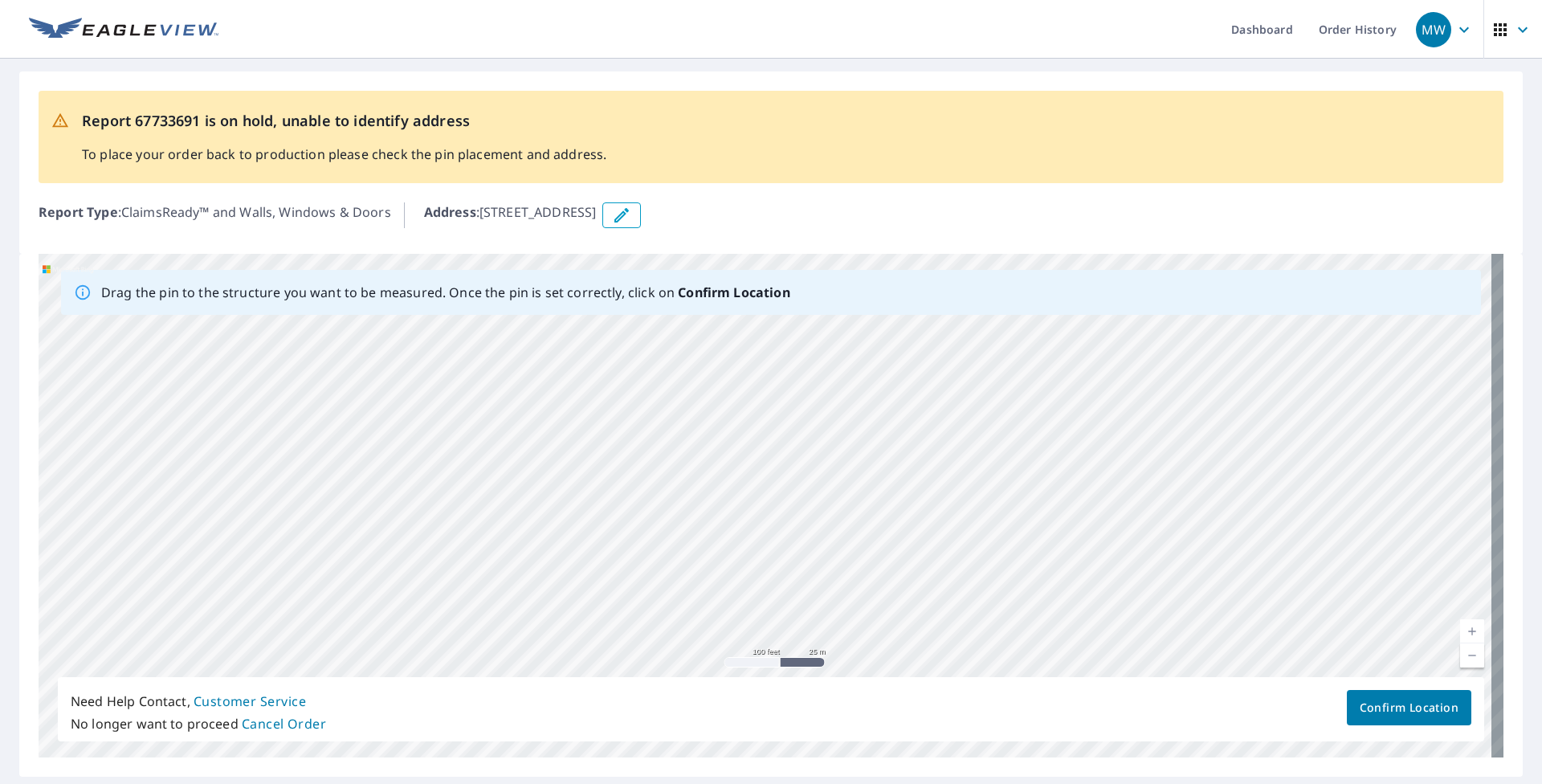
drag, startPoint x: 618, startPoint y: 418, endPoint x: 510, endPoint y: 562, distance: 180.0
click at [510, 562] on div "[STREET_ADDRESS]" at bounding box center [771, 505] width 1465 height 503
drag, startPoint x: 1104, startPoint y: 542, endPoint x: 1115, endPoint y: 418, distance: 124.5
click at [713, 419] on div "[STREET_ADDRESS]" at bounding box center [771, 505] width 1465 height 503
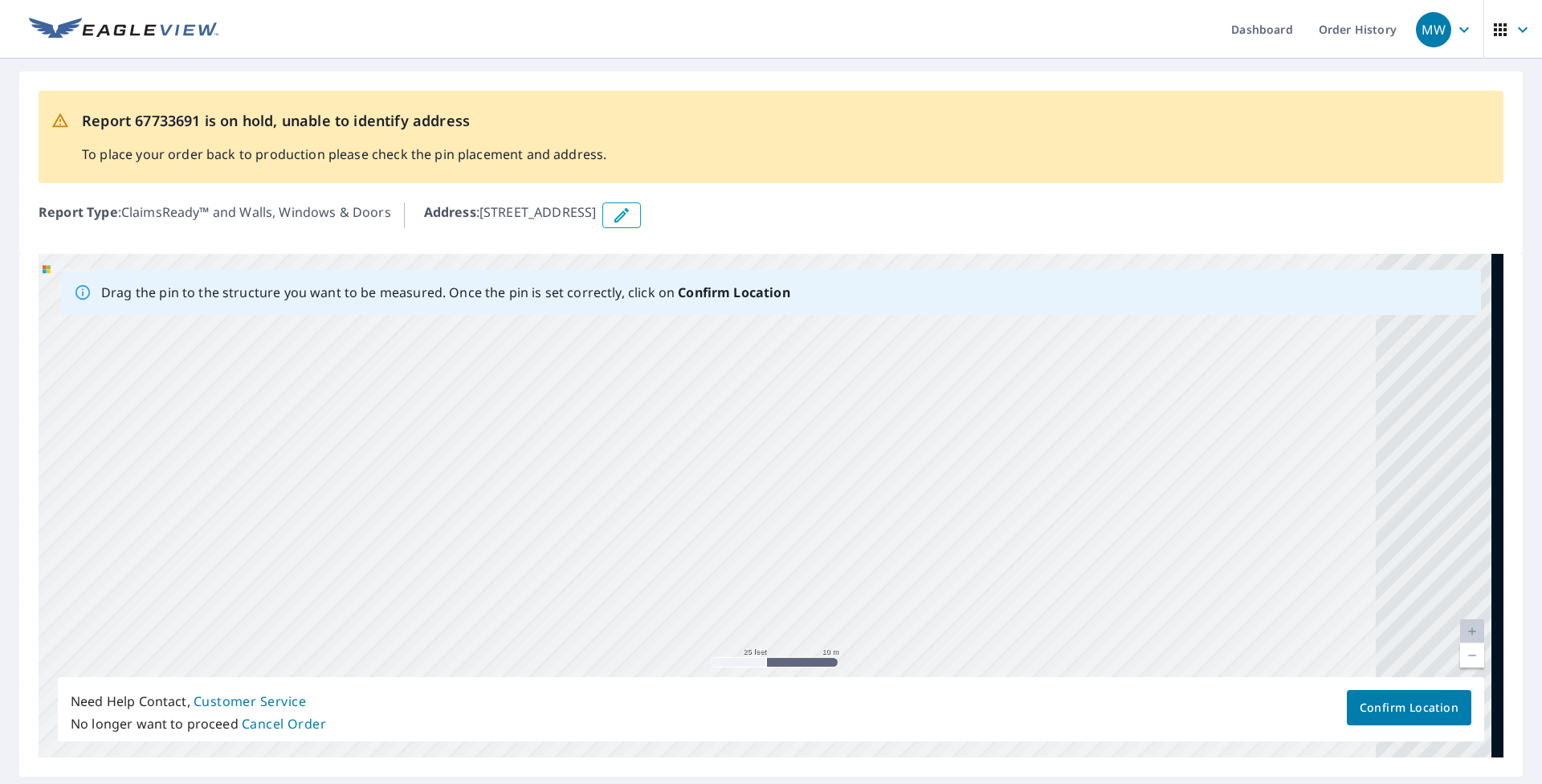
drag, startPoint x: 1108, startPoint y: 471, endPoint x: 627, endPoint y: 578, distance: 492.8
click at [627, 578] on div "[STREET_ADDRESS]" at bounding box center [771, 505] width 1465 height 503
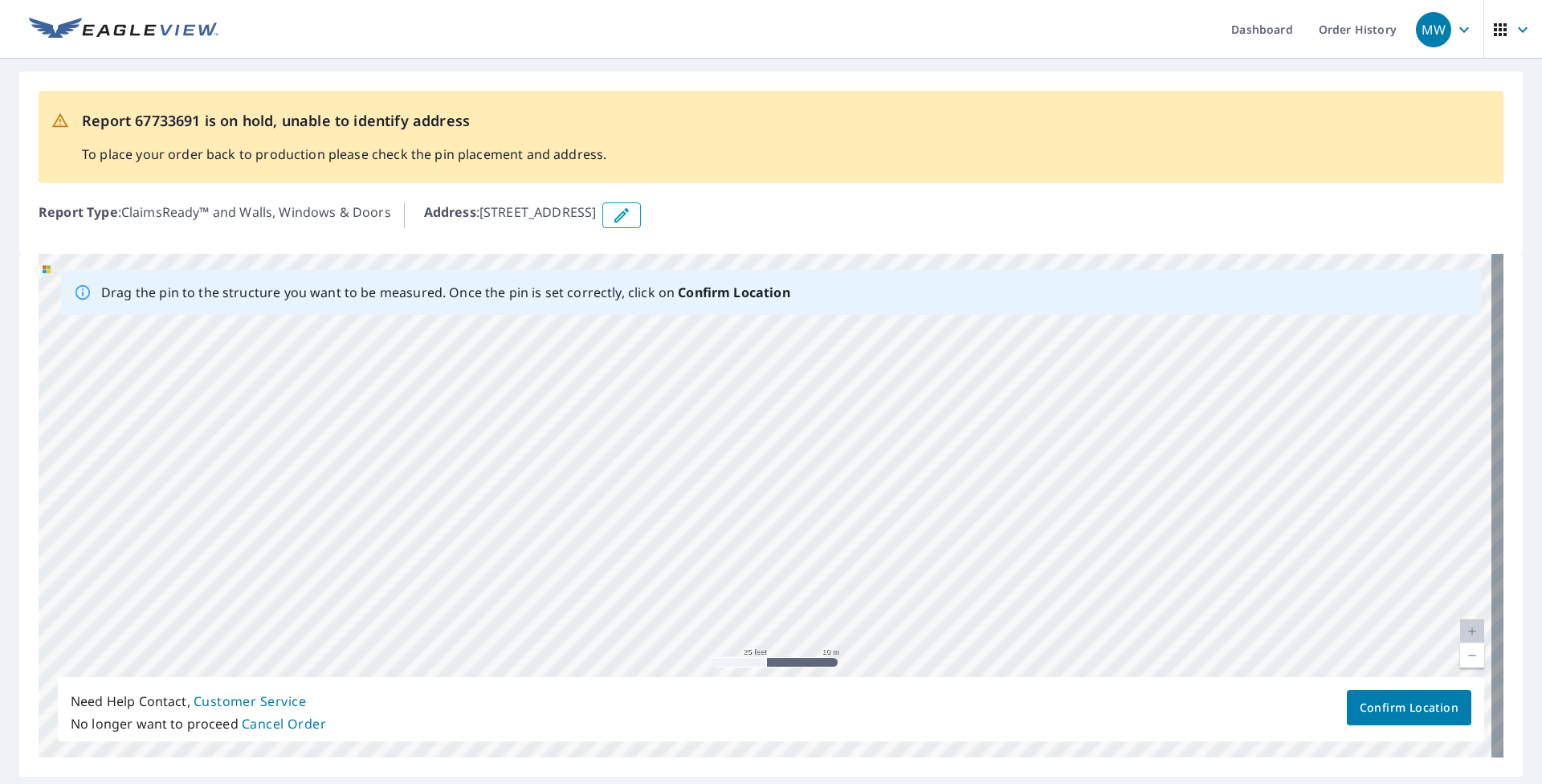
drag, startPoint x: 967, startPoint y: 366, endPoint x: 716, endPoint y: 588, distance: 335.1
click at [686, 593] on div "[STREET_ADDRESS]" at bounding box center [771, 505] width 1465 height 503
drag, startPoint x: 1063, startPoint y: 376, endPoint x: 695, endPoint y: 520, distance: 395.2
click at [694, 524] on div "[STREET_ADDRESS]" at bounding box center [771, 505] width 1465 height 503
drag, startPoint x: 1002, startPoint y: 449, endPoint x: 914, endPoint y: 476, distance: 92.0
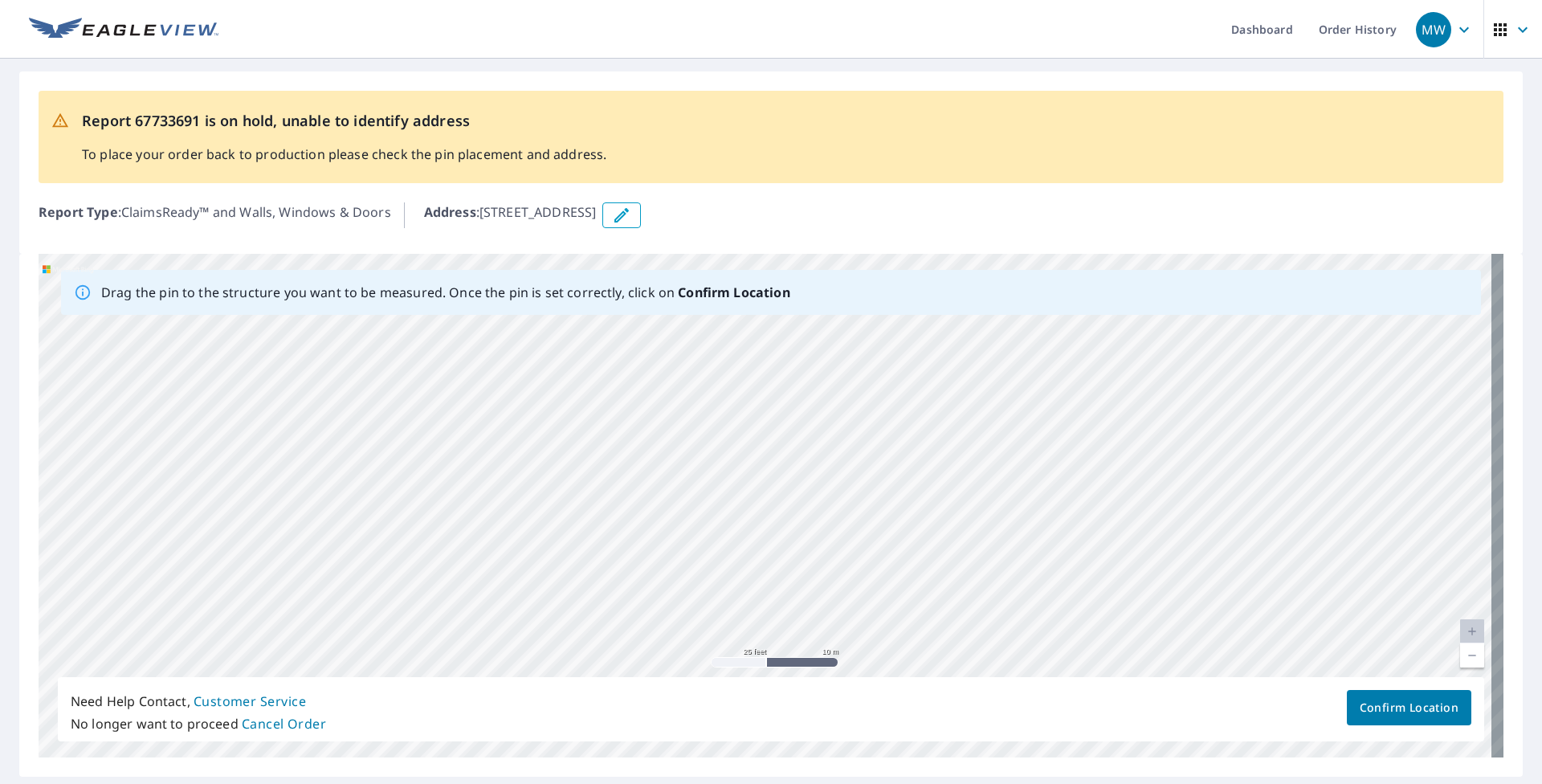
click at [713, 476] on div "[STREET_ADDRESS]" at bounding box center [771, 505] width 1465 height 503
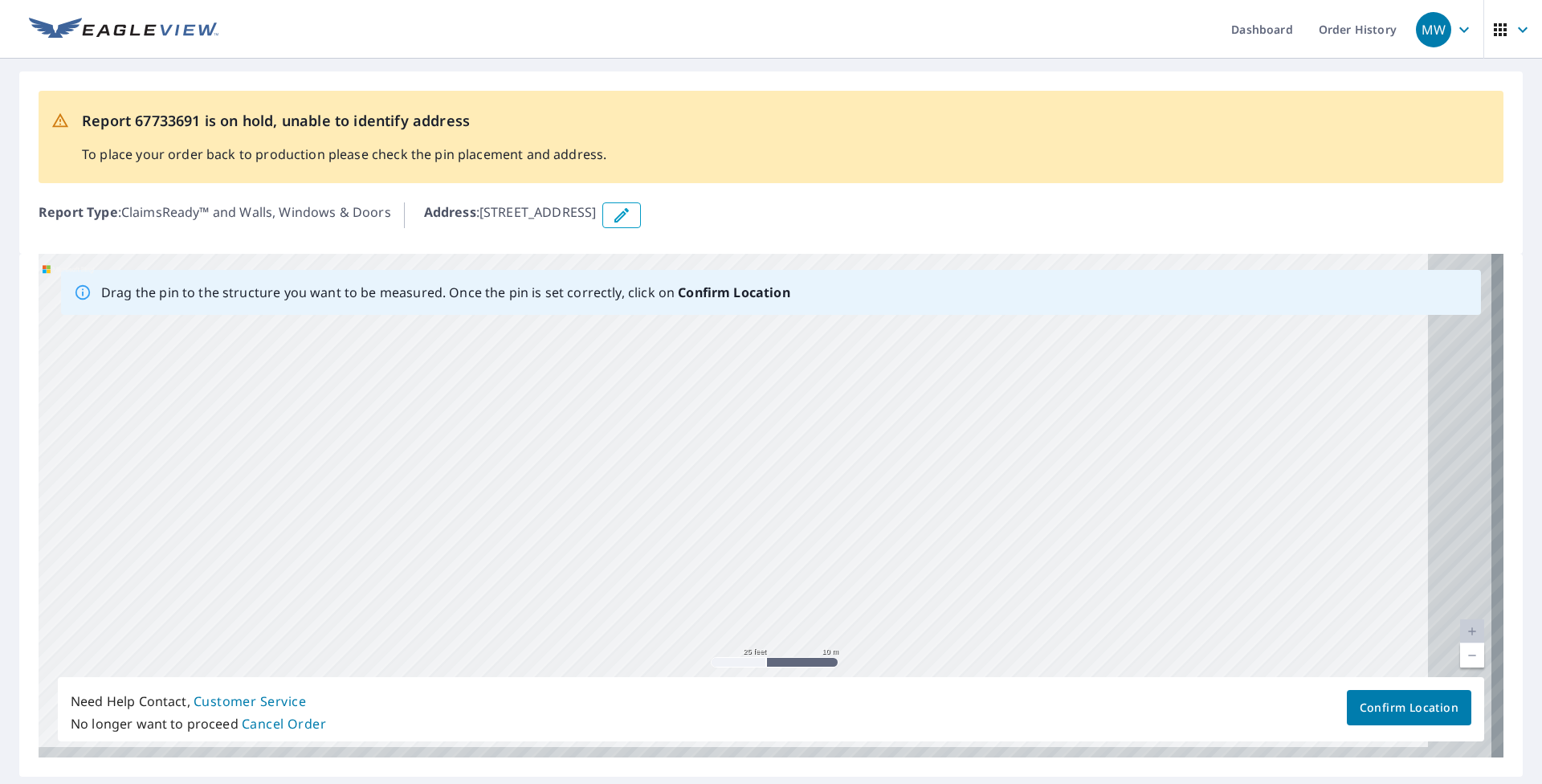
drag, startPoint x: 1281, startPoint y: 463, endPoint x: 818, endPoint y: 367, distance: 472.8
click at [713, 367] on div "[STREET_ADDRESS]" at bounding box center [771, 505] width 1465 height 503
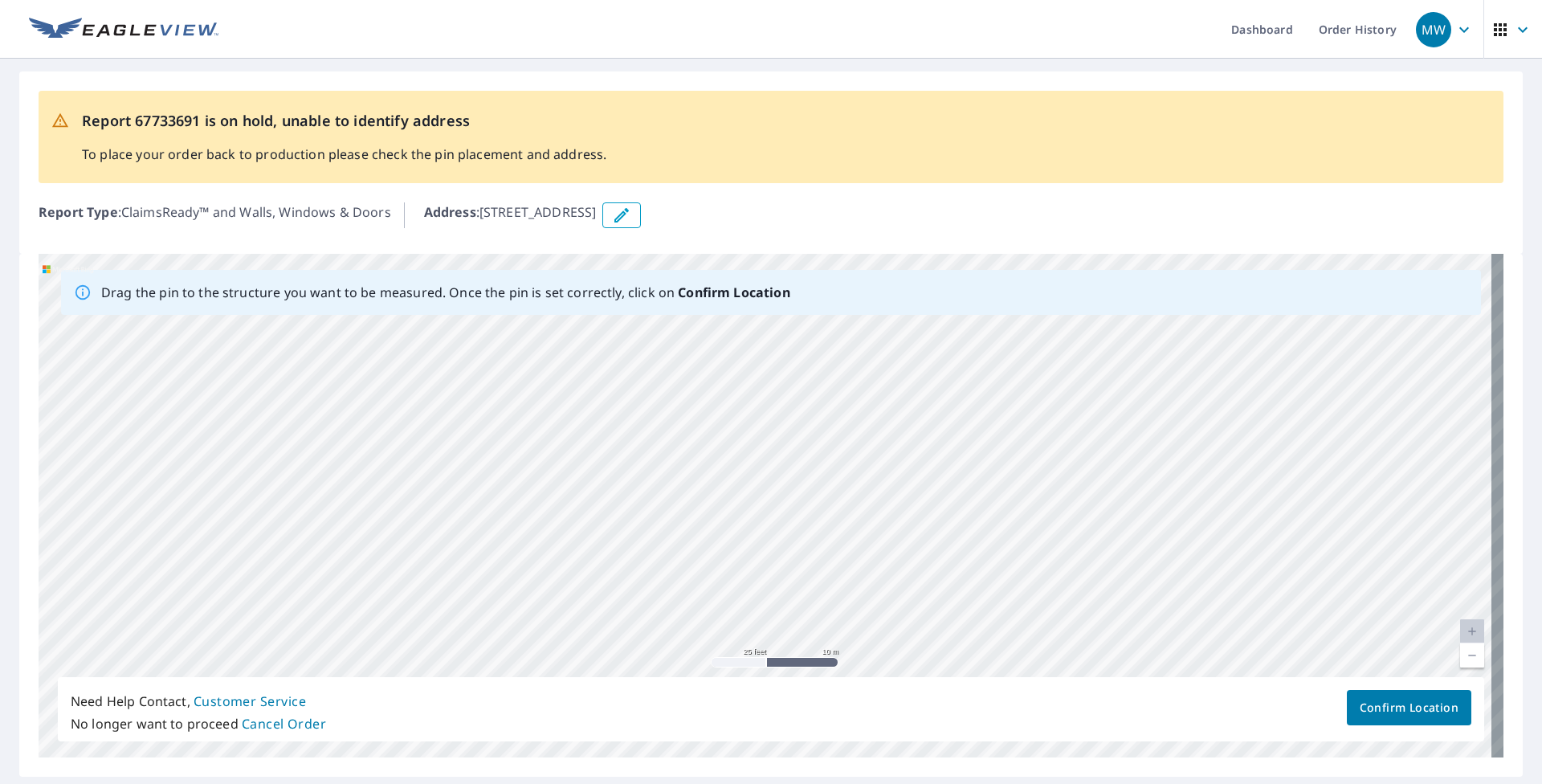
drag, startPoint x: 1018, startPoint y: 366, endPoint x: 903, endPoint y: 433, distance: 133.1
click at [713, 422] on div "[STREET_ADDRESS]" at bounding box center [771, 505] width 1465 height 503
drag, startPoint x: 1091, startPoint y: 391, endPoint x: 836, endPoint y: 433, distance: 258.4
click at [713, 433] on div "[STREET_ADDRESS]" at bounding box center [771, 505] width 1465 height 503
drag, startPoint x: 1213, startPoint y: 422, endPoint x: 781, endPoint y: 444, distance: 432.6
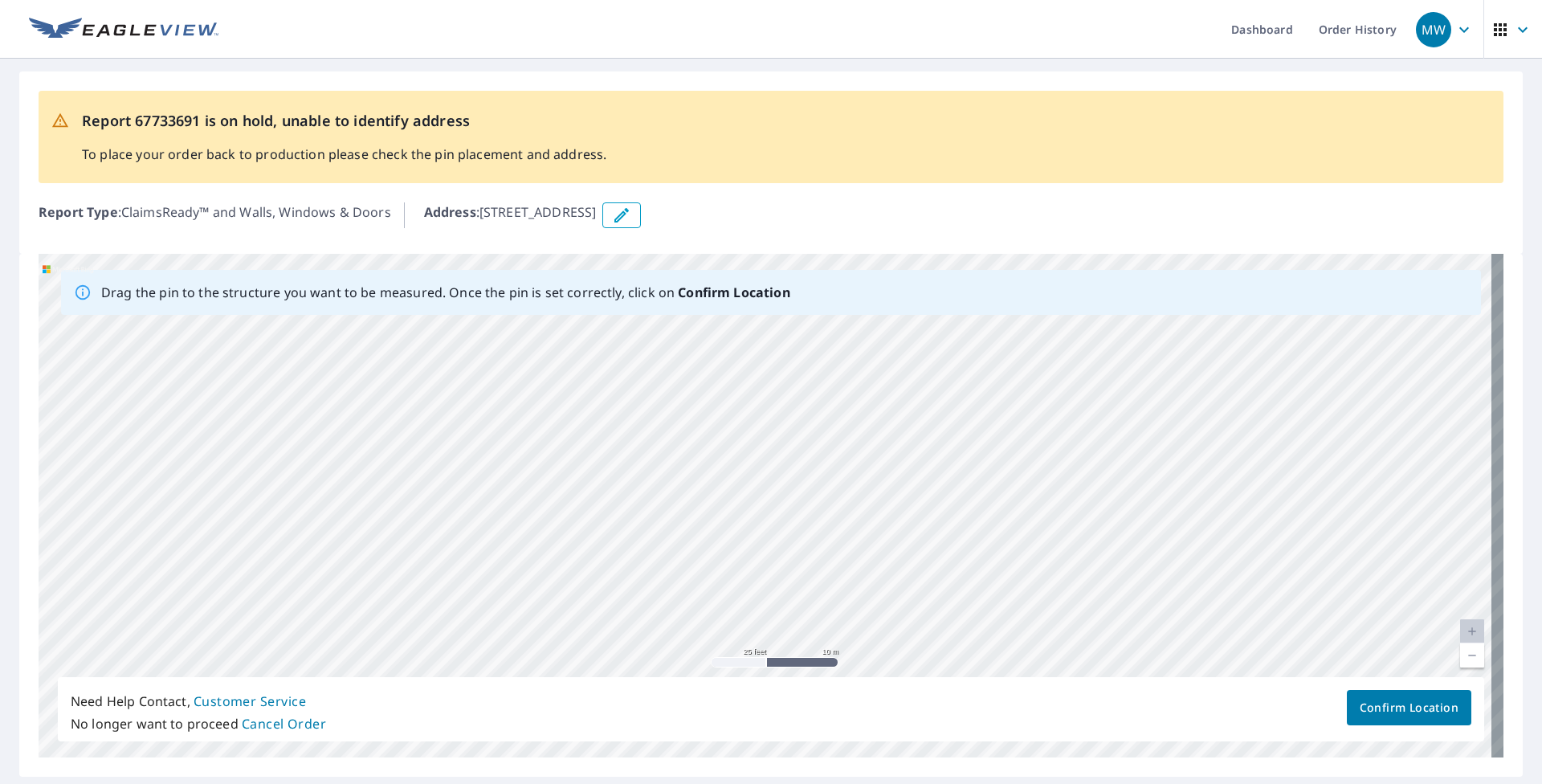
click at [713, 444] on div "[STREET_ADDRESS]" at bounding box center [771, 505] width 1465 height 503
drag, startPoint x: 1040, startPoint y: 426, endPoint x: 903, endPoint y: 522, distance: 167.3
click at [713, 520] on div "[STREET_ADDRESS]" at bounding box center [771, 505] width 1465 height 503
drag
click at [713, 562] on div "[STREET_ADDRESS]" at bounding box center [771, 505] width 1465 height 503
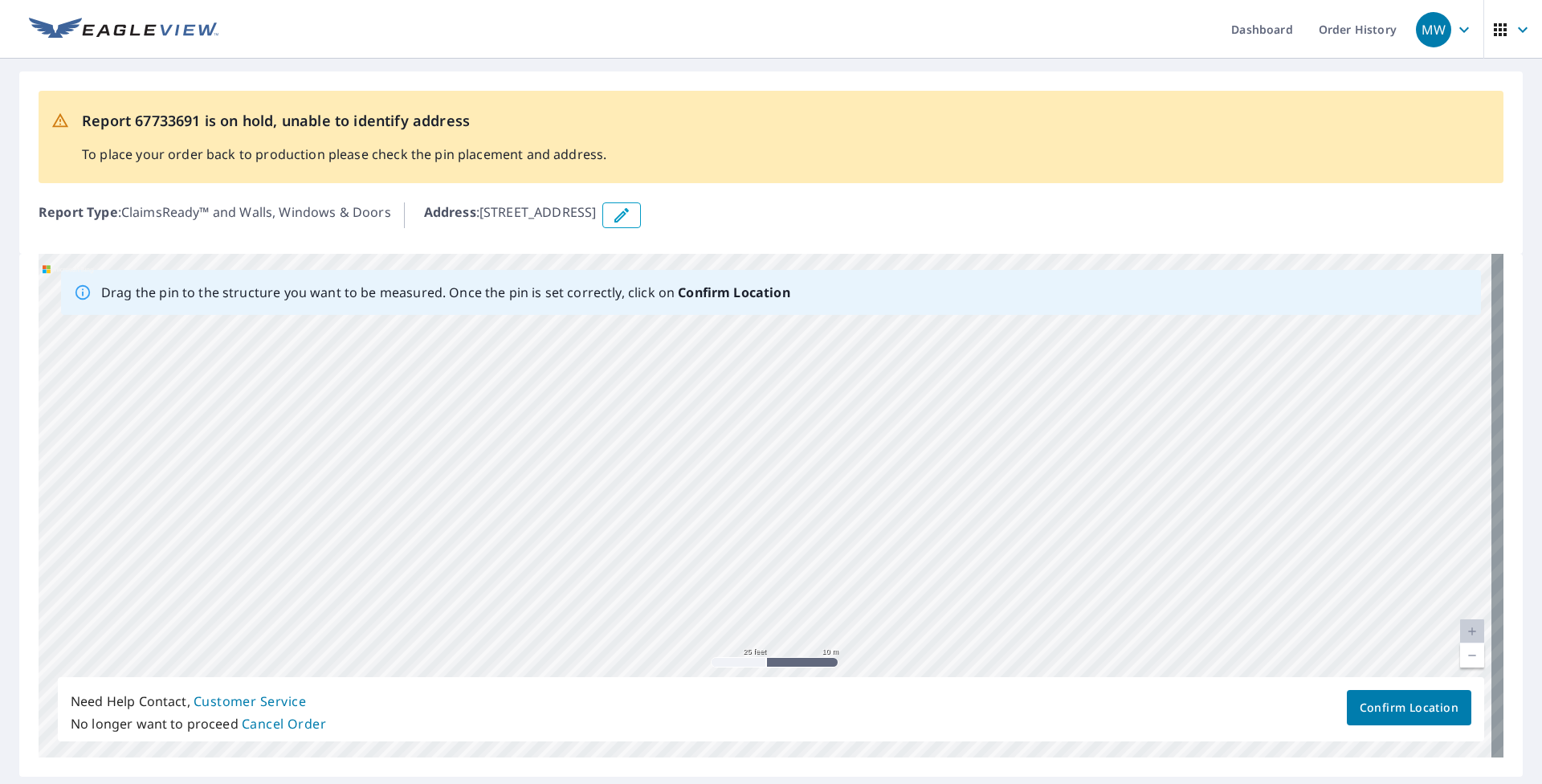
click at [713, 680] on div "Drag the pin to the structure you want to be measured. Once the pin is set corr…" at bounding box center [771, 505] width 1465 height 503
click at [713, 680] on div "Need Help Contact, Customer Service No longer want to proceed Cancel Order Conf…" at bounding box center [770, 709] width 1426 height 64
click at [538, 615] on div "[STREET_ADDRESS]" at bounding box center [771, 505] width 1465 height 503
click at [631, 212] on icon "button" at bounding box center [622, 215] width 19 height 19
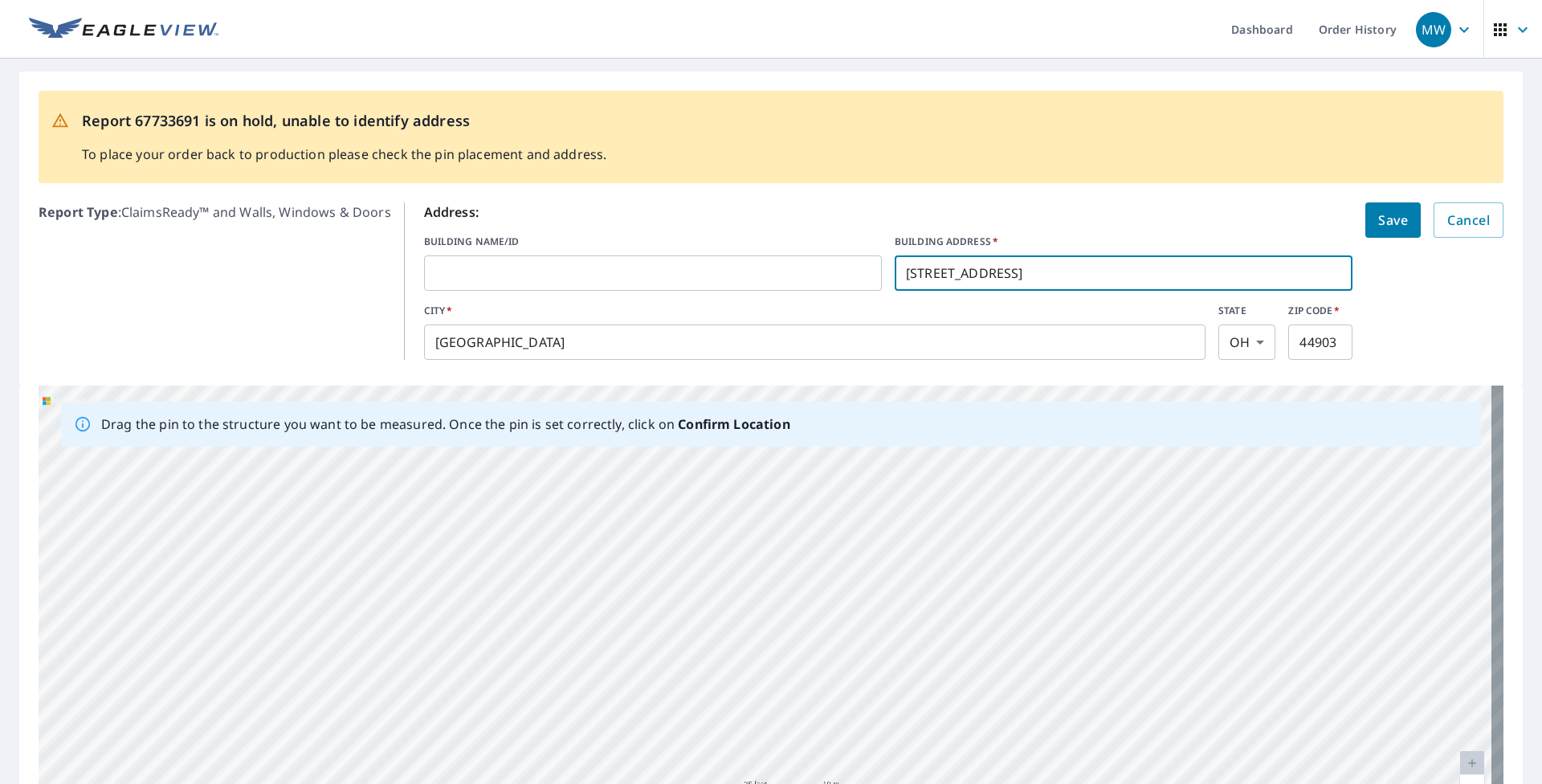
click at [713, 271] on input "[STREET_ADDRESS]" at bounding box center [1123, 273] width 457 height 45
type input "[STREET_ADDRESS]"
click at [713, 217] on span "Save" at bounding box center [1393, 219] width 30 height 22
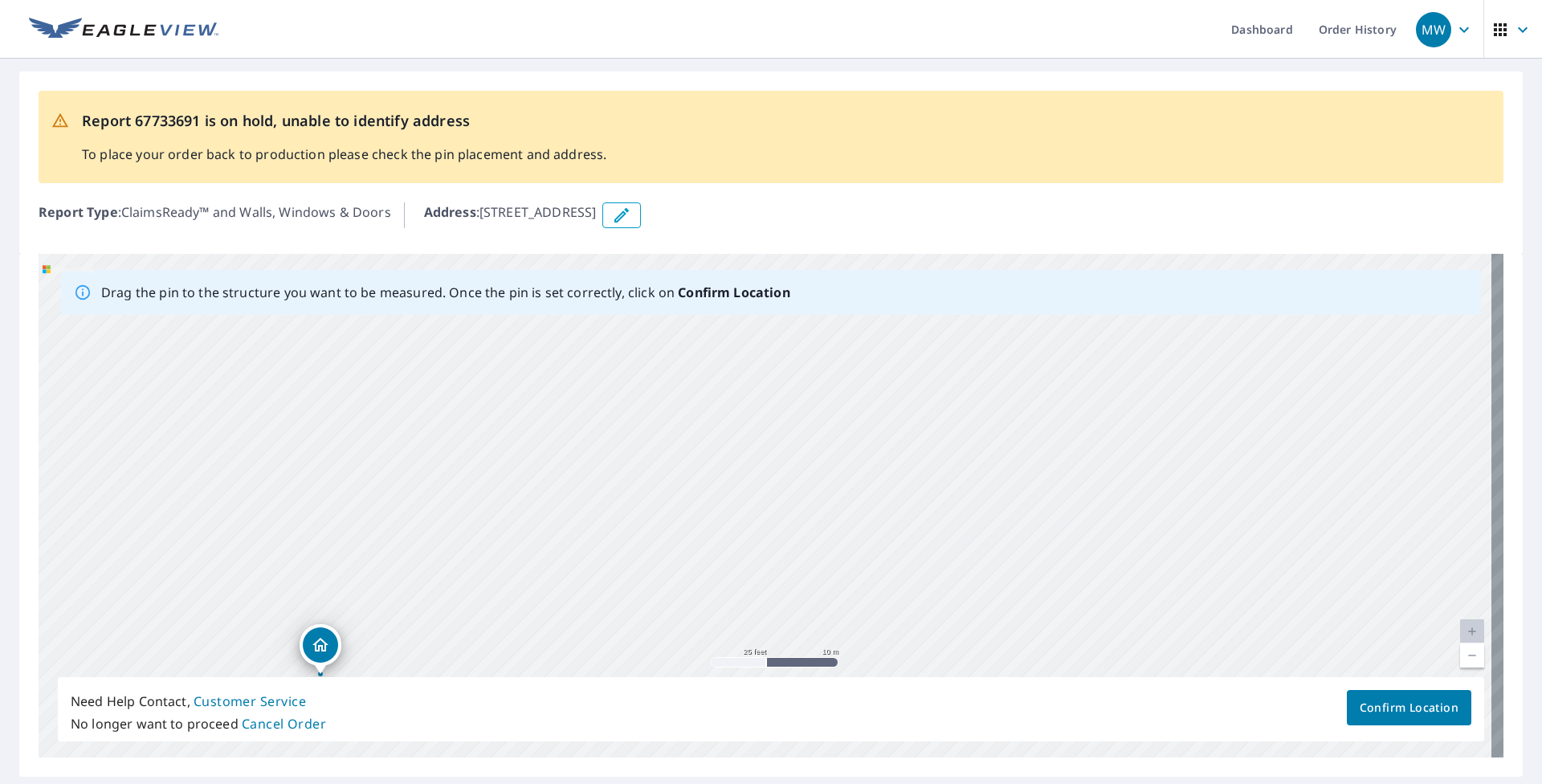
drag, startPoint x: 901, startPoint y: 363, endPoint x: 474, endPoint y: 530, distance: 458.5
click at [456, 534] on div "[STREET_ADDRESS]" at bounding box center [771, 505] width 1465 height 503
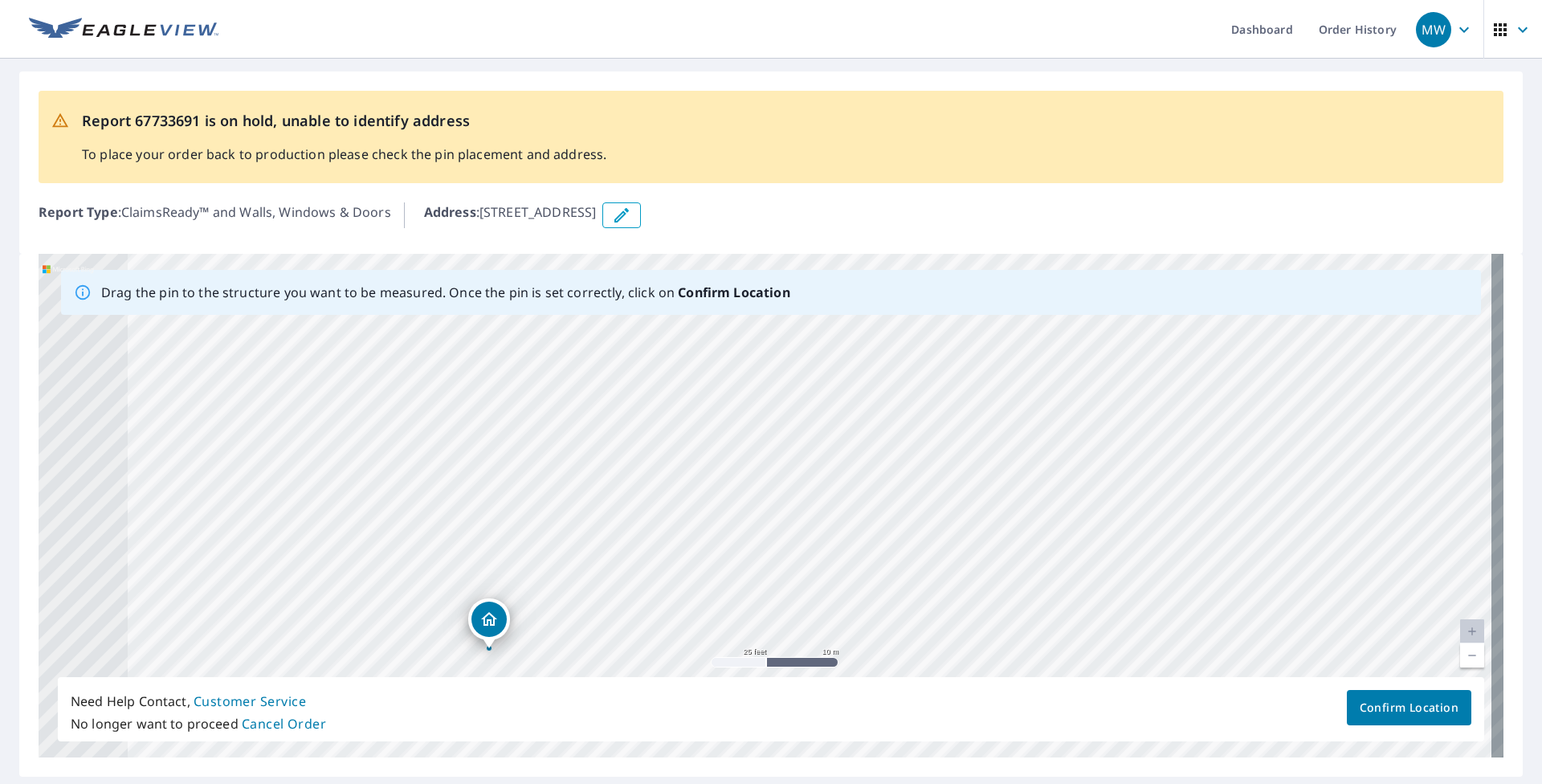
drag, startPoint x: 1123, startPoint y: 390, endPoint x: 1293, endPoint y: 365, distance: 171.8
click at [713, 365] on div "[STREET_ADDRESS]" at bounding box center [771, 505] width 1465 height 503
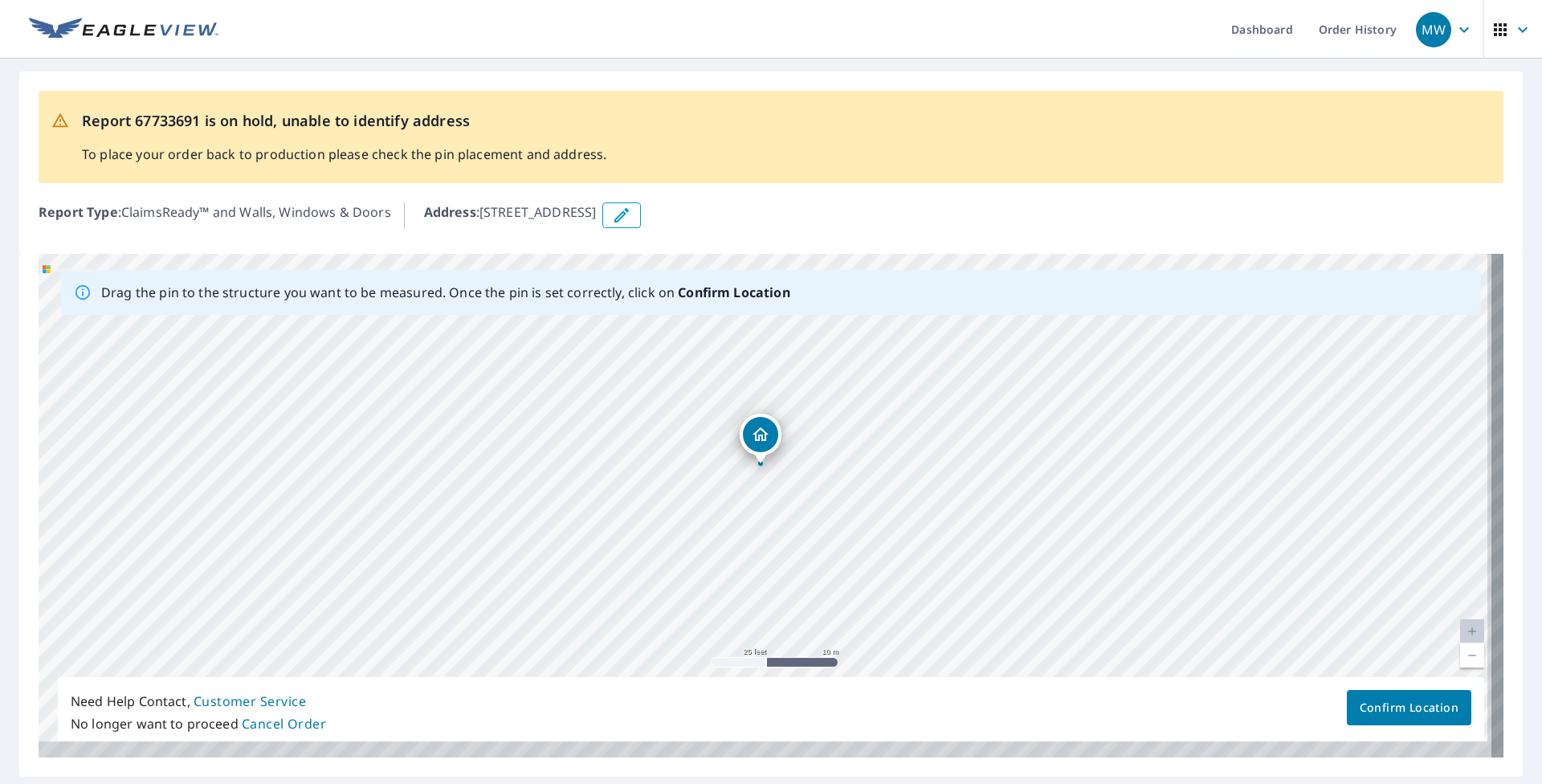
drag, startPoint x: 486, startPoint y: 504, endPoint x: 752, endPoint y: 304, distance: 332.8
click at [713, 304] on div "Drag the pin to the structure you want to be measured. Once the pin is set corr…" at bounding box center [771, 505] width 1465 height 503
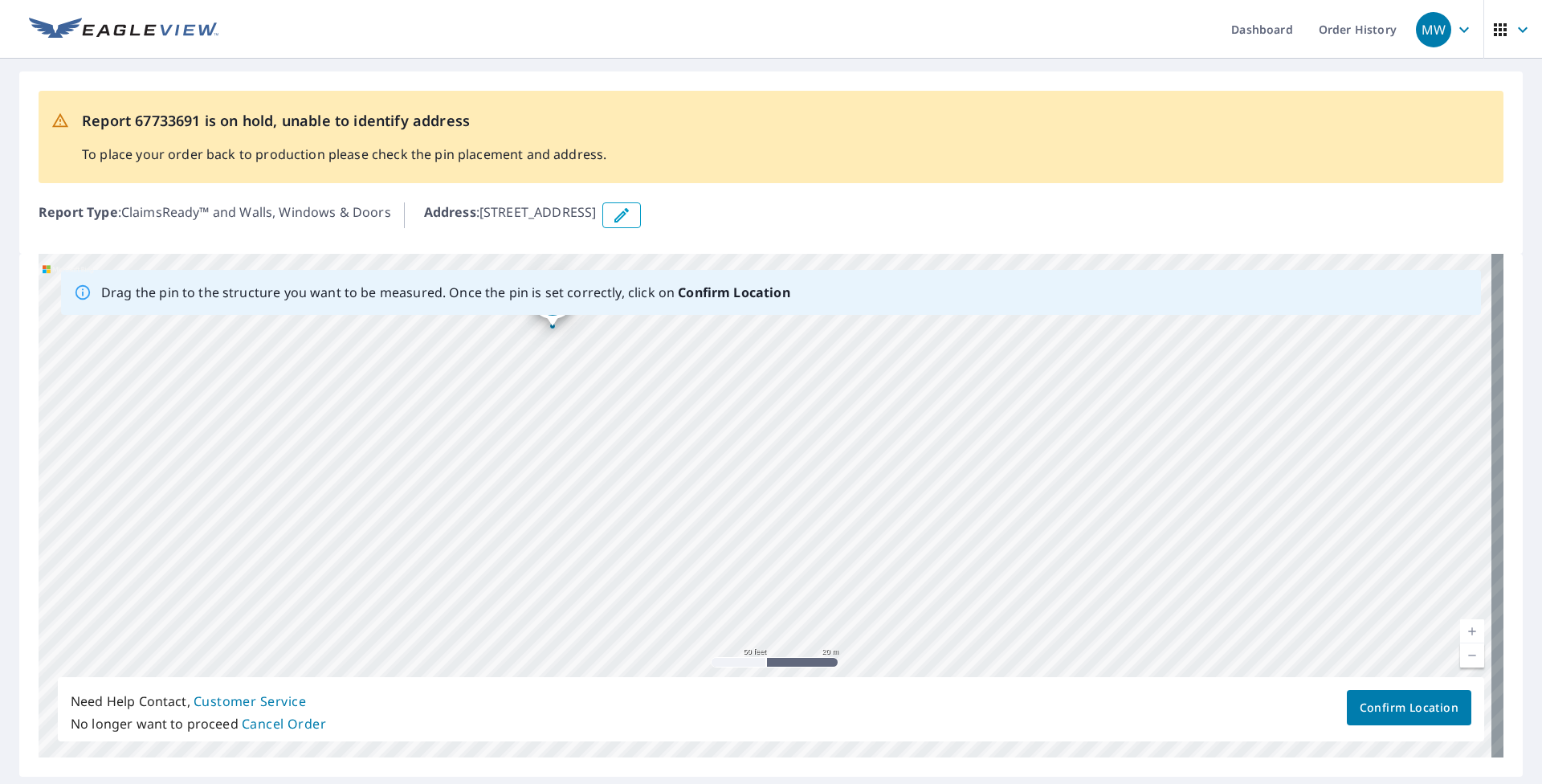
click at [544, 246] on div "Report 67733691 is on hold, unable to identify address To place your order back…" at bounding box center [771, 162] width 1503 height 182
click at [713, 534] on div "[STREET_ADDRESS]" at bounding box center [771, 505] width 1465 height 503
drag, startPoint x: 489, startPoint y: 509, endPoint x: 784, endPoint y: 535, distance: 296.1
click at [713, 535] on div "[STREET_ADDRESS]" at bounding box center [771, 505] width 1465 height 503
drag, startPoint x: 500, startPoint y: 492, endPoint x: 888, endPoint y: 556, distance: 393.2
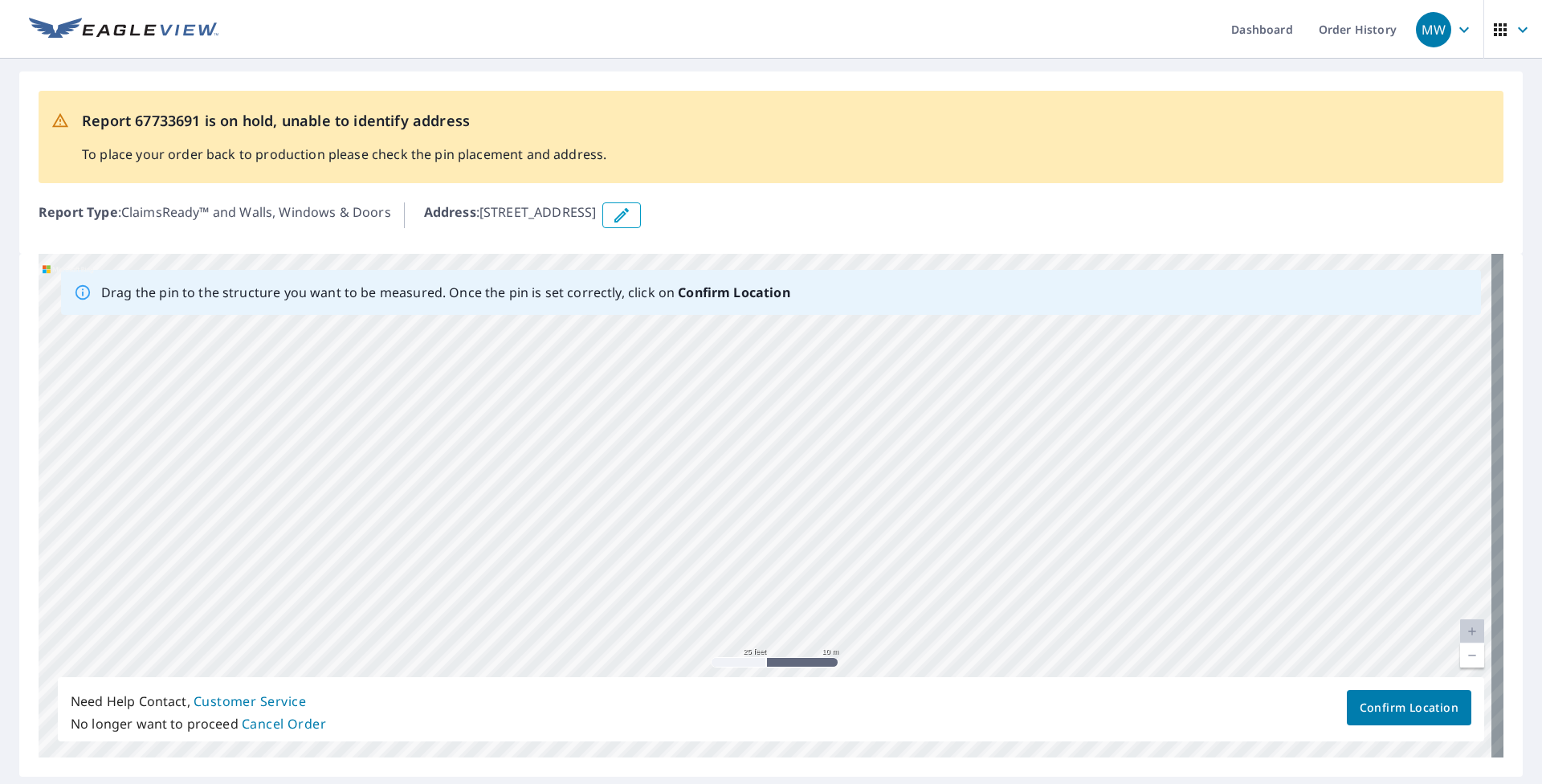
click at [713, 556] on div "[STREET_ADDRESS]" at bounding box center [771, 505] width 1465 height 503
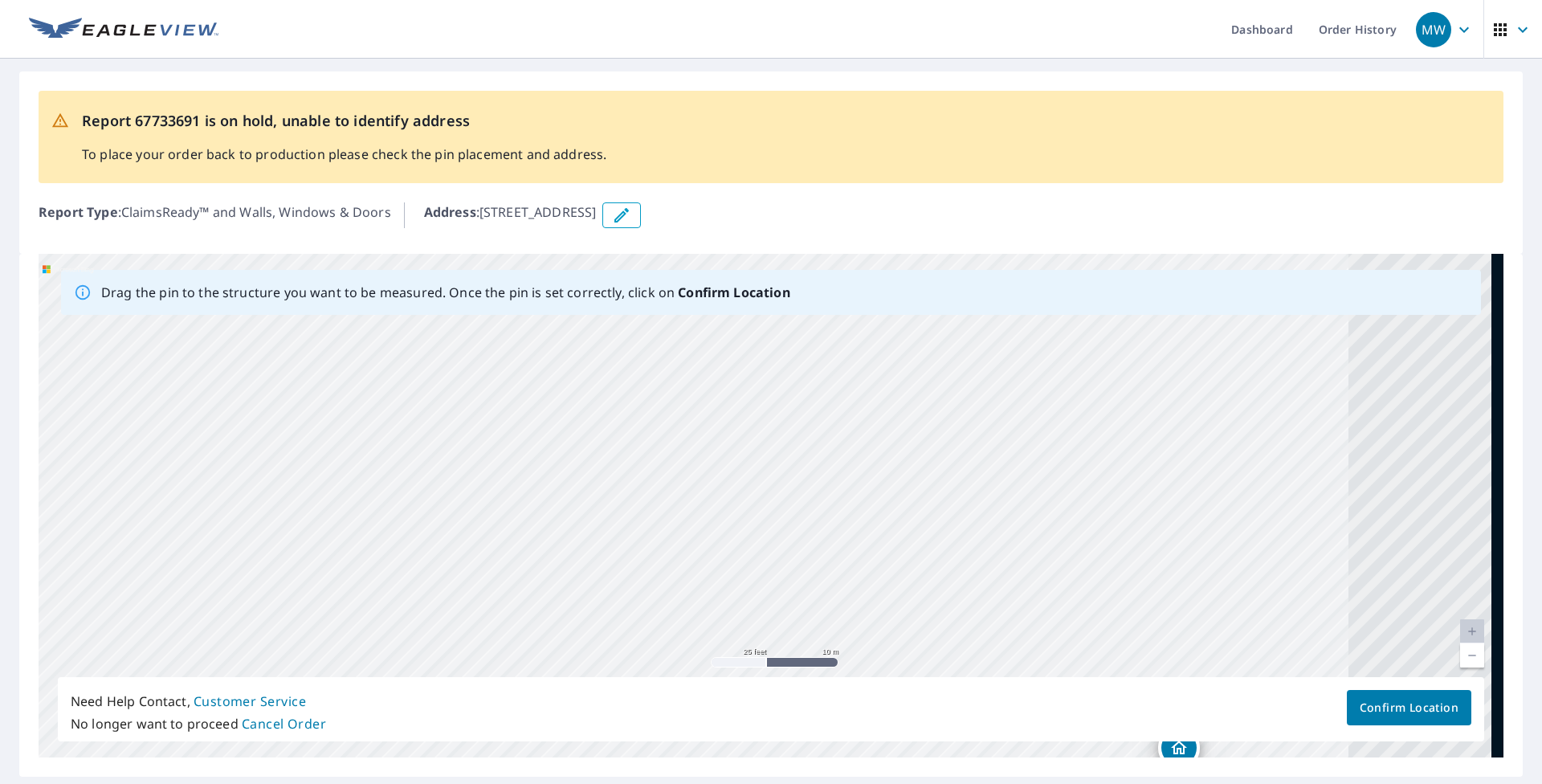
drag, startPoint x: 526, startPoint y: 450, endPoint x: 140, endPoint y: 440, distance: 386.1
click at [120, 443] on div "[STREET_ADDRESS]" at bounding box center [771, 505] width 1465 height 503
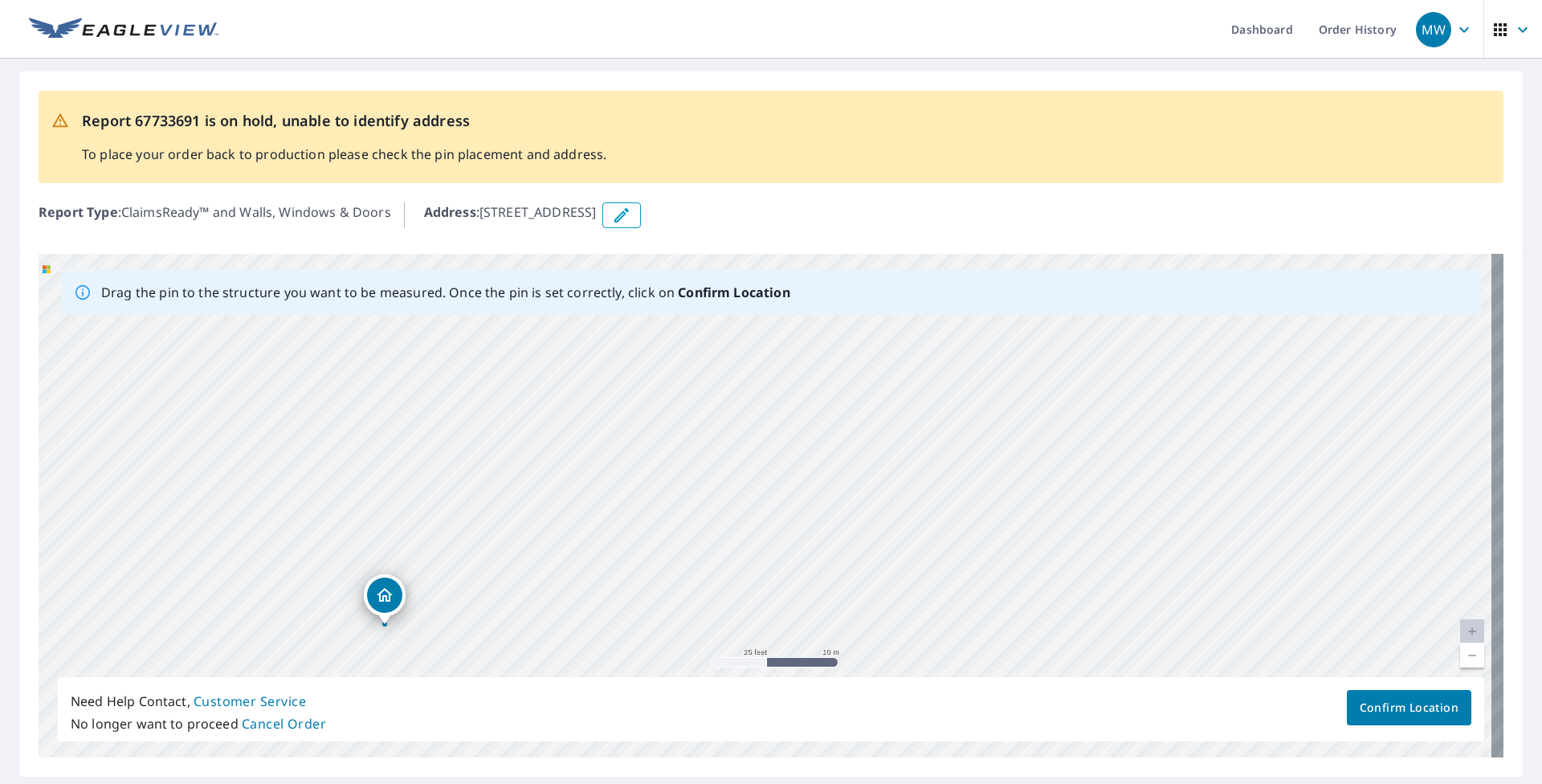
drag, startPoint x: 847, startPoint y: 543, endPoint x: 133, endPoint y: 405, distance: 727.2
click at [102, 405] on div "[STREET_ADDRESS]" at bounding box center [771, 505] width 1465 height 503
drag, startPoint x: 544, startPoint y: 514, endPoint x: 502, endPoint y: 380, distance: 140.4
click at [508, 388] on div "[STREET_ADDRESS]" at bounding box center [771, 505] width 1465 height 503
drag, startPoint x: 697, startPoint y: 464, endPoint x: 590, endPoint y: 622, distance: 190.8
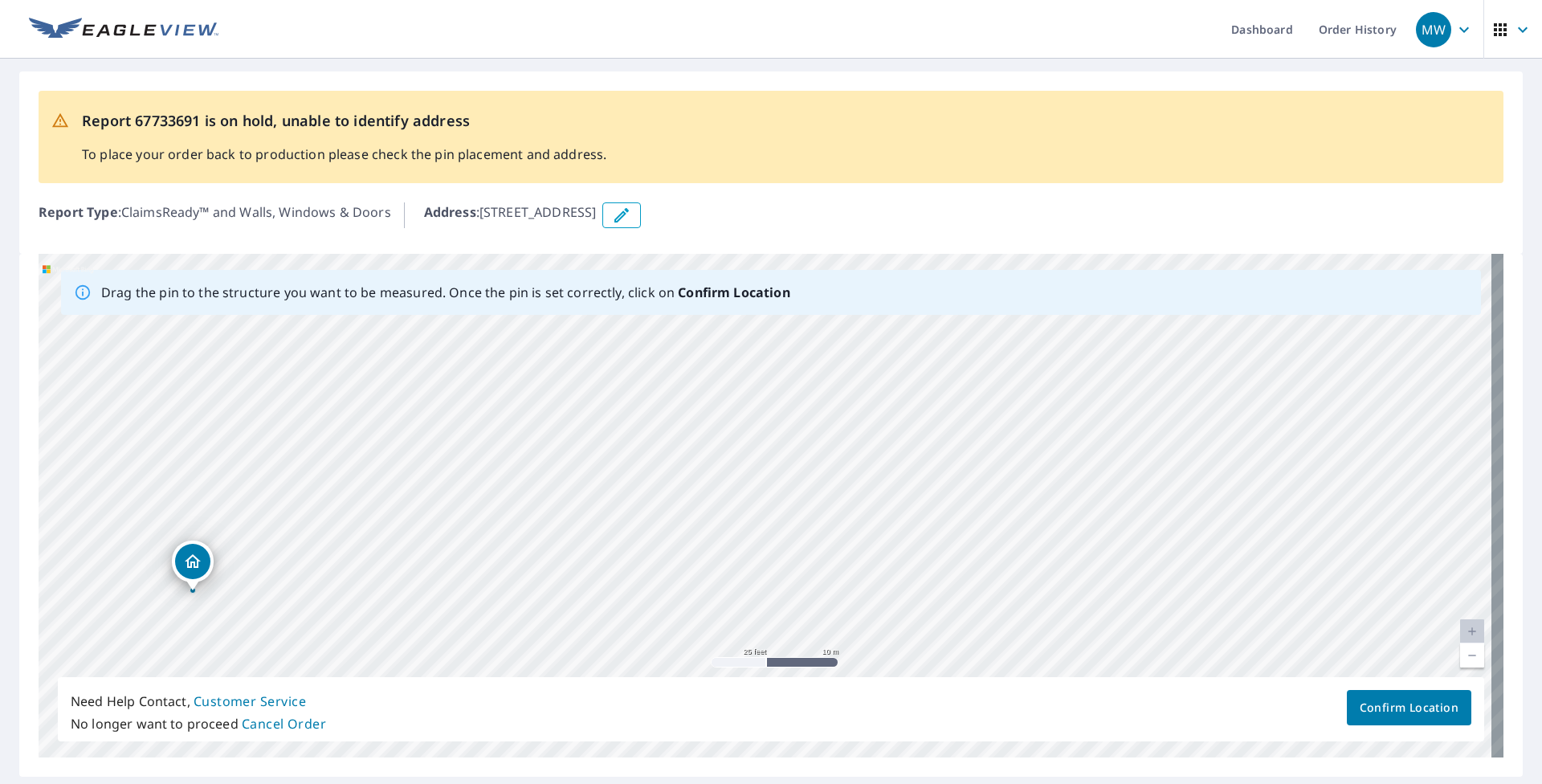
click at [590, 622] on div "[STREET_ADDRESS]" at bounding box center [771, 505] width 1465 height 503
drag, startPoint x: 702, startPoint y: 392, endPoint x: 655, endPoint y: 579, distance: 192.8
click at [655, 579] on div "[STREET_ADDRESS]" at bounding box center [771, 505] width 1465 height 503
drag, startPoint x: 1100, startPoint y: 486, endPoint x: 1127, endPoint y: 433, distance: 59.5
click at [713, 433] on div "[STREET_ADDRESS]" at bounding box center [771, 505] width 1465 height 503
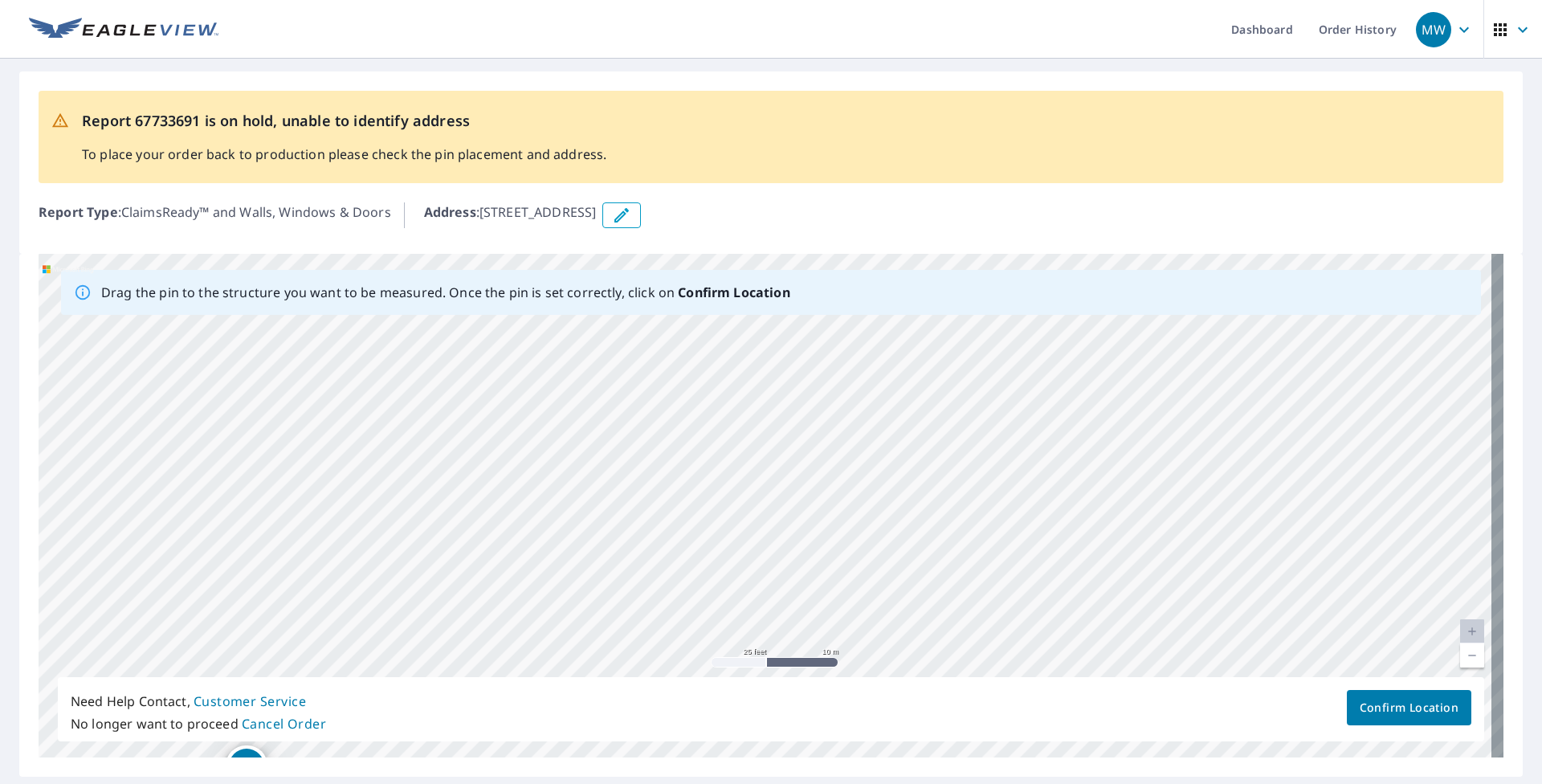
drag, startPoint x: 568, startPoint y: 476, endPoint x: 961, endPoint y: 497, distance: 393.6
click at [713, 494] on div "[STREET_ADDRESS]" at bounding box center [771, 505] width 1465 height 503
drag, startPoint x: 513, startPoint y: 432, endPoint x: 820, endPoint y: 446, distance: 307.3
click at [713, 446] on div "[STREET_ADDRESS]" at bounding box center [771, 505] width 1465 height 503
drag, startPoint x: 533, startPoint y: 554, endPoint x: 661, endPoint y: 390, distance: 208.0
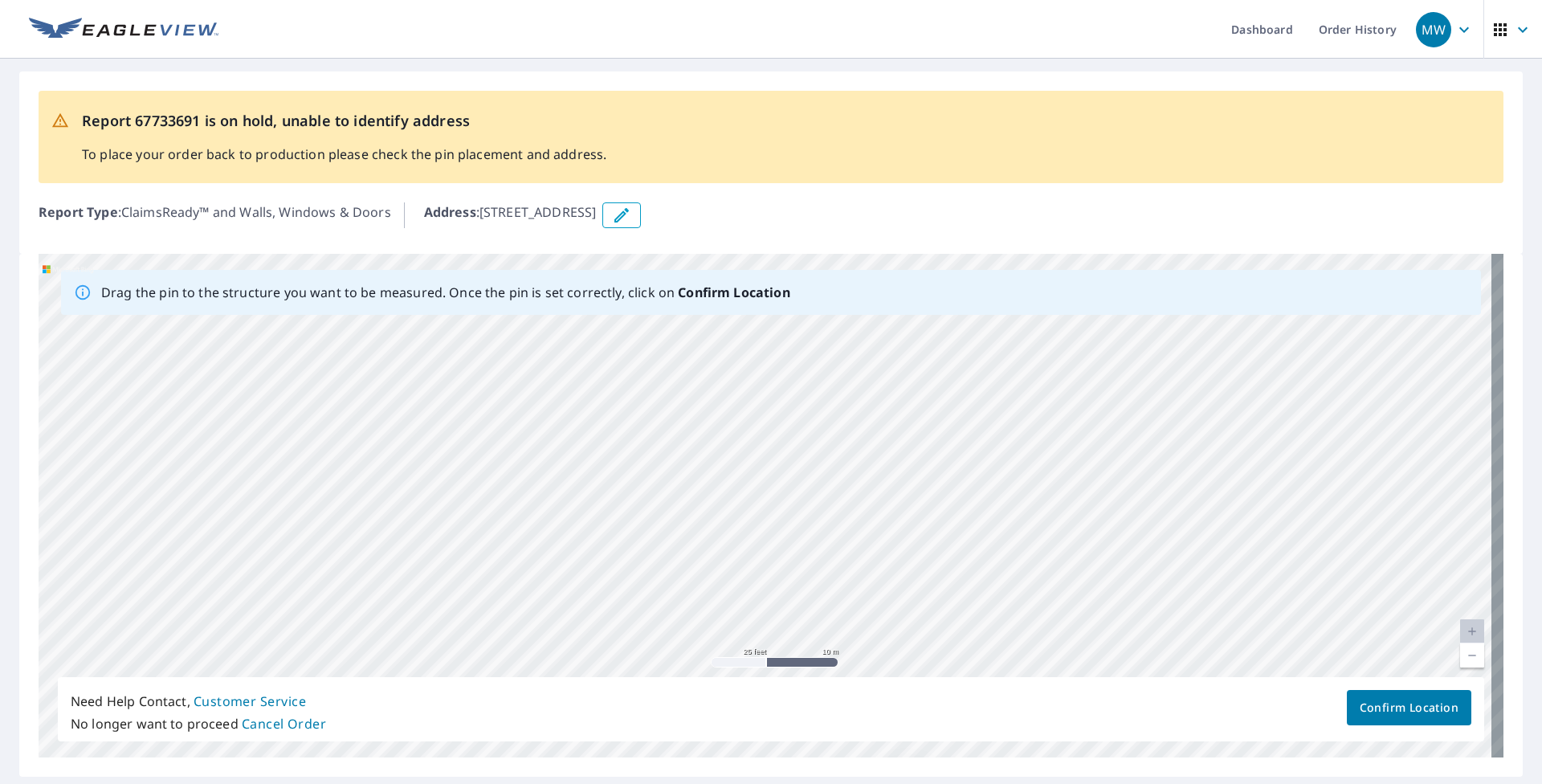
click at [660, 393] on div "[STREET_ADDRESS]" at bounding box center [771, 505] width 1465 height 503
drag, startPoint x: 382, startPoint y: 438, endPoint x: 727, endPoint y: 464, distance: 346.0
click at [713, 464] on div "[STREET_ADDRESS]" at bounding box center [771, 505] width 1465 height 503
drag, startPoint x: 575, startPoint y: 513, endPoint x: 1109, endPoint y: 628, distance: 546.2
click at [713, 628] on div "[STREET_ADDRESS]" at bounding box center [771, 505] width 1465 height 503
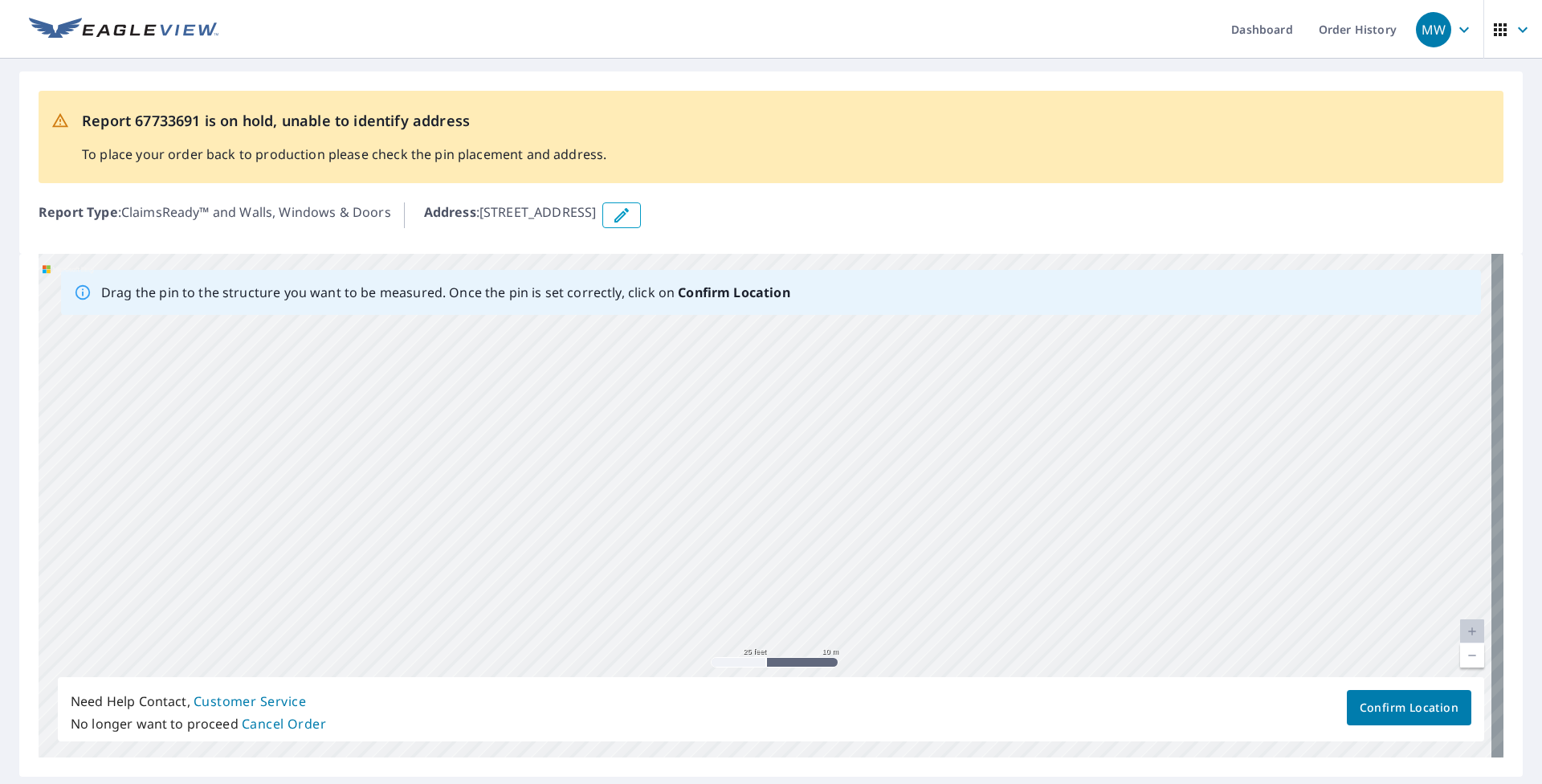
drag, startPoint x: 893, startPoint y: 405, endPoint x: 1104, endPoint y: 516, distance: 238.4
click at [713, 516] on div "[STREET_ADDRESS]" at bounding box center [771, 505] width 1465 height 503
drag, startPoint x: 501, startPoint y: 441, endPoint x: 537, endPoint y: 562, distance: 126.2
click at [519, 570] on div "[STREET_ADDRESS]" at bounding box center [771, 505] width 1465 height 503
drag, startPoint x: 225, startPoint y: 454, endPoint x: 806, endPoint y: 509, distance: 583.6
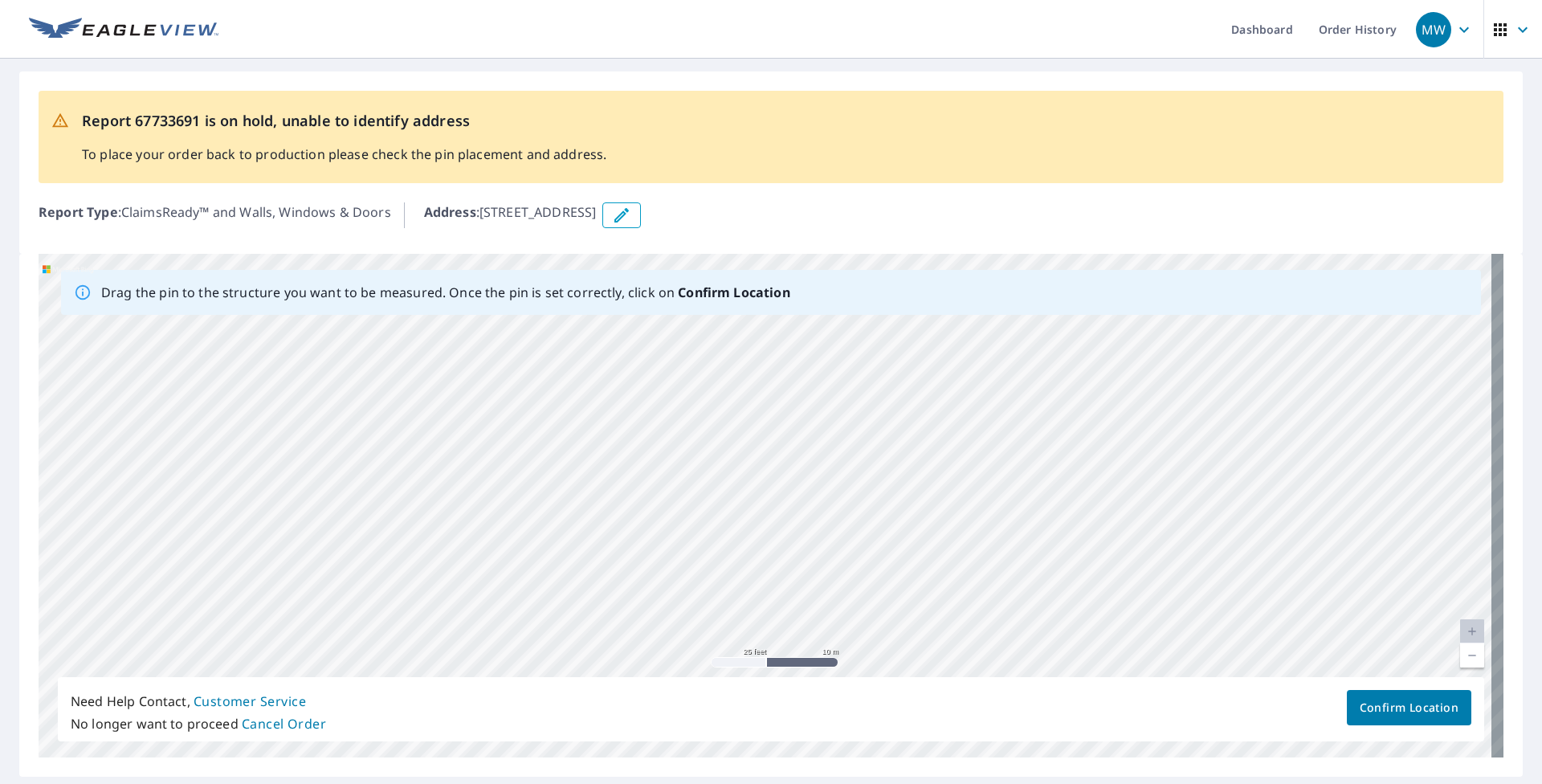
click at [713, 509] on div "[STREET_ADDRESS]" at bounding box center [771, 505] width 1465 height 503
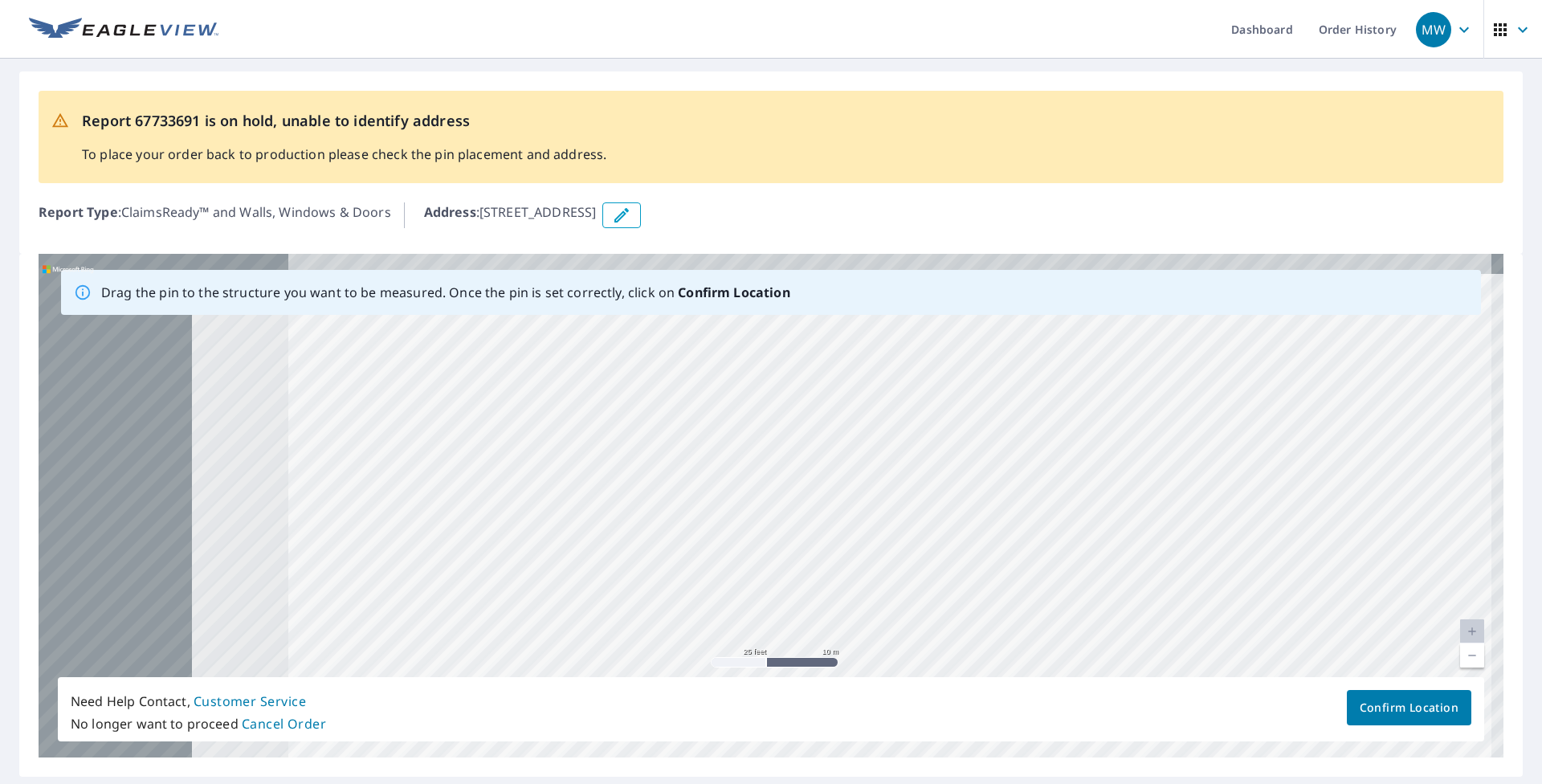
drag, startPoint x: 333, startPoint y: 491, endPoint x: 893, endPoint y: 561, distance: 564.4
click at [713, 554] on div "[STREET_ADDRESS]" at bounding box center [771, 505] width 1465 height 503
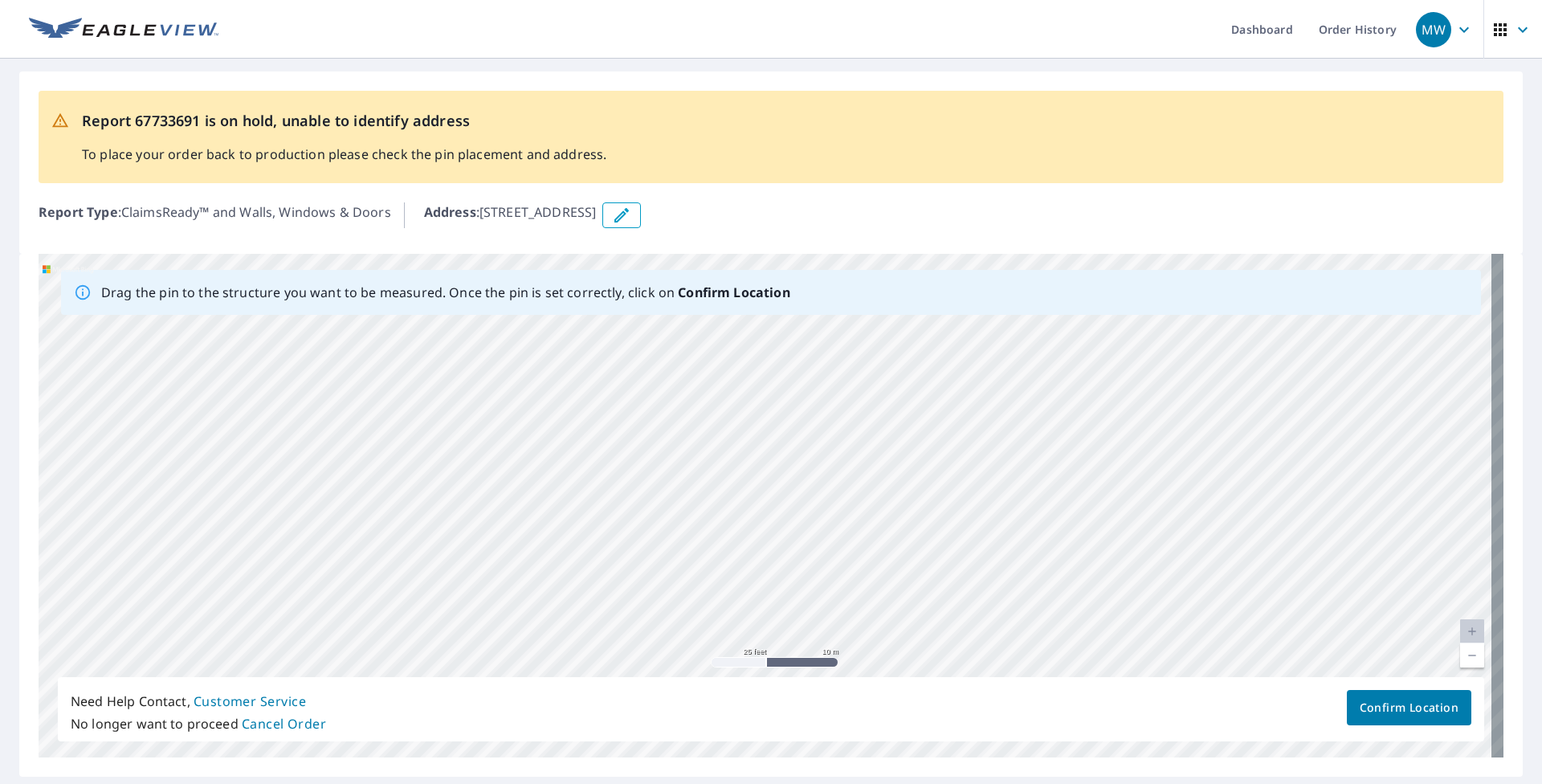
drag, startPoint x: 253, startPoint y: 480, endPoint x: 811, endPoint y: 478, distance: 558.0
click at [713, 478] on div "[STREET_ADDRESS]" at bounding box center [771, 505] width 1465 height 503
drag, startPoint x: 542, startPoint y: 486, endPoint x: 827, endPoint y: 486, distance: 285.0
click at [713, 486] on div "[STREET_ADDRESS]" at bounding box center [771, 505] width 1465 height 503
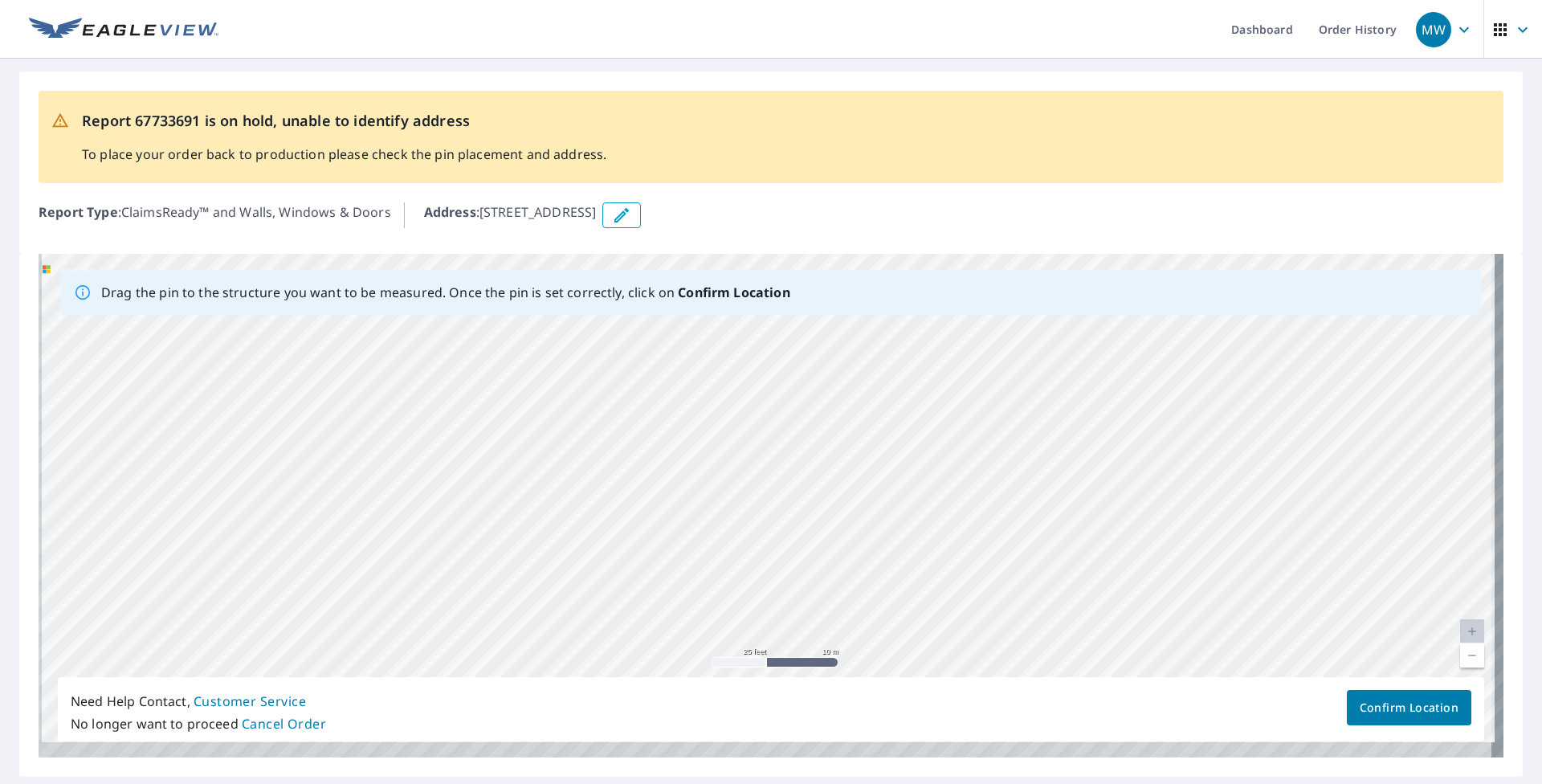
drag, startPoint x: 286, startPoint y: 515, endPoint x: 353, endPoint y: 353, distance: 175.3
click at [336, 365] on div "[STREET_ADDRESS]" at bounding box center [771, 505] width 1465 height 503
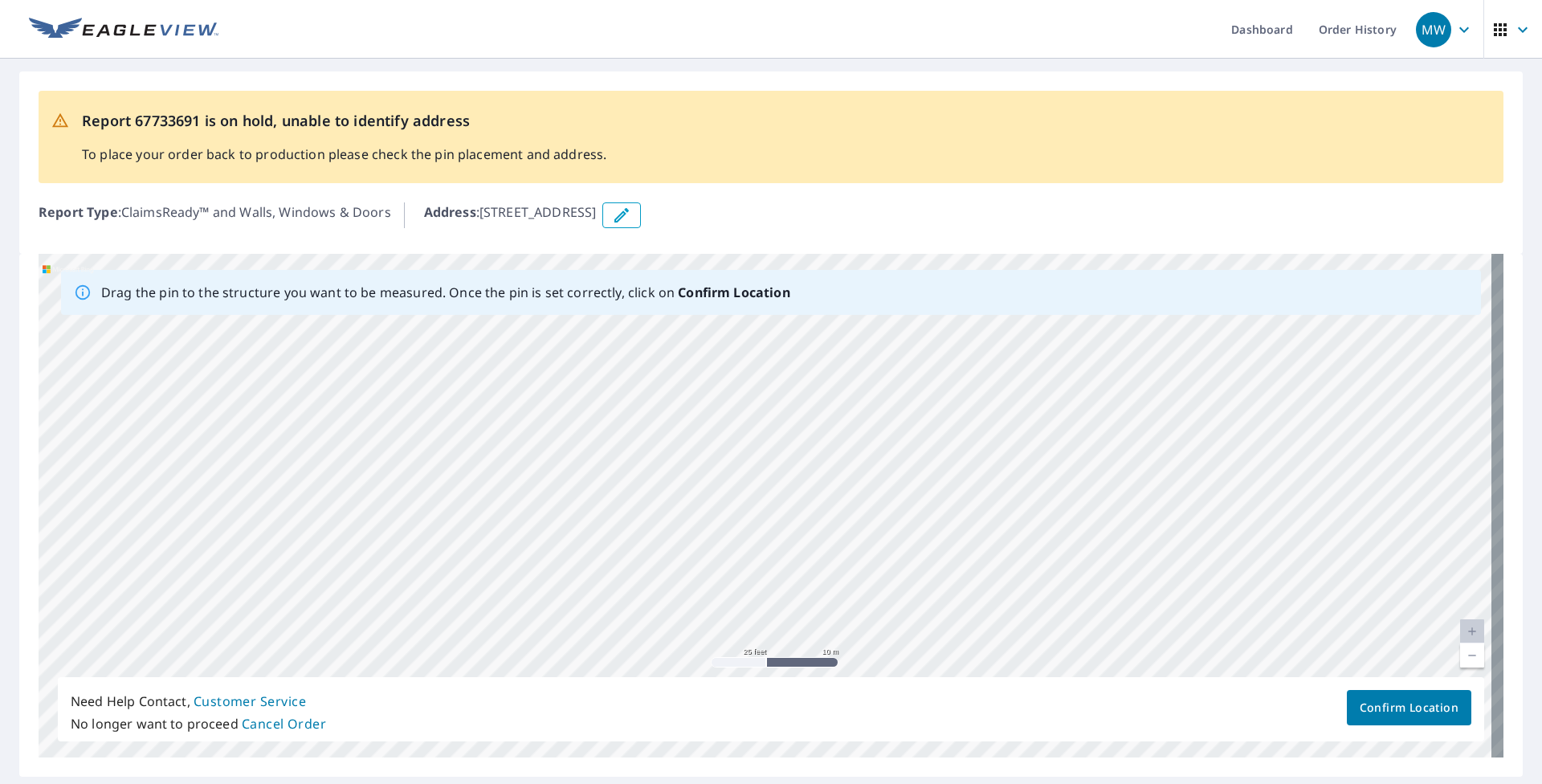
drag, startPoint x: 306, startPoint y: 472, endPoint x: 750, endPoint y: 518, distance: 446.4
click at [713, 518] on div "[STREET_ADDRESS]" at bounding box center [771, 505] width 1465 height 503
drag, startPoint x: 288, startPoint y: 503, endPoint x: 578, endPoint y: 546, distance: 293.2
click at [578, 546] on div "[STREET_ADDRESS]" at bounding box center [771, 505] width 1465 height 503
drag, startPoint x: 231, startPoint y: 471, endPoint x: 850, endPoint y: 524, distance: 621.3
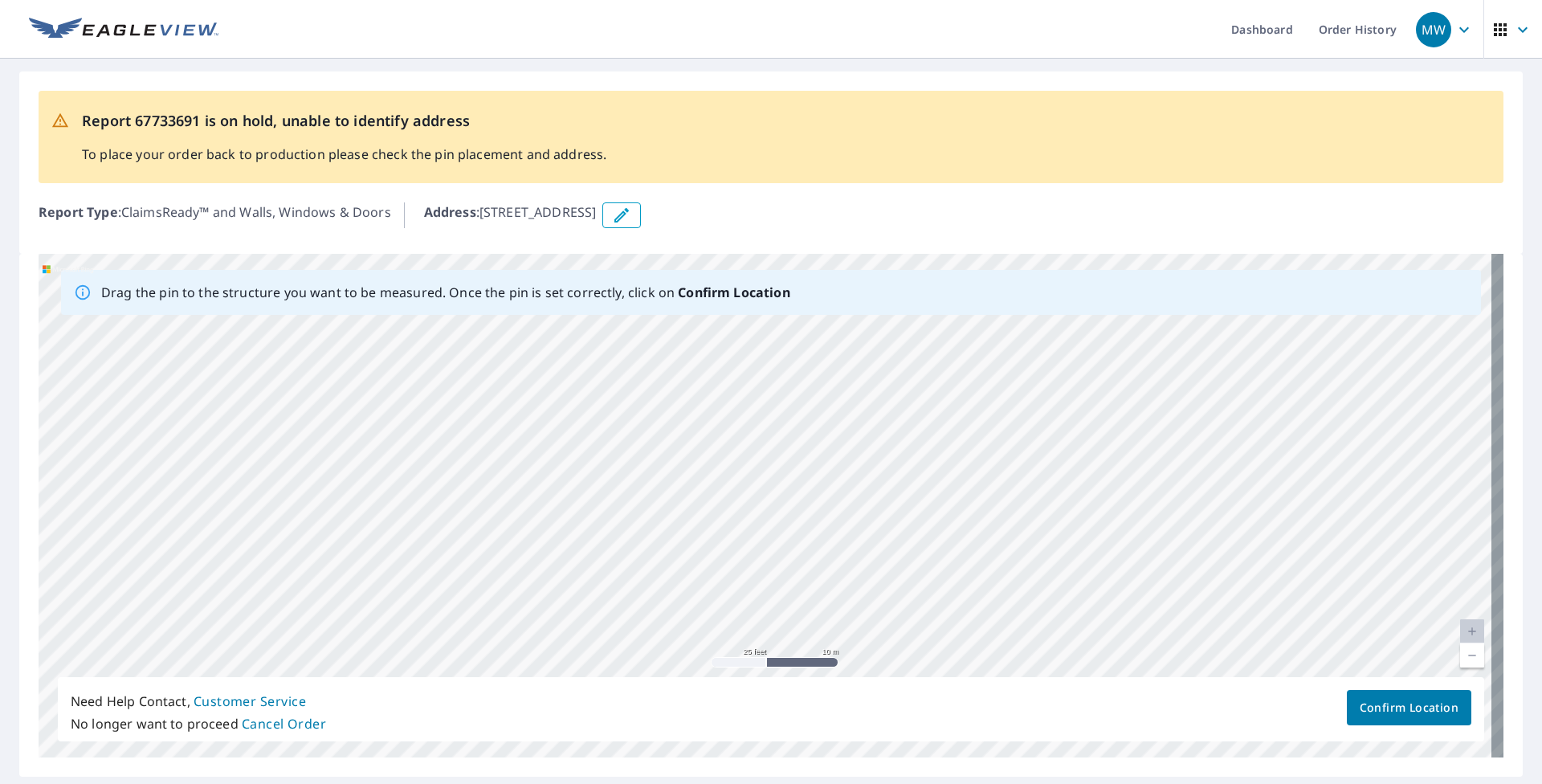
click at [713, 524] on div "[STREET_ADDRESS]" at bounding box center [771, 505] width 1465 height 503
drag, startPoint x: 397, startPoint y: 535, endPoint x: 677, endPoint y: 429, distance: 299.4
click at [677, 429] on div "[STREET_ADDRESS]" at bounding box center [771, 505] width 1465 height 503
drag, startPoint x: 589, startPoint y: 606, endPoint x: 759, endPoint y: 491, distance: 205.2
click at [713, 494] on div "[STREET_ADDRESS]" at bounding box center [771, 505] width 1465 height 503
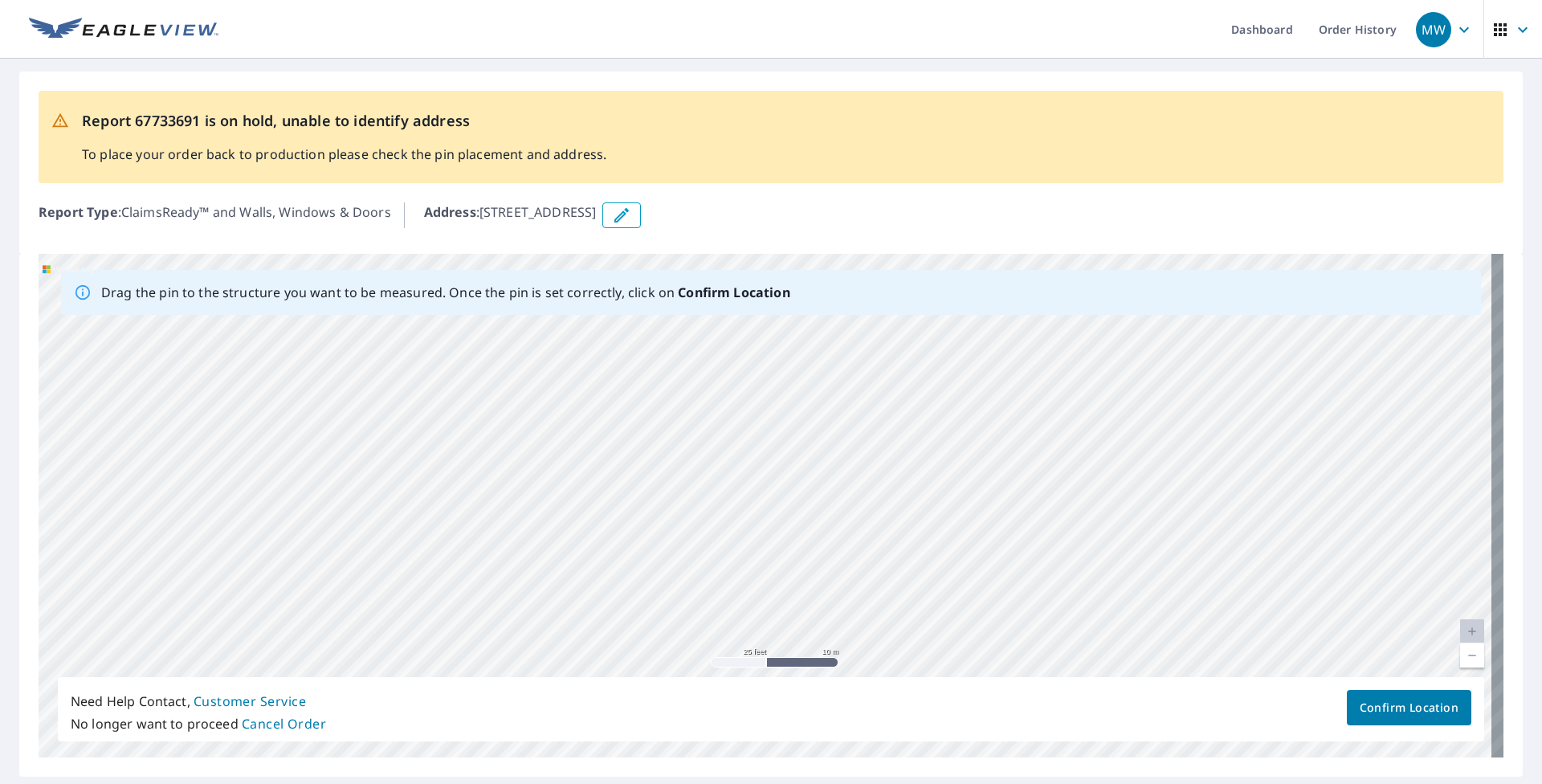
drag, startPoint x: 387, startPoint y: 571, endPoint x: 680, endPoint y: 456, distance: 314.8
click at [670, 463] on div "[STREET_ADDRESS]" at bounding box center [771, 505] width 1465 height 503
drag, startPoint x: 735, startPoint y: 416, endPoint x: 712, endPoint y: 547, distance: 133.0
click at [712, 547] on div "[STREET_ADDRESS]" at bounding box center [771, 505] width 1465 height 503
drag, startPoint x: 330, startPoint y: 599, endPoint x: 495, endPoint y: 422, distance: 242.0
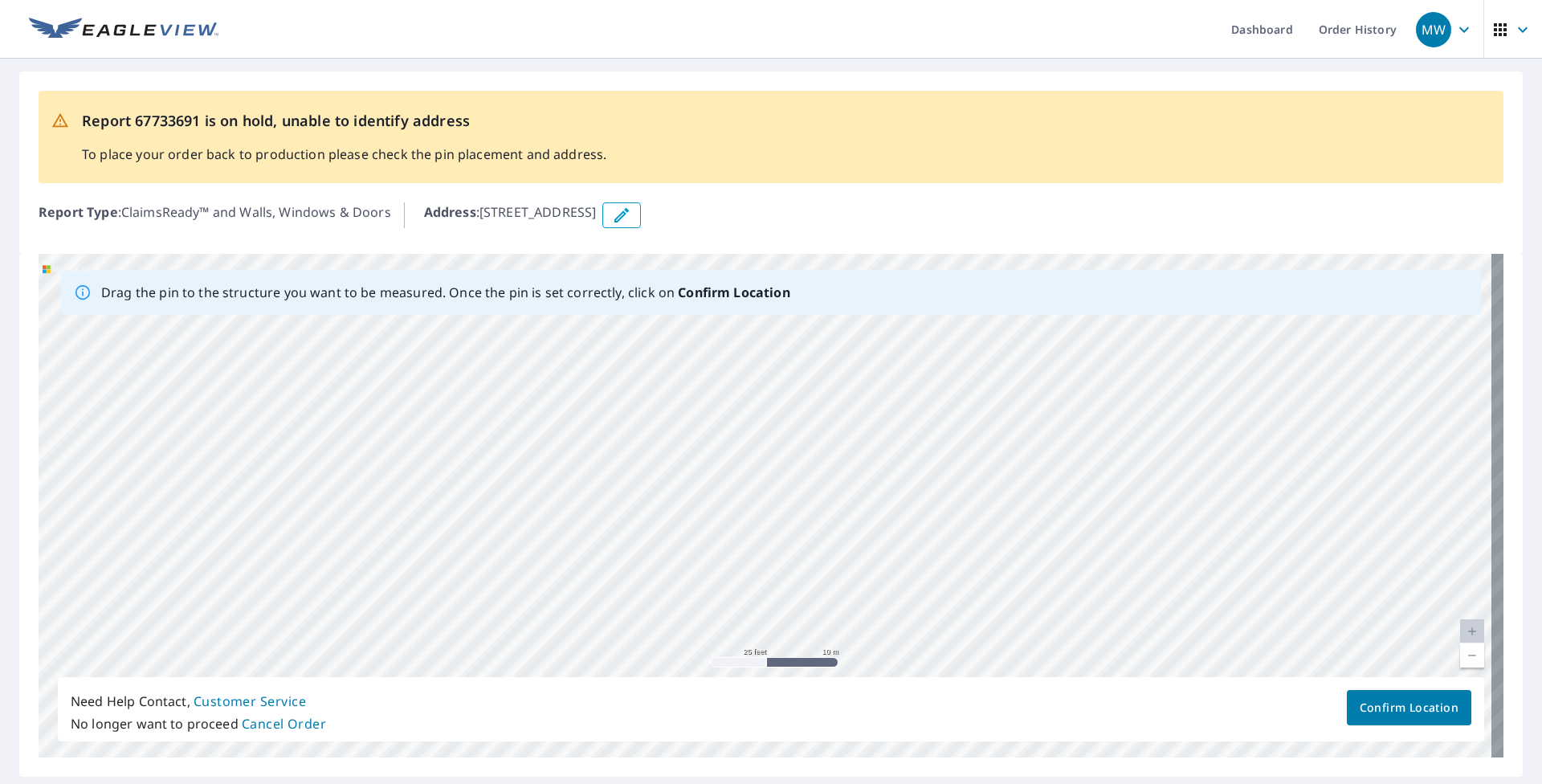
click at [495, 422] on div "[STREET_ADDRESS]" at bounding box center [771, 505] width 1465 height 503
drag, startPoint x: 223, startPoint y: 533, endPoint x: 35, endPoint y: 572, distance: 192.0
click at [35, 572] on div "Drag the pin to the structure you want to be measured. Once the pin is set corr…" at bounding box center [771, 515] width 1503 height 523
click at [42, 680] on div "[STREET_ADDRESS]" at bounding box center [771, 505] width 1465 height 503
drag, startPoint x: 1004, startPoint y: 456, endPoint x: 817, endPoint y: 402, distance: 194.6
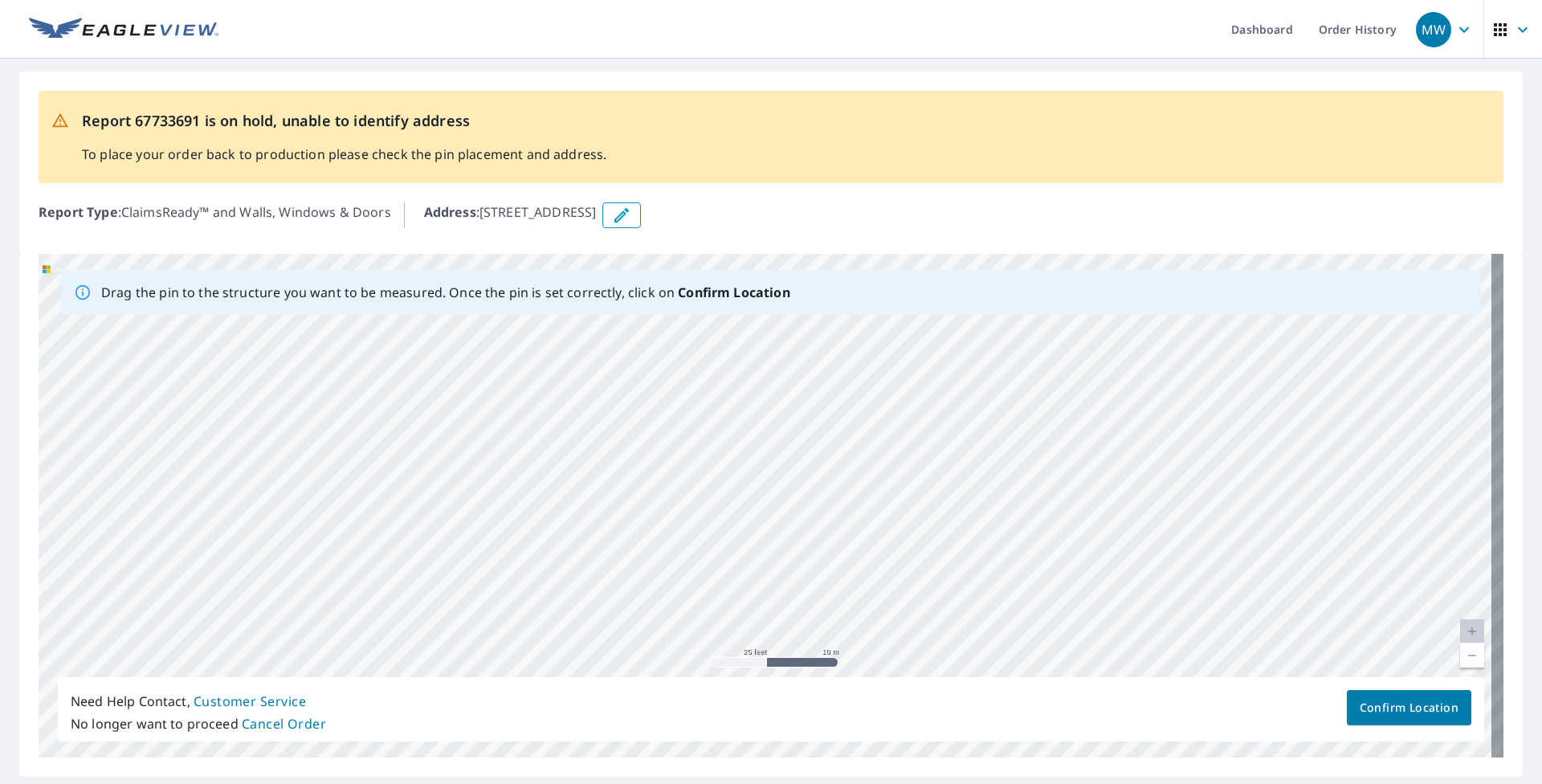
click at [713, 402] on div "[STREET_ADDRESS]" at bounding box center [771, 505] width 1465 height 503
drag, startPoint x: 288, startPoint y: 559, endPoint x: 704, endPoint y: 371, distance: 456.5
click at [704, 371] on div "[STREET_ADDRESS]" at bounding box center [771, 505] width 1465 height 503
drag, startPoint x: 608, startPoint y: 571, endPoint x: 719, endPoint y: 556, distance: 112.0
click at [713, 556] on div "[STREET_ADDRESS]" at bounding box center [771, 505] width 1465 height 503
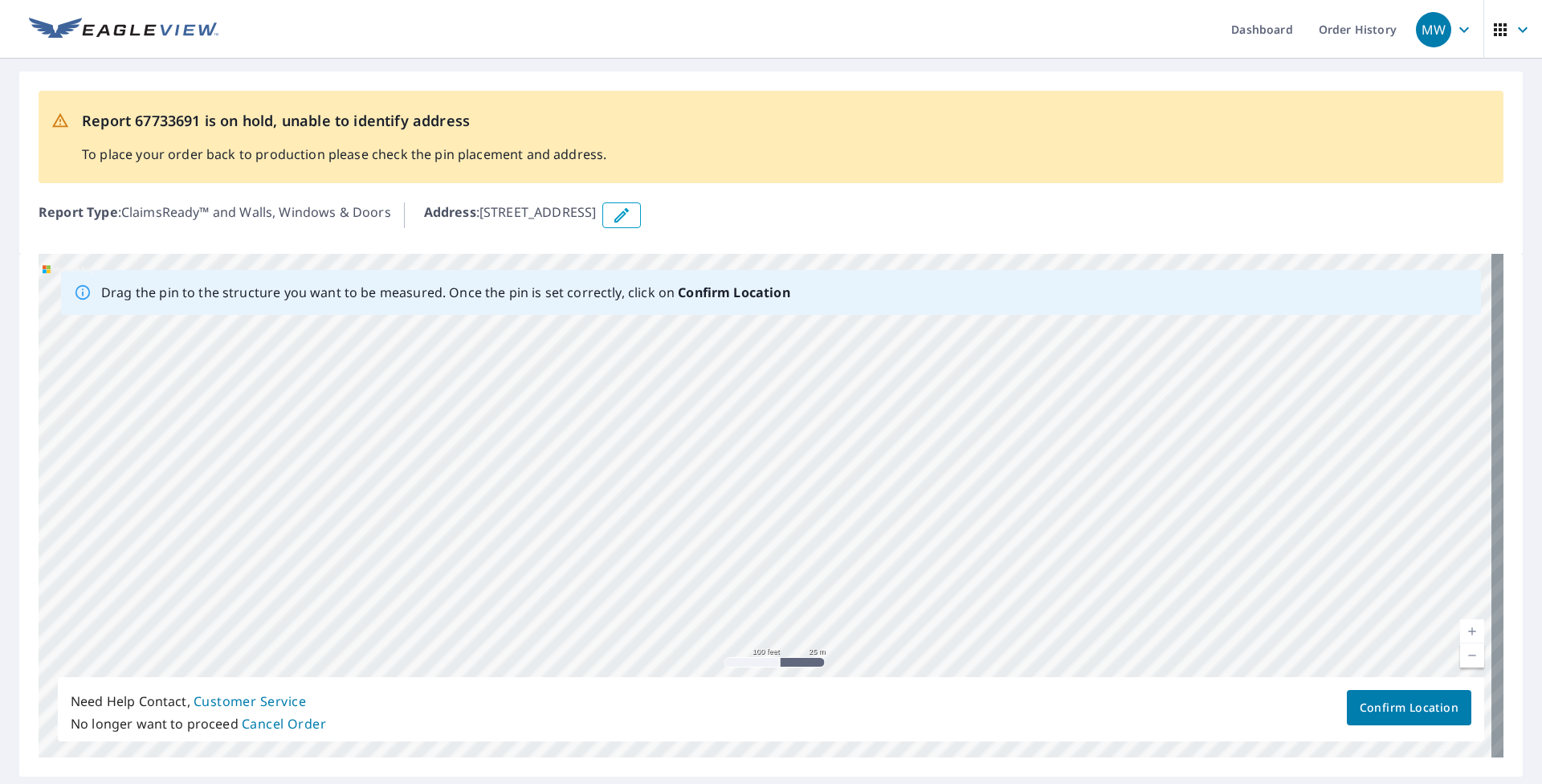
drag, startPoint x: 310, startPoint y: 501, endPoint x: 941, endPoint y: 467, distance: 631.9
click at [713, 461] on div "[STREET_ADDRESS]" at bounding box center [771, 505] width 1465 height 503
drag, startPoint x: 560, startPoint y: 578, endPoint x: 879, endPoint y: 363, distance: 384.7
click at [713, 363] on div "[STREET_ADDRESS]" at bounding box center [771, 505] width 1465 height 503
drag, startPoint x: 551, startPoint y: 561, endPoint x: 779, endPoint y: 273, distance: 367.3
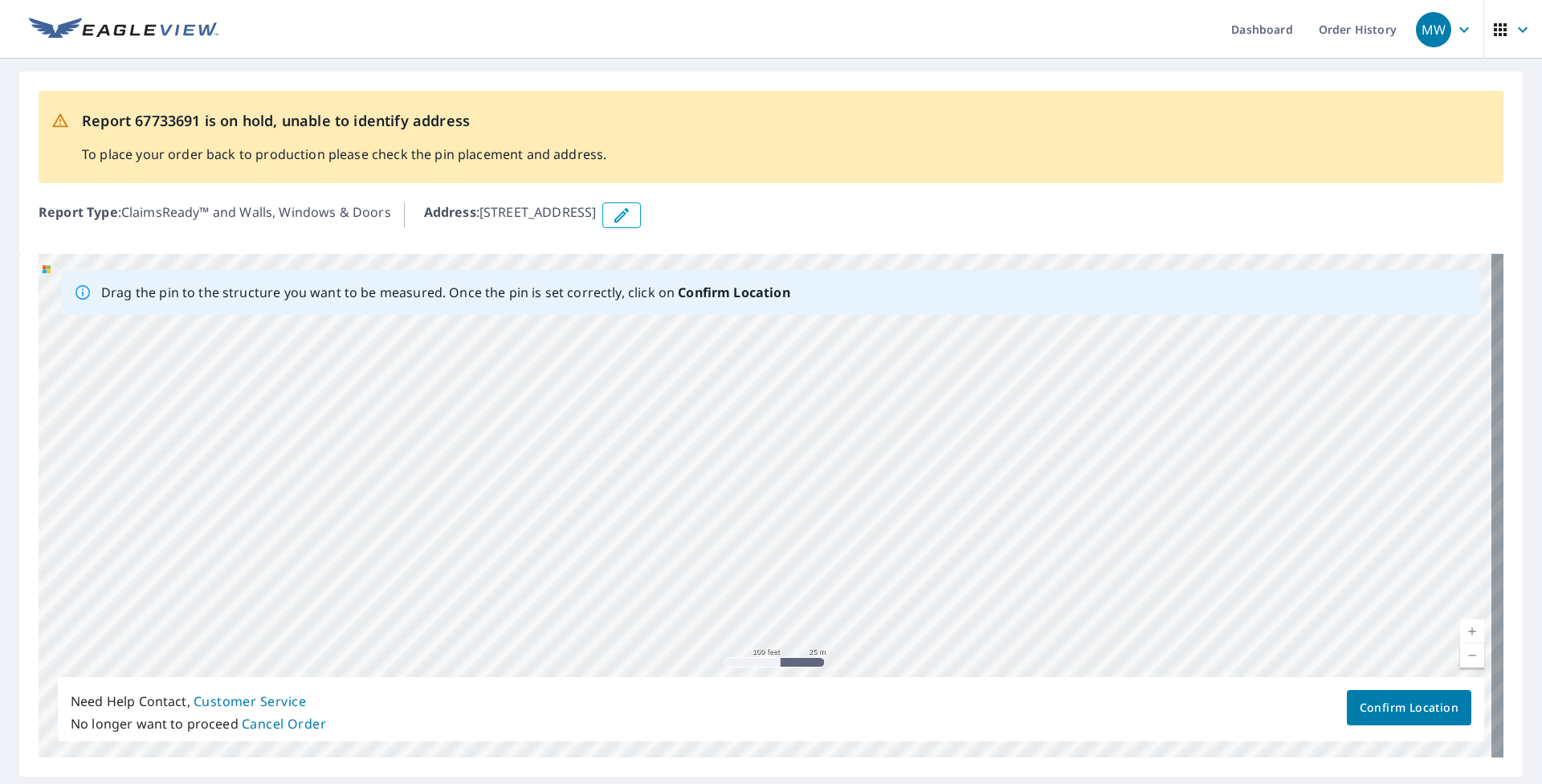
click at [713, 273] on div "Drag the pin to the structure you want to be measured. Once the pin is set corr…" at bounding box center [771, 505] width 1465 height 503
click at [246, 665] on div "[STREET_ADDRESS]" at bounding box center [771, 505] width 1465 height 503
drag, startPoint x: 883, startPoint y: 422, endPoint x: 276, endPoint y: 677, distance: 658.4
click at [276, 677] on div "Drag the pin to the structure you want to be measured. Once the pin is set corr…" at bounding box center [771, 505] width 1465 height 503
click at [490, 571] on div "[STREET_ADDRESS]" at bounding box center [771, 505] width 1465 height 503
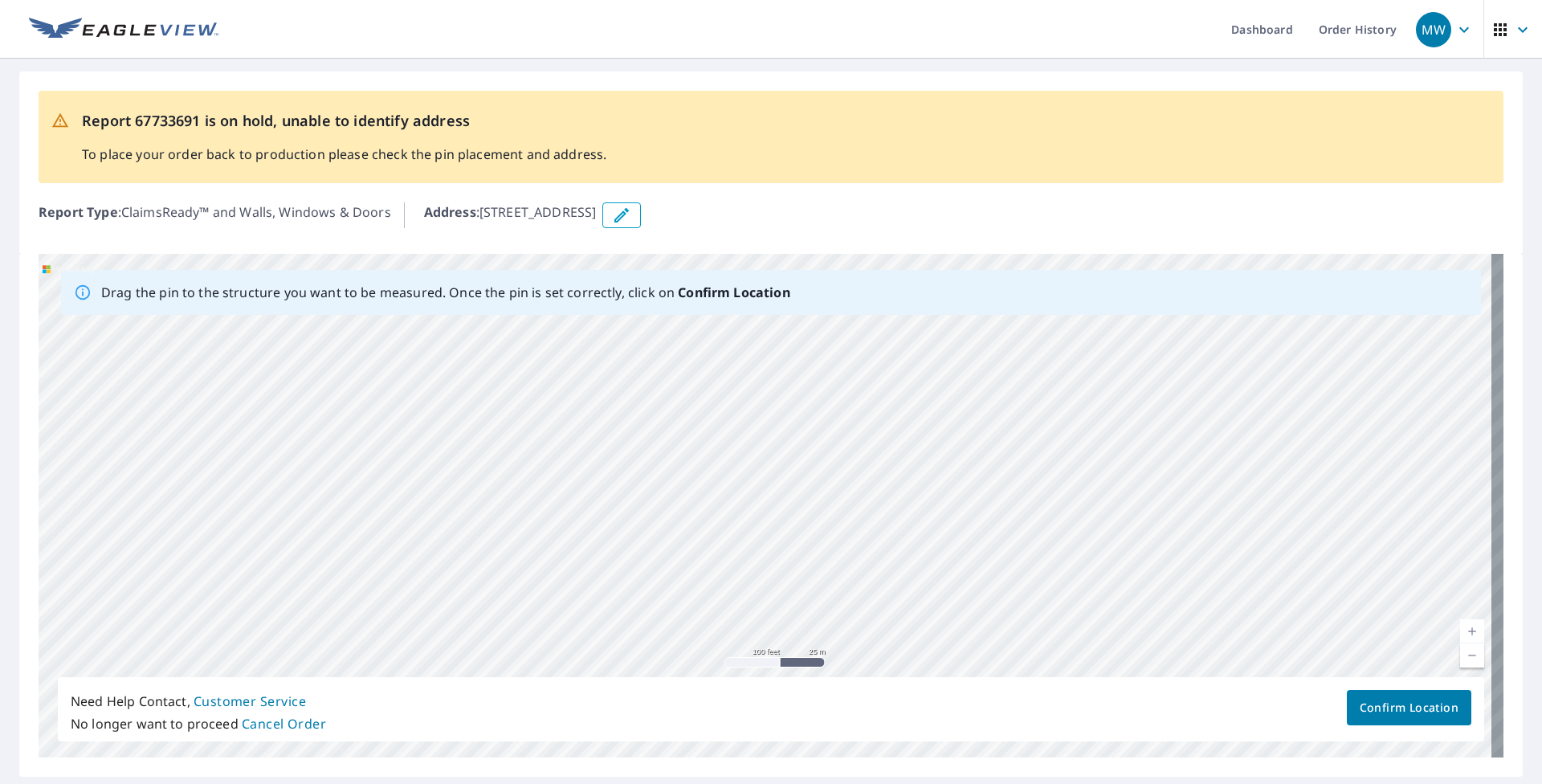
drag, startPoint x: 772, startPoint y: 480, endPoint x: 381, endPoint y: 705, distance: 451.1
click at [382, 680] on div "Drag the pin to the structure you want to be measured. Once the pin is set corr…" at bounding box center [771, 505] width 1465 height 503
click at [173, 421] on div "[STREET_ADDRESS]" at bounding box center [771, 505] width 1465 height 503
drag, startPoint x: 1091, startPoint y: 380, endPoint x: 624, endPoint y: 630, distance: 529.7
click at [624, 630] on div "[STREET_ADDRESS]" at bounding box center [771, 505] width 1465 height 503
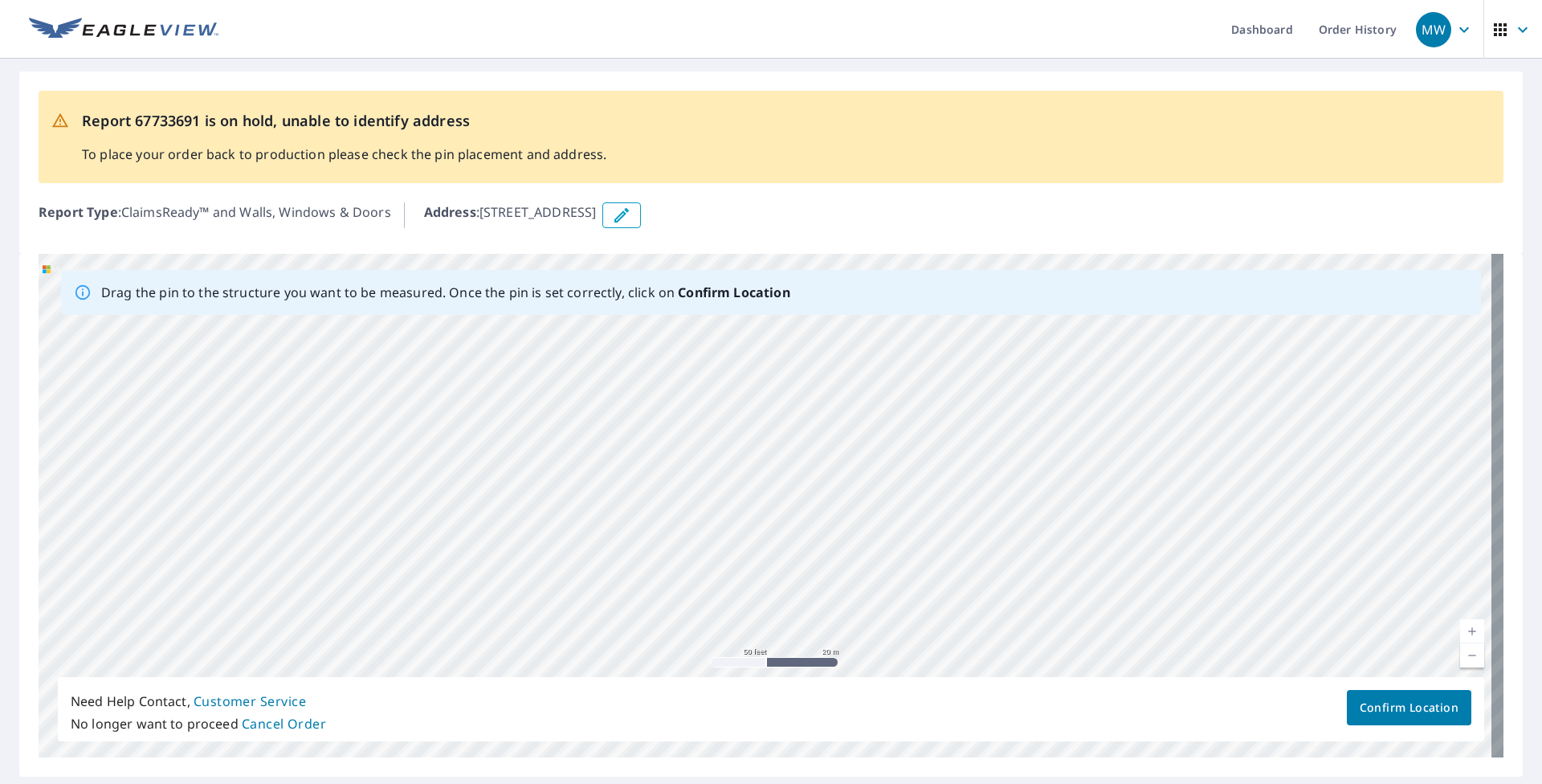
drag, startPoint x: 1061, startPoint y: 433, endPoint x: 745, endPoint y: 598, distance: 356.5
click at [713, 598] on div "[STREET_ADDRESS]" at bounding box center [771, 505] width 1465 height 503
drag, startPoint x: 1159, startPoint y: 433, endPoint x: 863, endPoint y: 518, distance: 308.0
click at [713, 518] on div "[STREET_ADDRESS]" at bounding box center [771, 505] width 1465 height 503
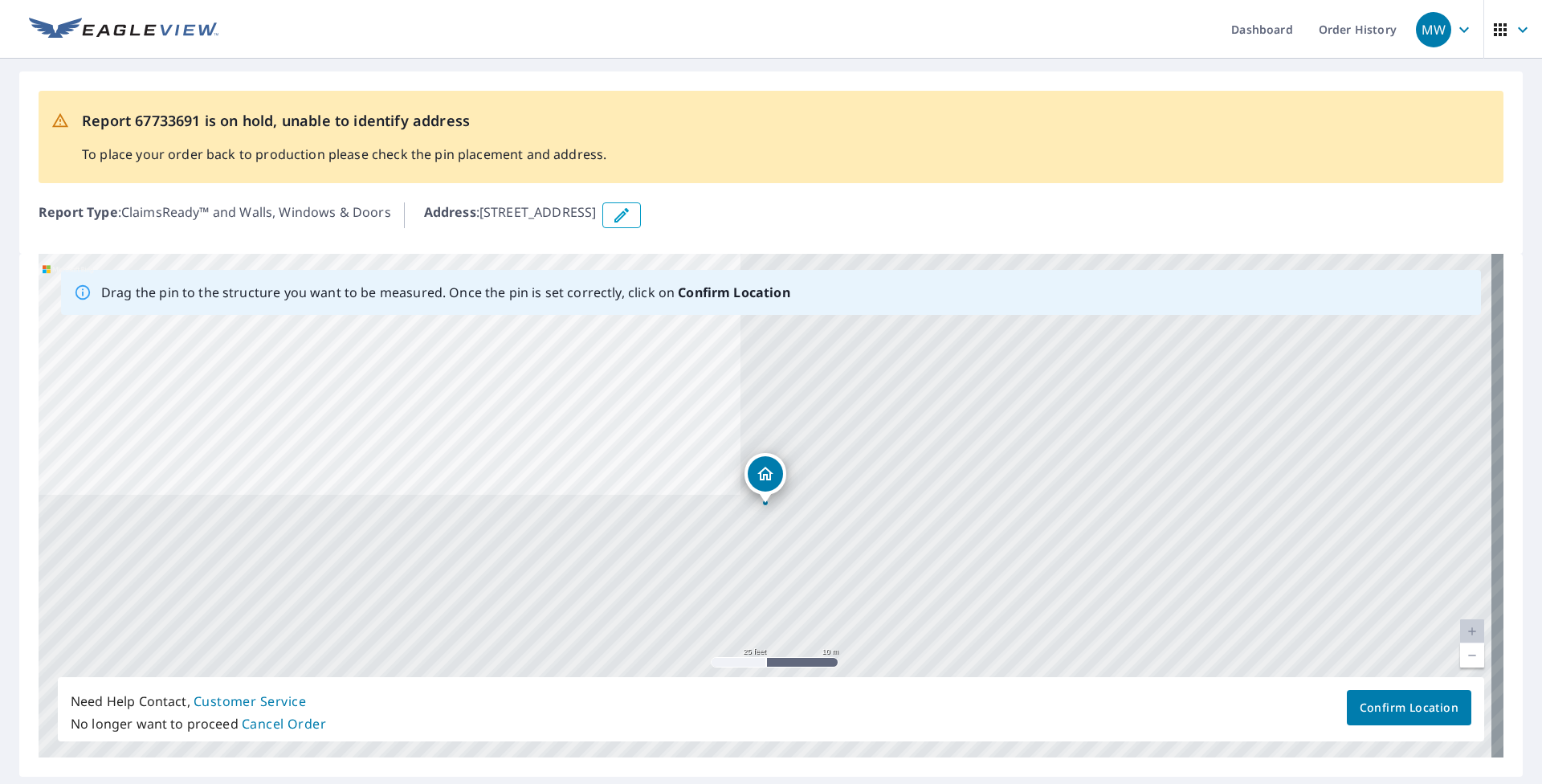
drag, startPoint x: 428, startPoint y: 473, endPoint x: 1171, endPoint y: 501, distance: 743.5
click at [713, 501] on div "[STREET_ADDRESS]" at bounding box center [771, 505] width 1465 height 503
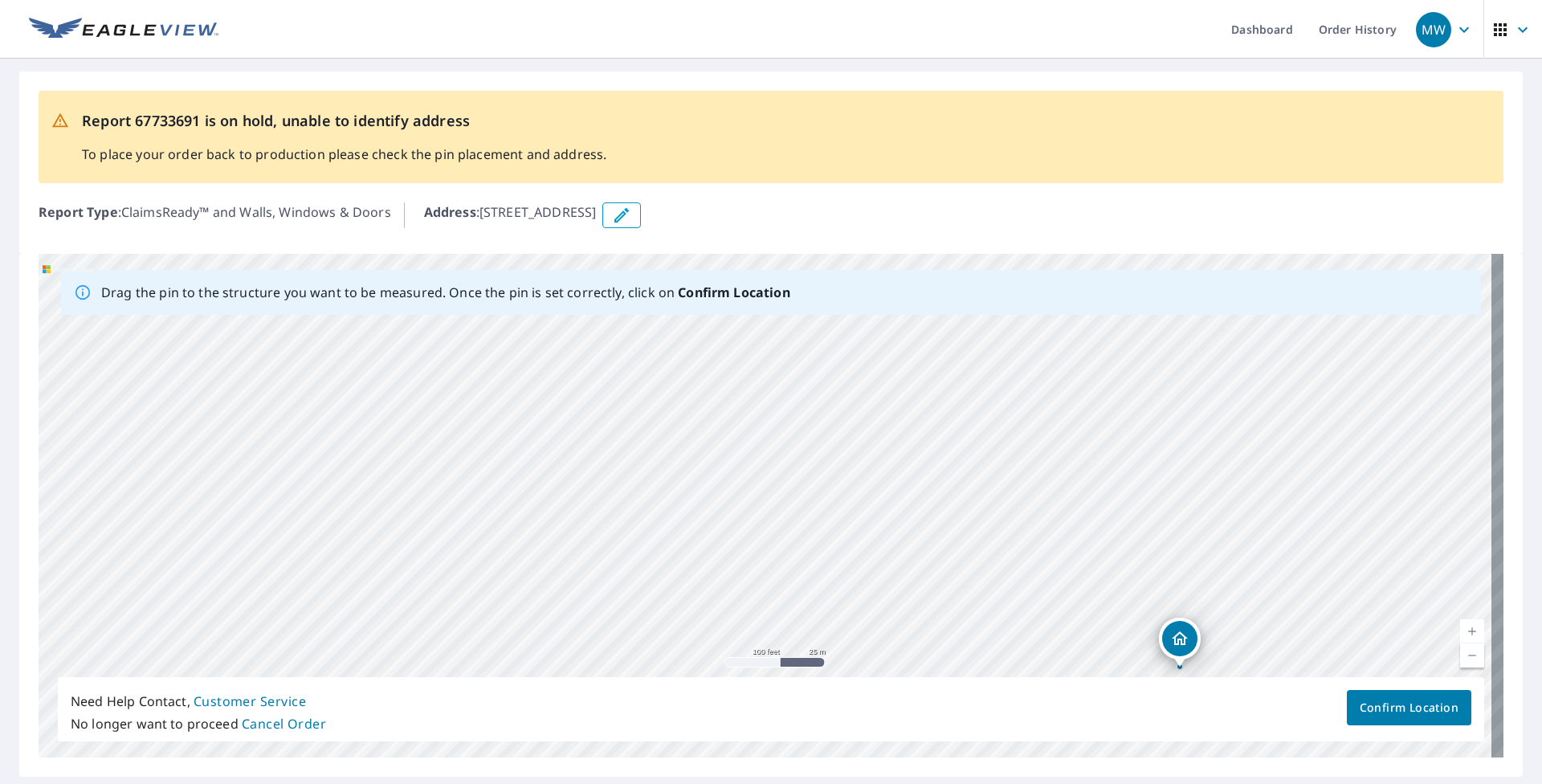
drag, startPoint x: 478, startPoint y: 384, endPoint x: 816, endPoint y: 661, distance: 437.0
click at [713, 661] on div "[STREET_ADDRESS]" at bounding box center [771, 505] width 1465 height 503
drag, startPoint x: 440, startPoint y: 538, endPoint x: 1307, endPoint y: 537, distance: 867.0
click at [713, 537] on div "[STREET_ADDRESS]" at bounding box center [771, 505] width 1465 height 503
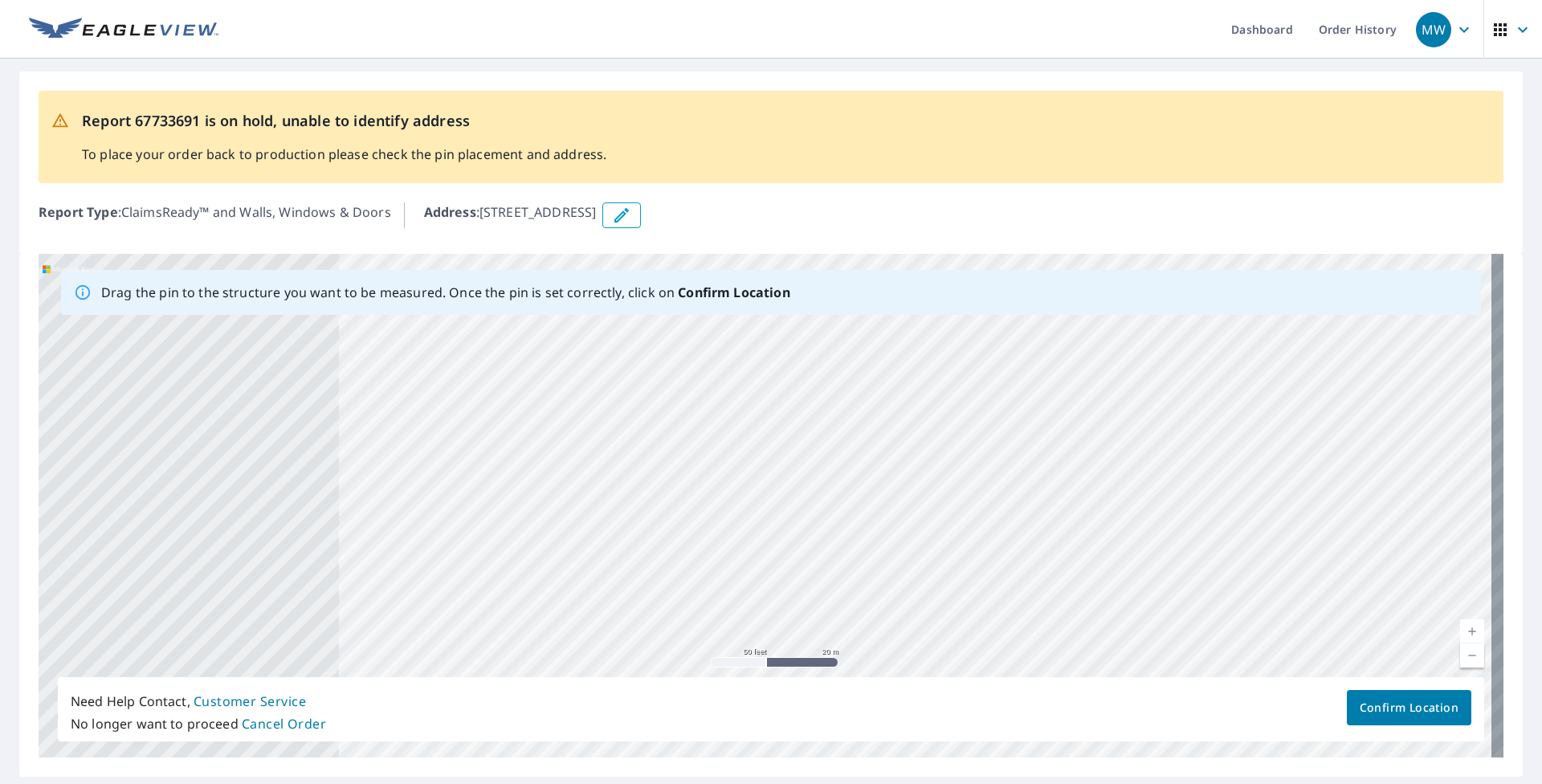
drag, startPoint x: 536, startPoint y: 488, endPoint x: 1291, endPoint y: 488, distance: 755.0
click at [713, 488] on div "[STREET_ADDRESS]" at bounding box center [771, 505] width 1465 height 503
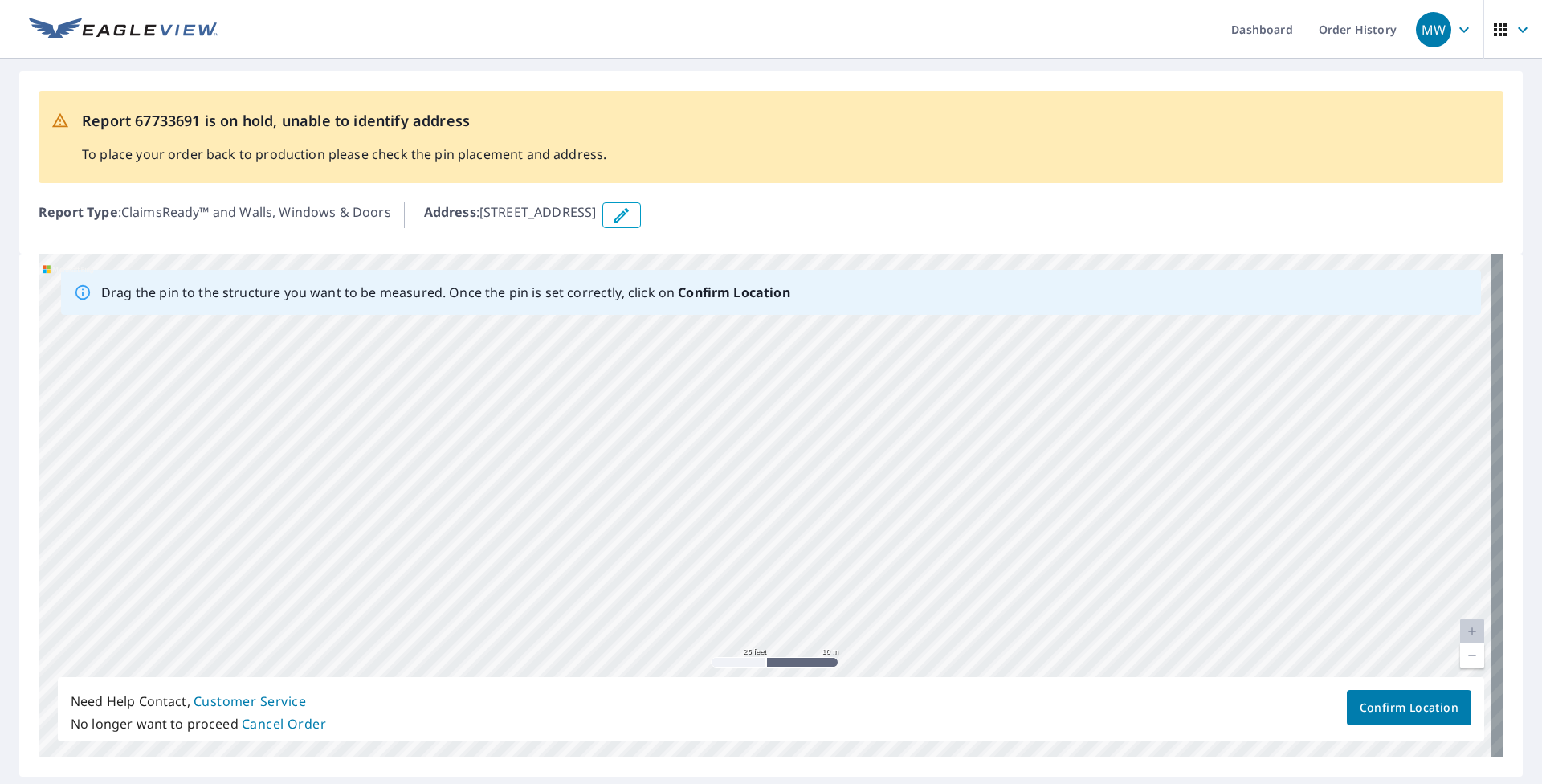
drag, startPoint x: 193, startPoint y: 433, endPoint x: 890, endPoint y: 600, distance: 716.7
click at [713, 600] on div "[STREET_ADDRESS]" at bounding box center [771, 505] width 1465 height 503
drag, startPoint x: 533, startPoint y: 499, endPoint x: 1258, endPoint y: 492, distance: 725.0
click at [713, 492] on div "[STREET_ADDRESS]" at bounding box center [771, 505] width 1465 height 503
drag, startPoint x: 692, startPoint y: 517, endPoint x: 1296, endPoint y: 449, distance: 607.8
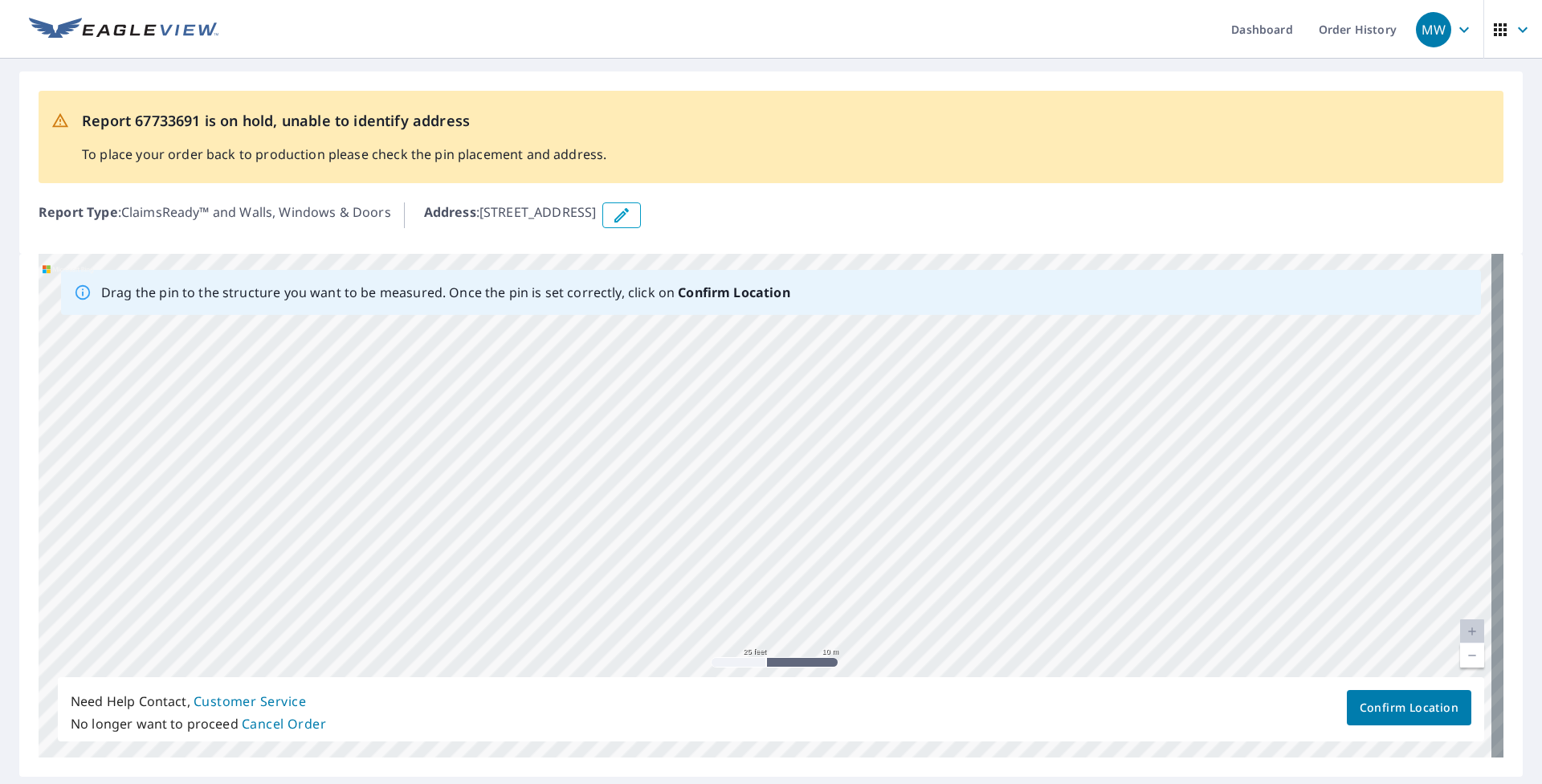
click at [713, 449] on div "[STREET_ADDRESS]" at bounding box center [771, 505] width 1465 height 503
drag, startPoint x: 693, startPoint y: 516, endPoint x: 952, endPoint y: 340, distance: 313.1
click at [713, 340] on div "[STREET_ADDRESS]" at bounding box center [771, 505] width 1465 height 503
drag, startPoint x: 298, startPoint y: 545, endPoint x: 680, endPoint y: 432, distance: 398.4
click at [680, 432] on div "[STREET_ADDRESS]" at bounding box center [771, 505] width 1465 height 503
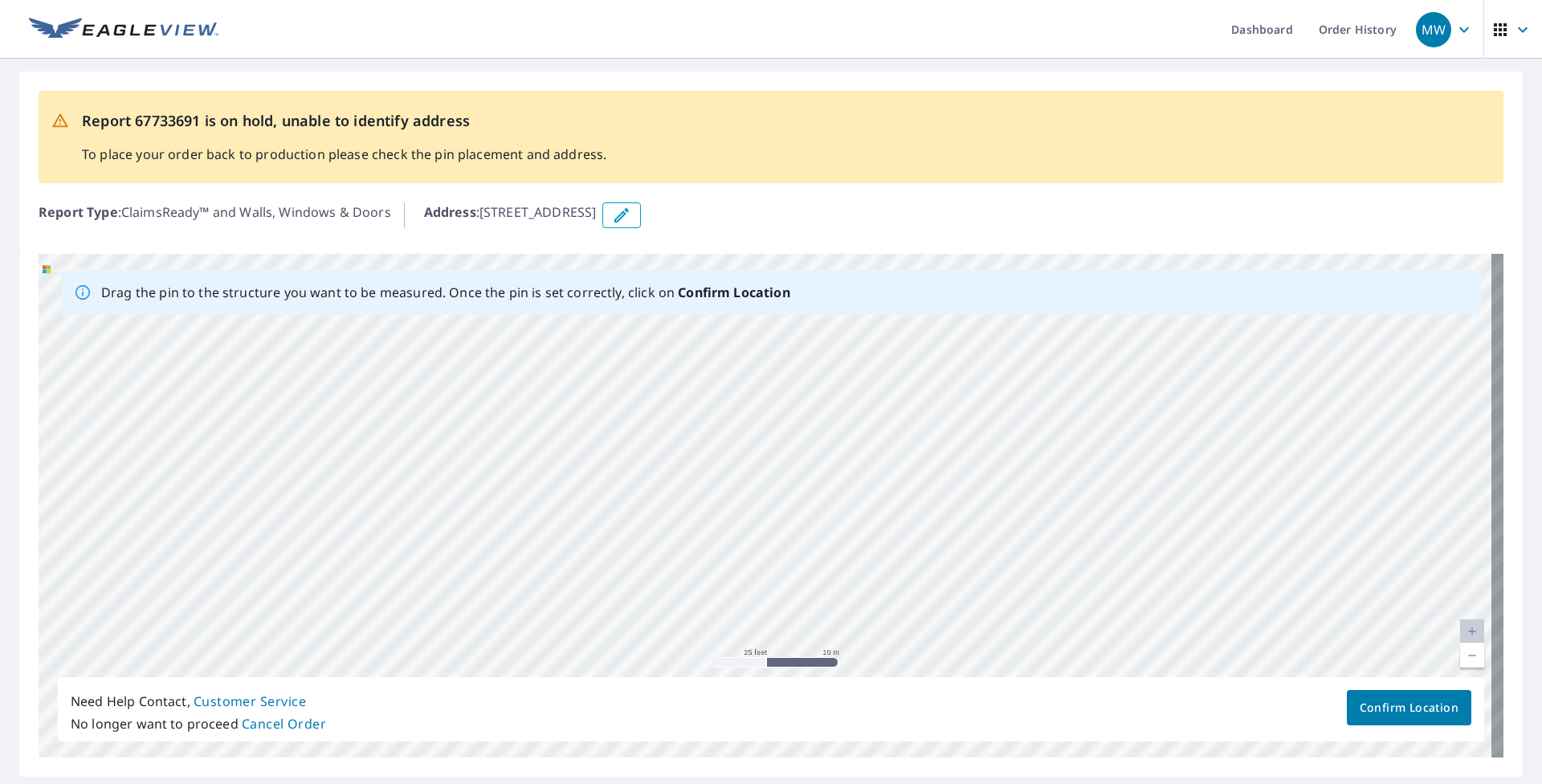
drag, startPoint x: 1076, startPoint y: 435, endPoint x: 829, endPoint y: 498, distance: 254.9
click at [713, 498] on div "[STREET_ADDRESS]" at bounding box center [771, 505] width 1465 height 503
click at [713, 420] on div "[STREET_ADDRESS]" at bounding box center [771, 505] width 1465 height 503
click at [713, 376] on div "[STREET_ADDRESS]" at bounding box center [771, 505] width 1465 height 503
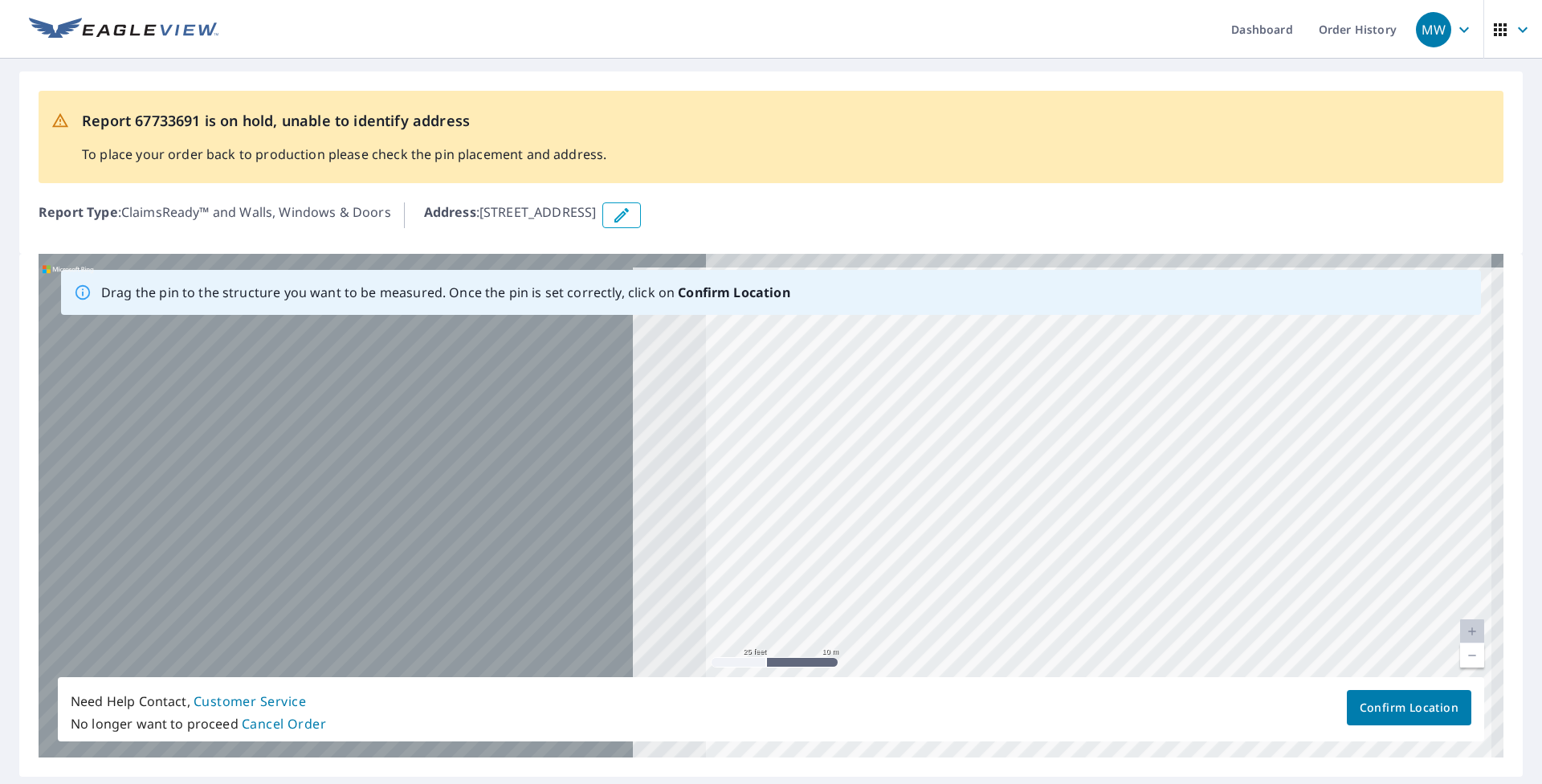
drag, startPoint x: 1006, startPoint y: 492, endPoint x: 1395, endPoint y: 492, distance: 389.0
click at [713, 492] on div "[STREET_ADDRESS]" at bounding box center [771, 505] width 1465 height 503
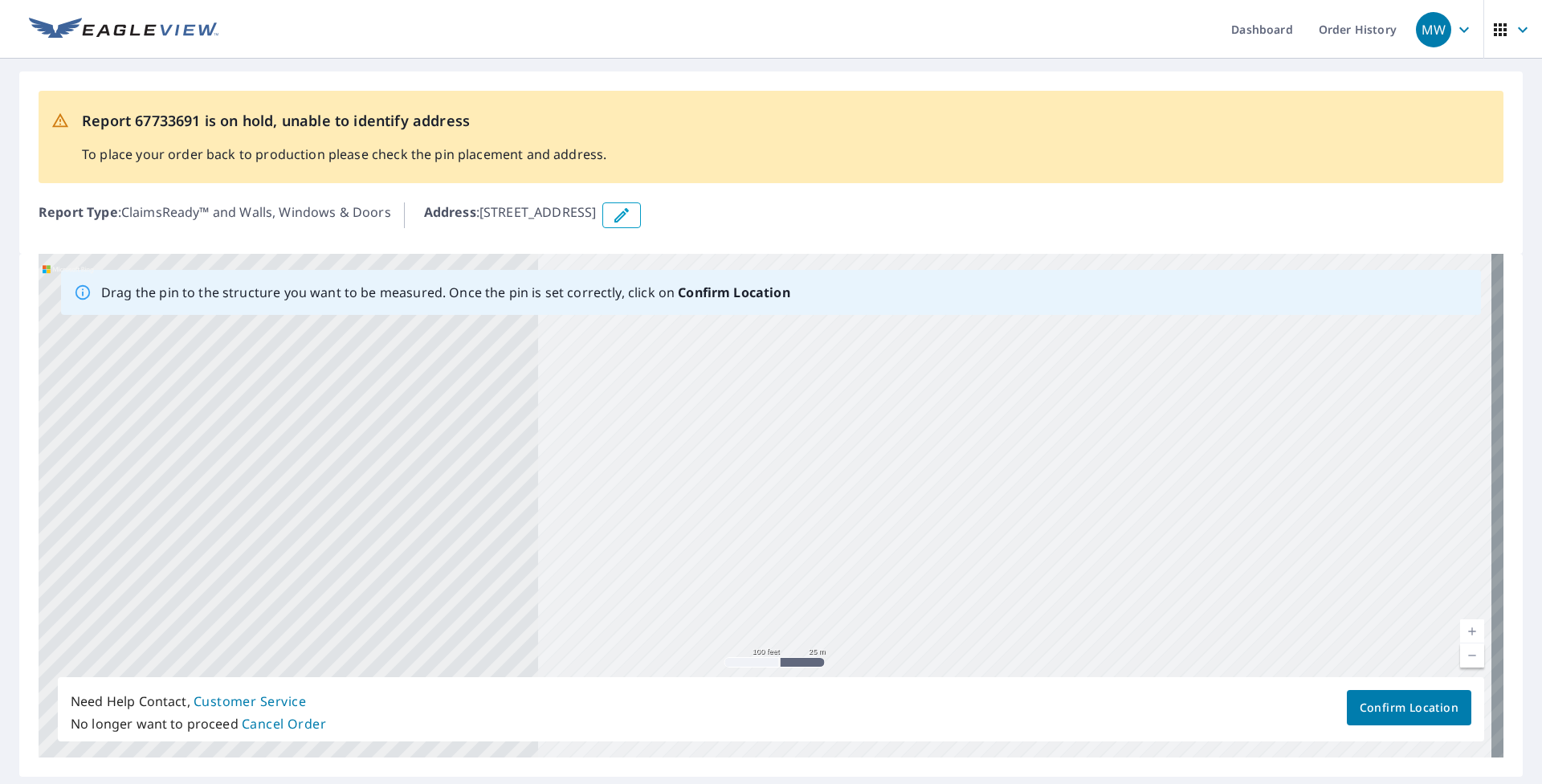
drag, startPoint x: 503, startPoint y: 406, endPoint x: 1259, endPoint y: 627, distance: 787.6
click at [713, 627] on div "[STREET_ADDRESS]" at bounding box center [771, 505] width 1465 height 503
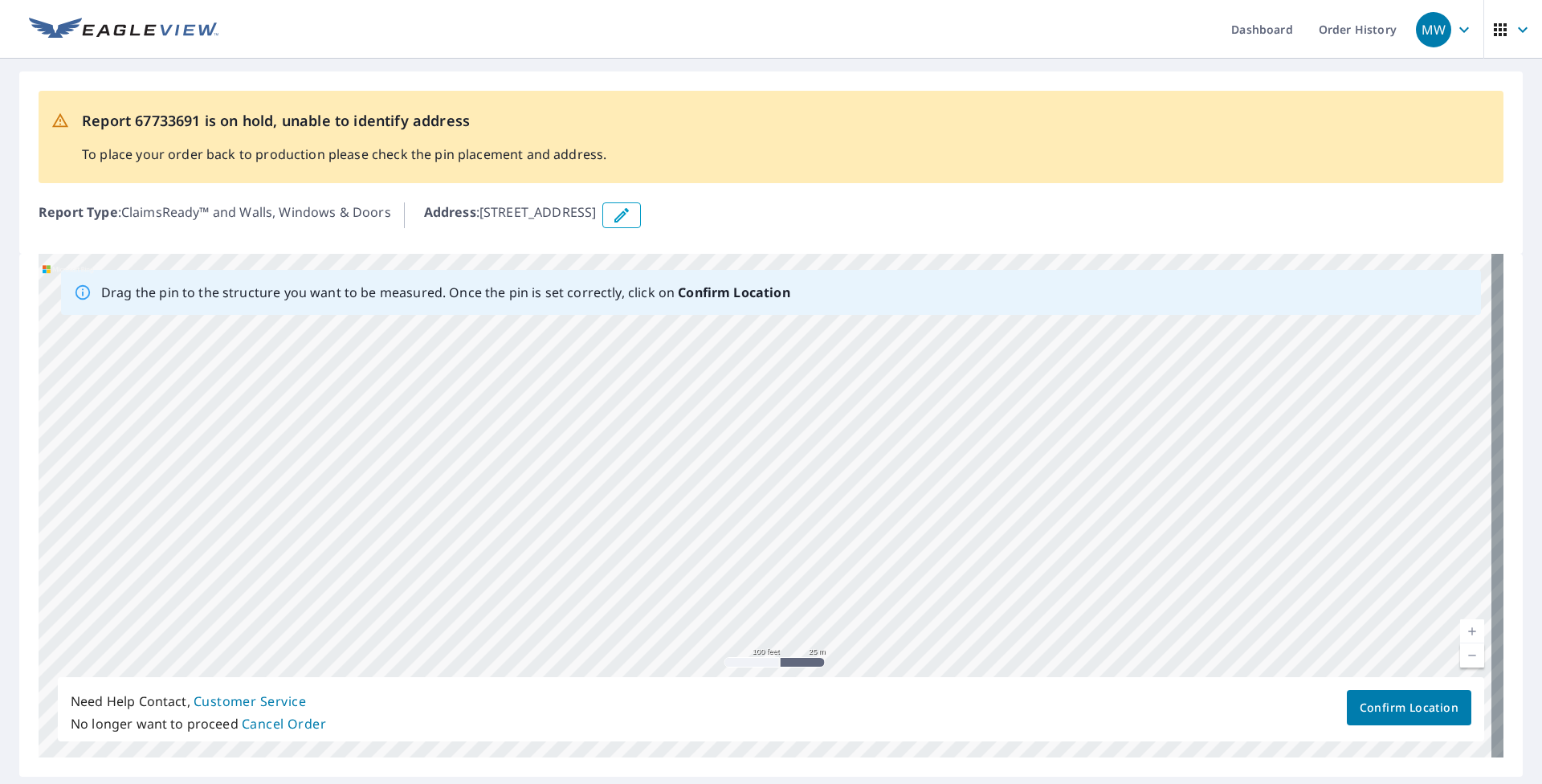
drag, startPoint x: 558, startPoint y: 517, endPoint x: 1032, endPoint y: 498, distance: 474.4
click at [713, 498] on div "[STREET_ADDRESS]" at bounding box center [771, 505] width 1465 height 503
drag, startPoint x: 301, startPoint y: 559, endPoint x: 696, endPoint y: 493, distance: 400.5
click at [696, 493] on div "[STREET_ADDRESS]" at bounding box center [771, 505] width 1465 height 503
click at [707, 482] on div "[STREET_ADDRESS]" at bounding box center [771, 505] width 1465 height 503
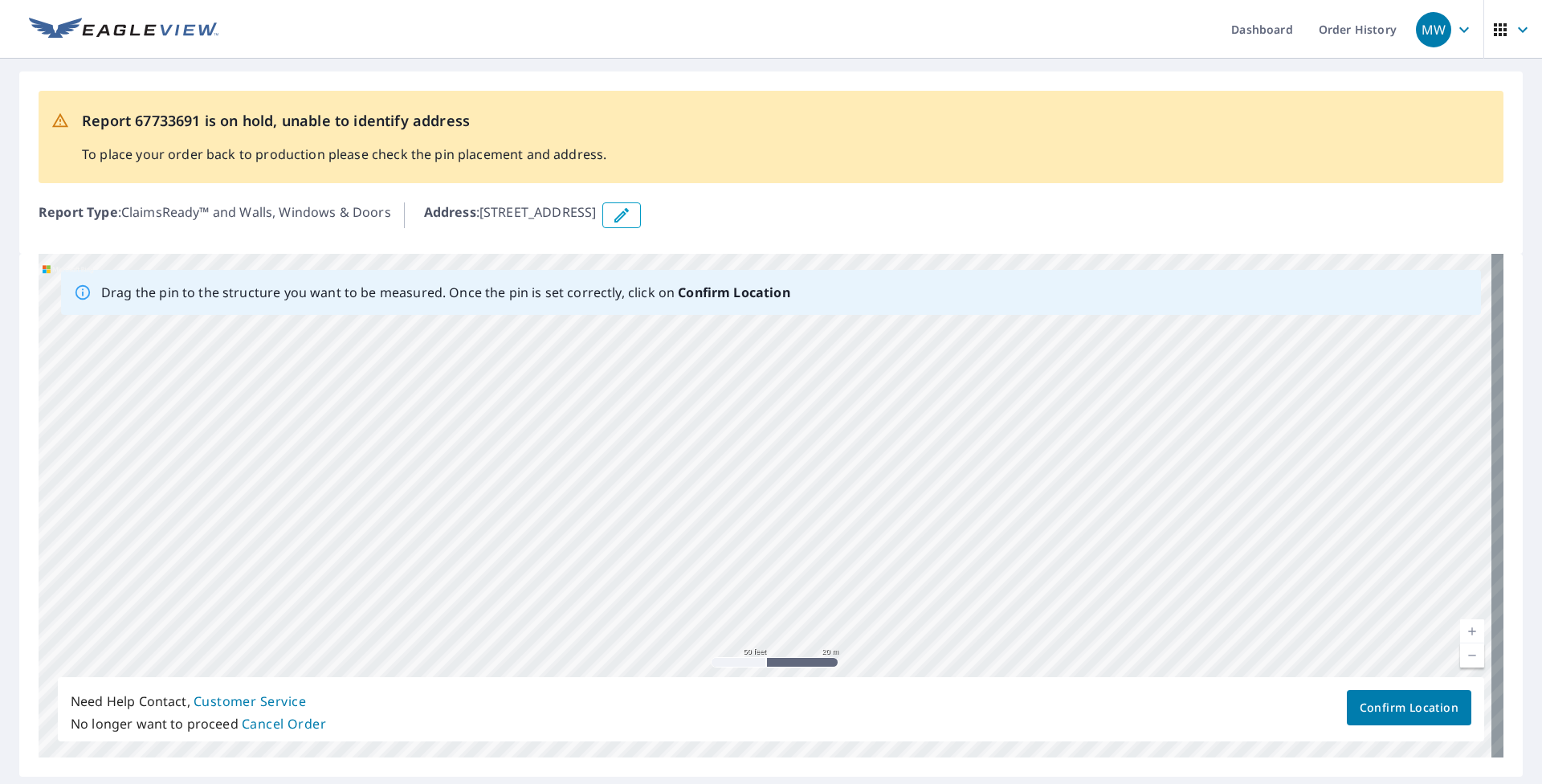
click at [707, 482] on div "[STREET_ADDRESS]" at bounding box center [771, 505] width 1465 height 503
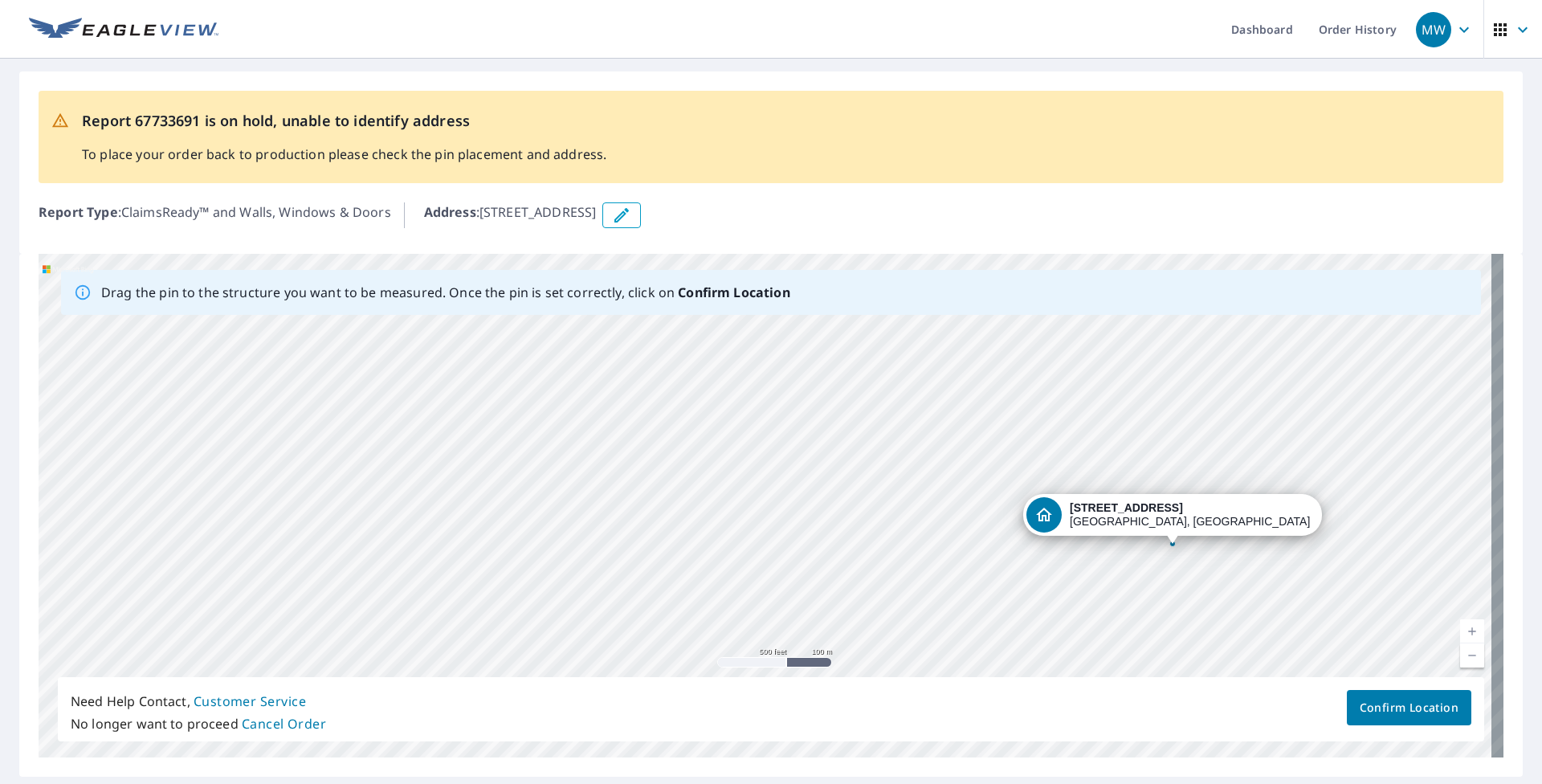
drag, startPoint x: 1313, startPoint y: 516, endPoint x: 1047, endPoint y: 518, distance: 266.0
click at [713, 518] on div "[STREET_ADDRESS]" at bounding box center [771, 505] width 1465 height 503
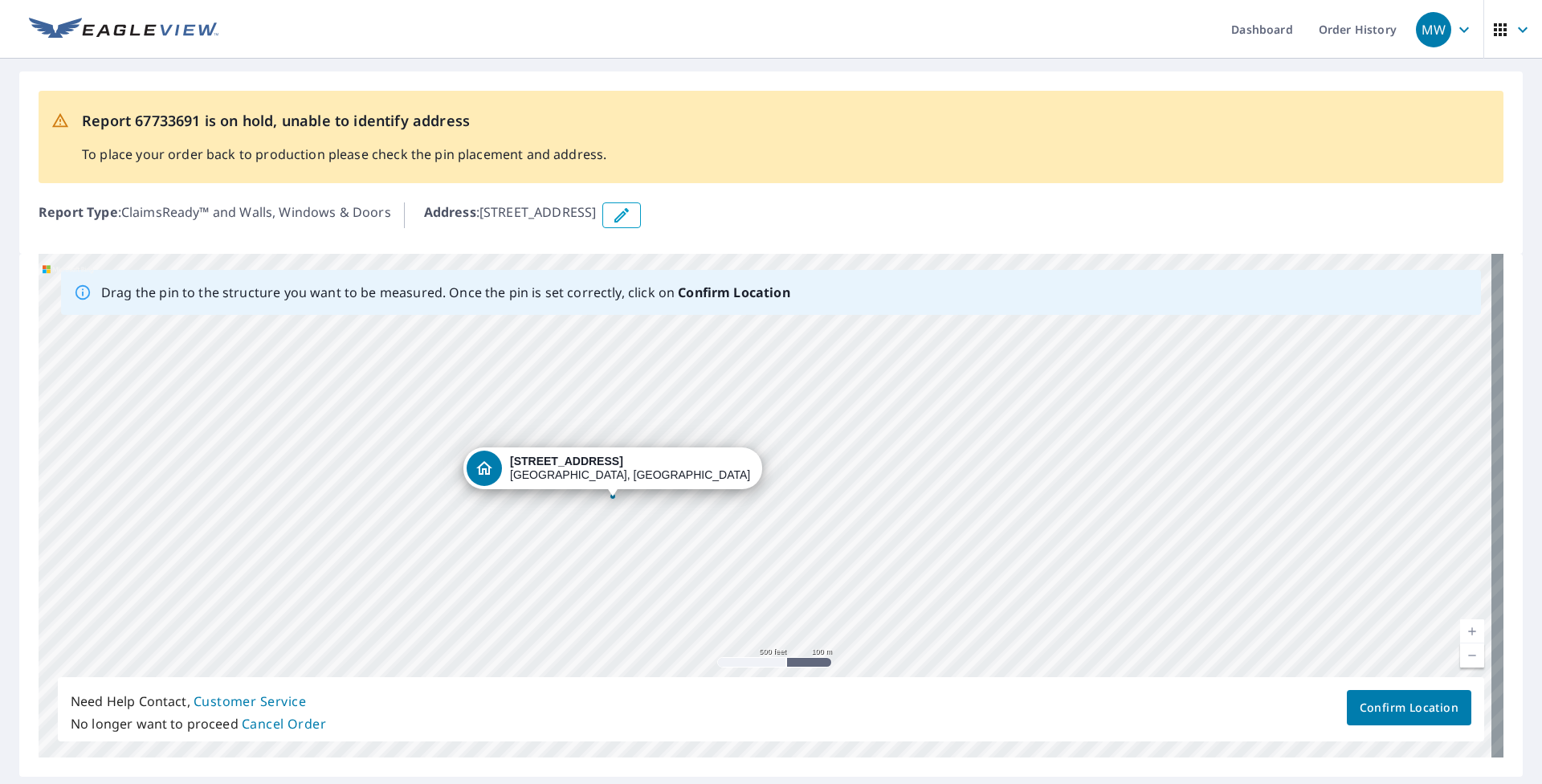
drag, startPoint x: 1173, startPoint y: 540, endPoint x: 613, endPoint y: 493, distance: 562.0
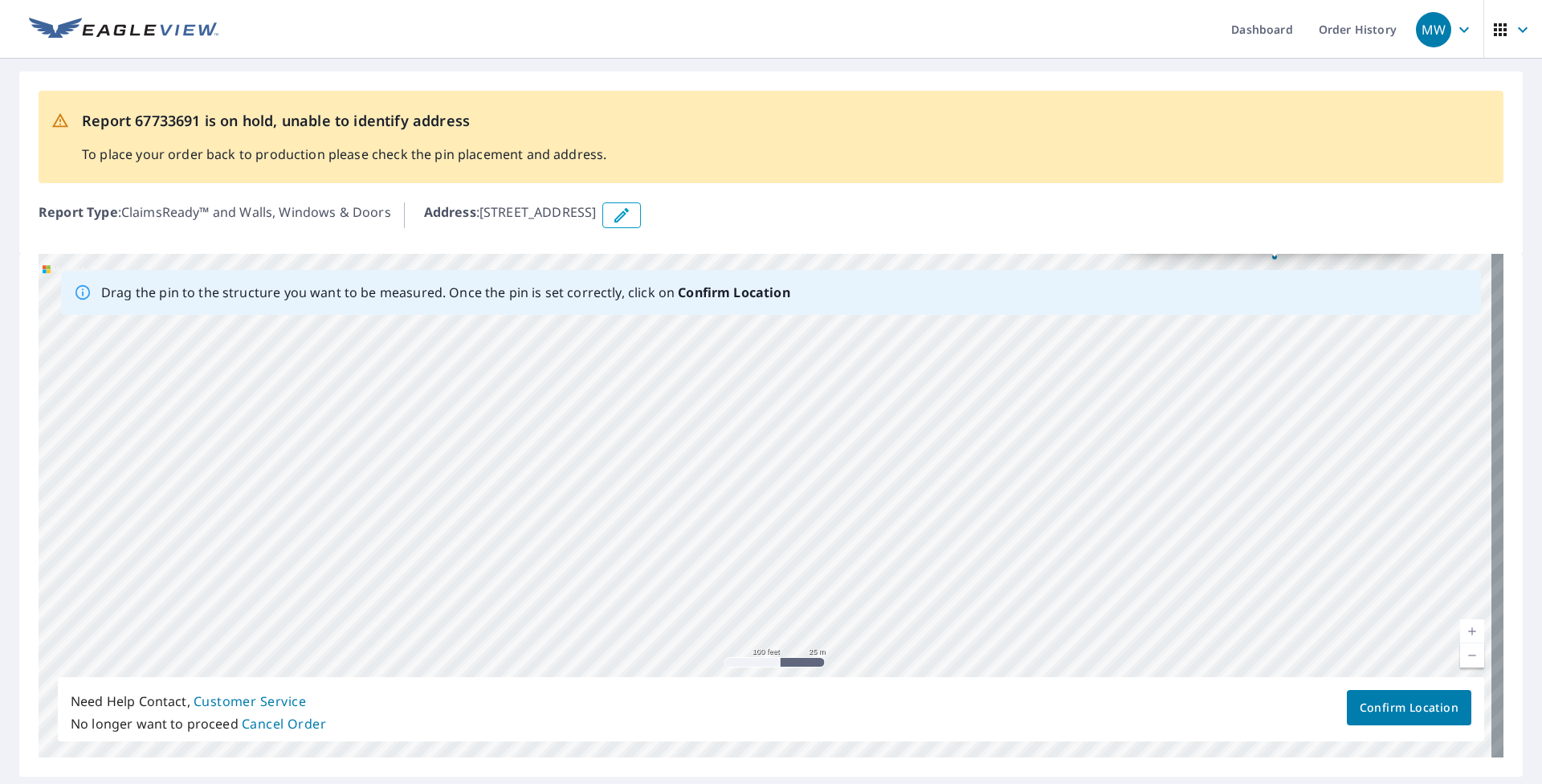
drag, startPoint x: 881, startPoint y: 521, endPoint x: 889, endPoint y: 260, distance: 261.1
click at [713, 260] on div "[STREET_ADDRESS]" at bounding box center [771, 505] width 1465 height 503
drag, startPoint x: 1185, startPoint y: 395, endPoint x: 824, endPoint y: 555, distance: 394.9
click at [713, 555] on div "[STREET_ADDRESS]" at bounding box center [771, 505] width 1465 height 503
drag, startPoint x: 1075, startPoint y: 438, endPoint x: 795, endPoint y: 607, distance: 327.0
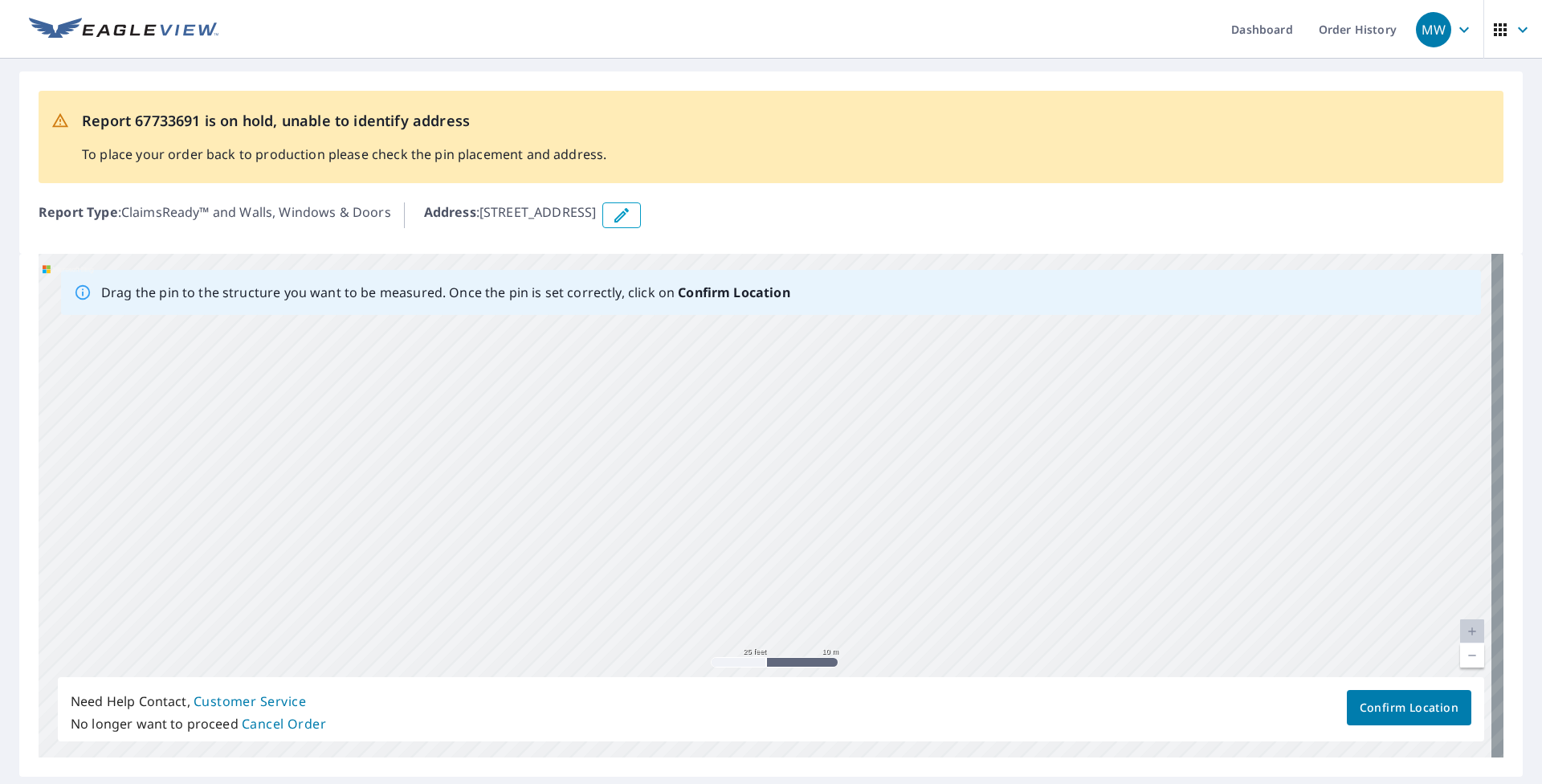
click at [713, 605] on div "[STREET_ADDRESS]" at bounding box center [771, 505] width 1465 height 503
drag, startPoint x: 1107, startPoint y: 396, endPoint x: 664, endPoint y: 500, distance: 455.0
click at [664, 500] on div "[STREET_ADDRESS]" at bounding box center [771, 505] width 1465 height 503
drag, startPoint x: 99, startPoint y: 358, endPoint x: 878, endPoint y: 385, distance: 779.5
click at [713, 385] on div "[STREET_ADDRESS]" at bounding box center [771, 505] width 1465 height 503
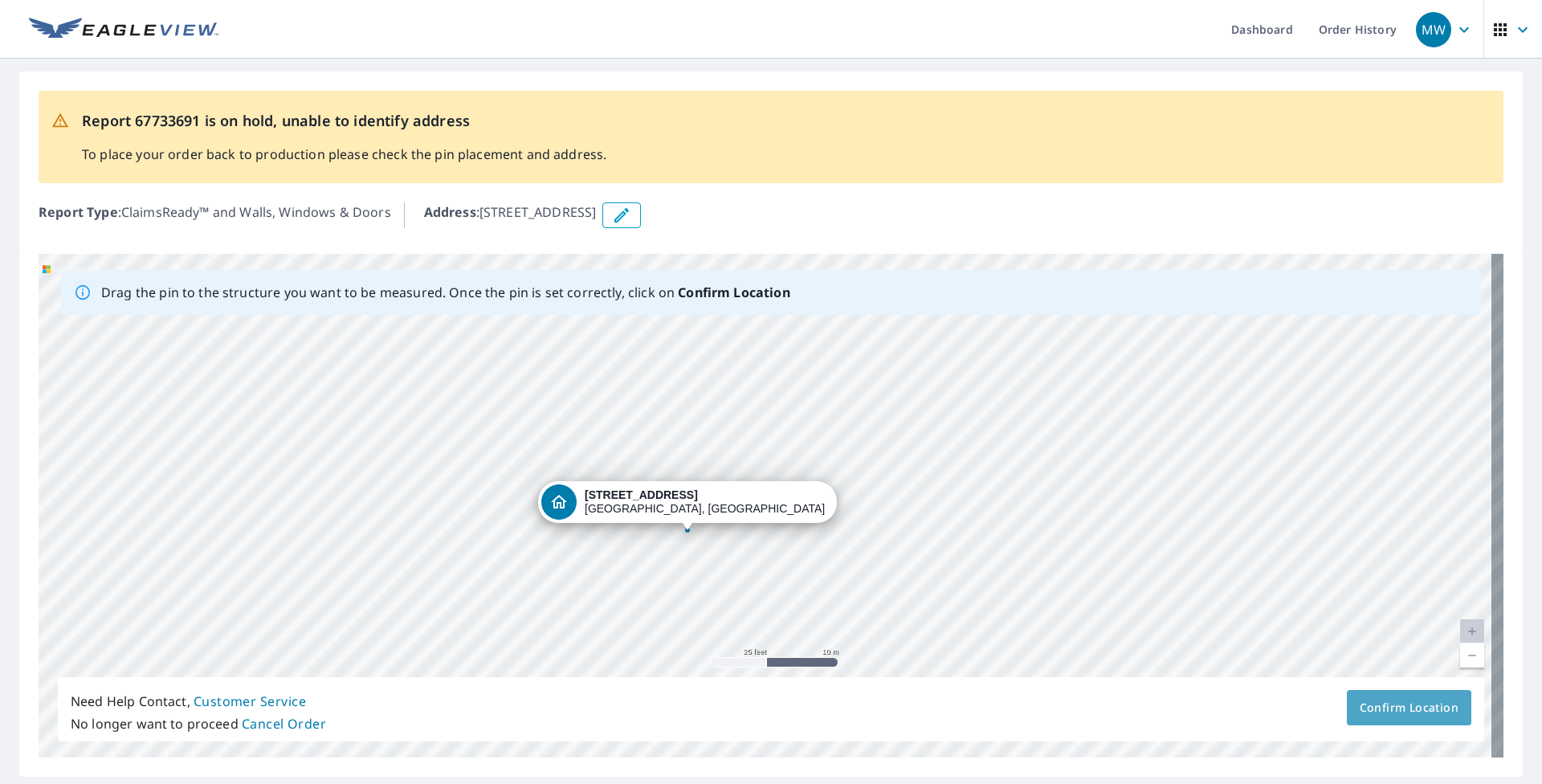
click at [713, 680] on span "Confirm Location" at bounding box center [1409, 707] width 99 height 20
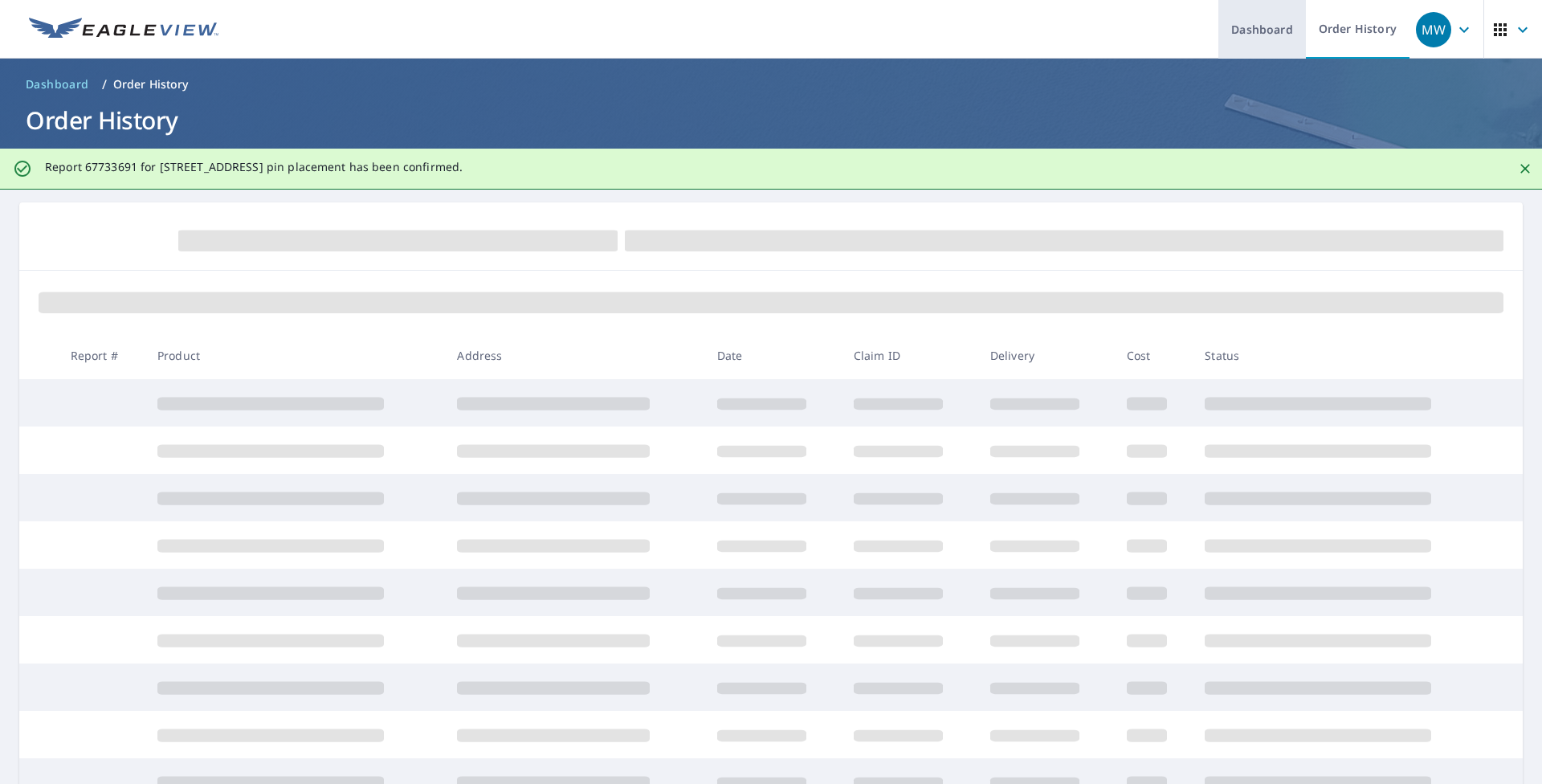
click at [713, 34] on link "Dashboard" at bounding box center [1261, 29] width 87 height 58
